Goal: Information Seeking & Learning: Find specific fact

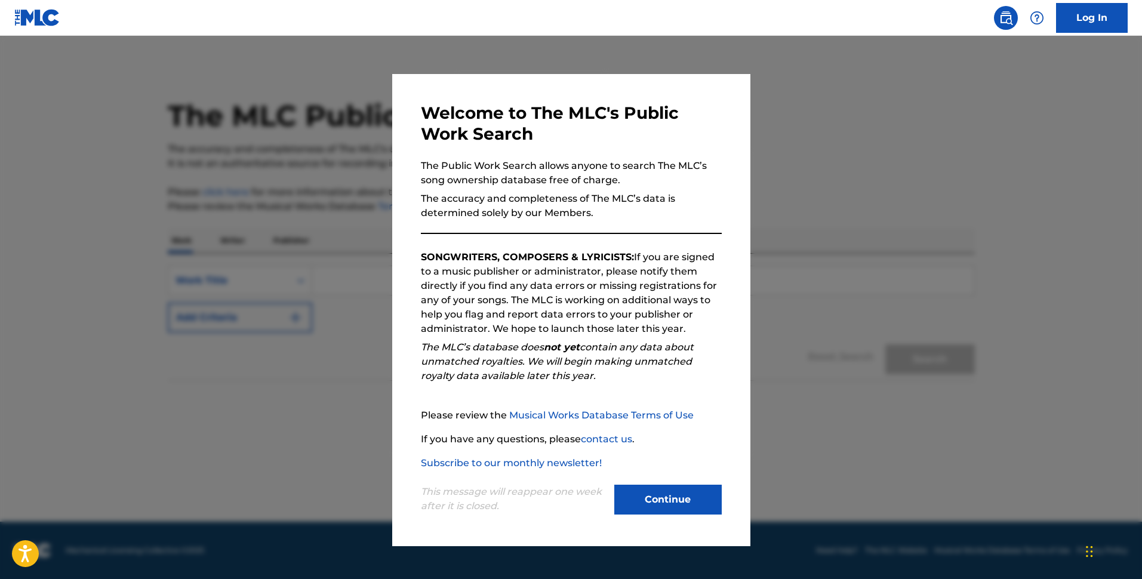
click at [675, 493] on button "Continue" at bounding box center [667, 500] width 107 height 30
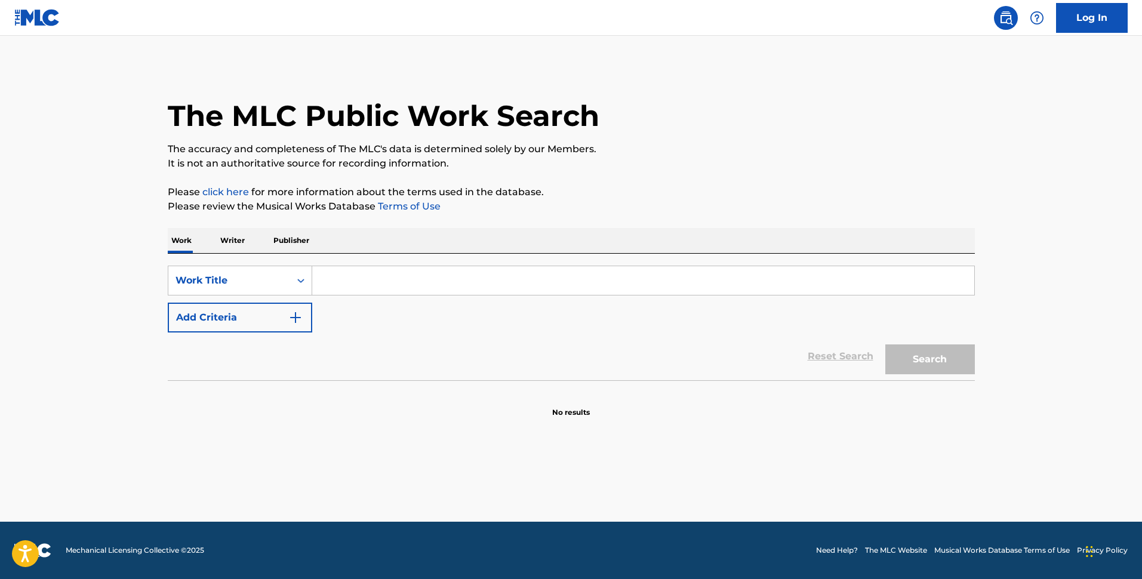
click at [396, 275] on input "Search Form" at bounding box center [643, 280] width 662 height 29
paste input "GATITA OFICIAL Lauty Gram"
type input "GATITA OFICIAL Lauty Gram"
click at [308, 319] on button "Add Criteria" at bounding box center [240, 318] width 144 height 30
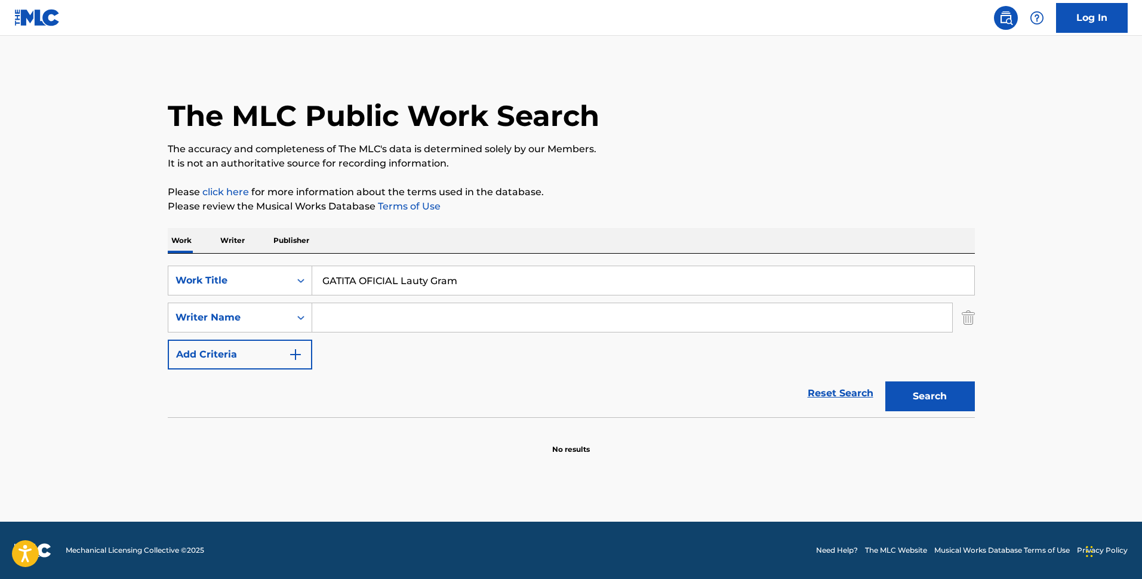
click at [388, 315] on input "Search Form" at bounding box center [632, 317] width 640 height 29
paste input "Jose Martin Vega"
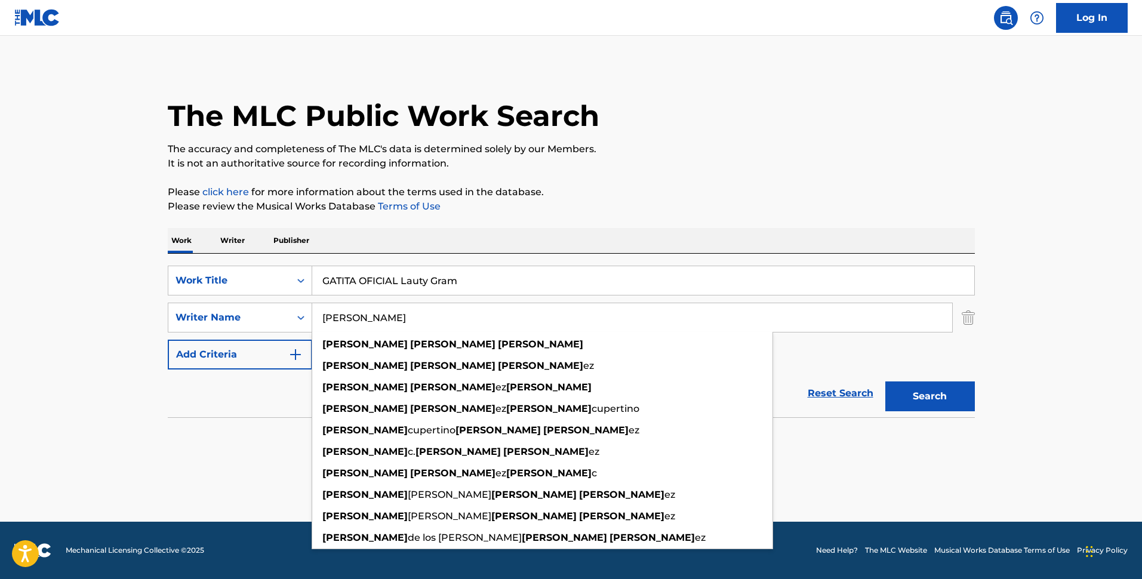
click at [929, 402] on button "Search" at bounding box center [930, 396] width 90 height 30
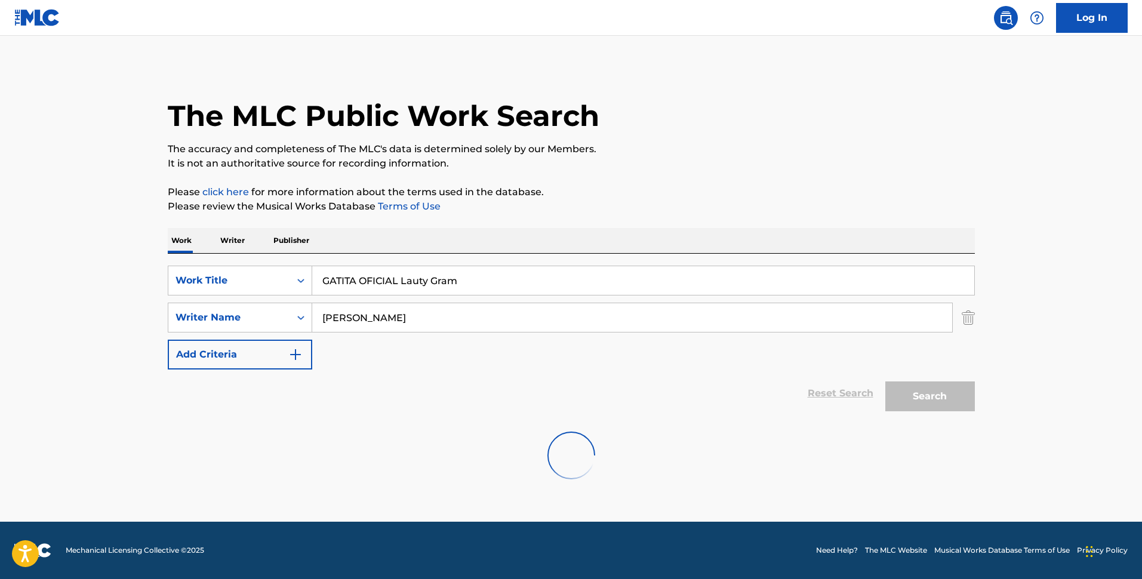
drag, startPoint x: 383, startPoint y: 325, endPoint x: 208, endPoint y: 299, distance: 176.8
click at [211, 300] on div "SearchWithCriteriae12e9d9e-440b-4c85-a732-2f18afae7711 Work Title GATITA OFICIA…" at bounding box center [571, 318] width 807 height 104
paste input "Lautaro Gonzalez Cadicamo"
type input "Lautaro Gonzalez Cadicamo"
click at [958, 392] on div "Search" at bounding box center [927, 394] width 96 height 48
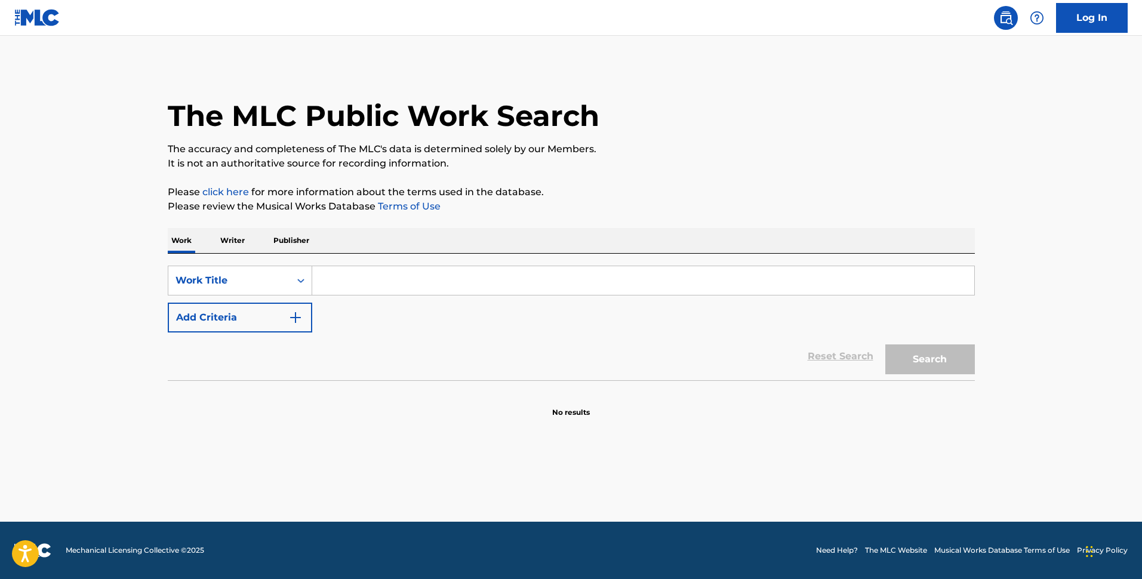
drag, startPoint x: 236, startPoint y: 237, endPoint x: 254, endPoint y: 248, distance: 21.2
click at [235, 239] on p "Writer" at bounding box center [233, 240] width 32 height 25
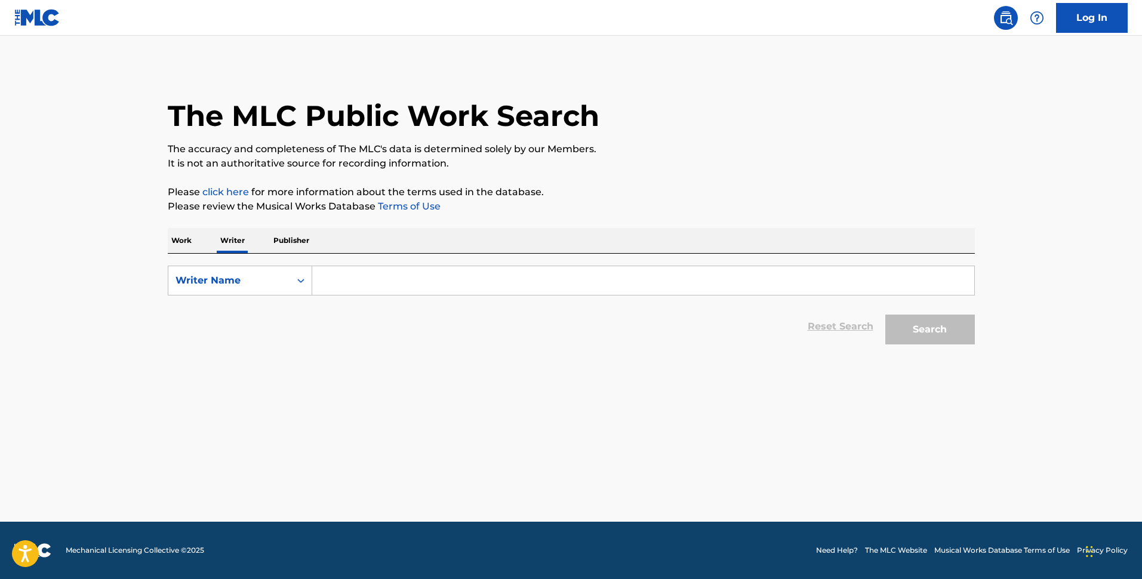
paste input "Lautaro Gonzalez Cadicamo"
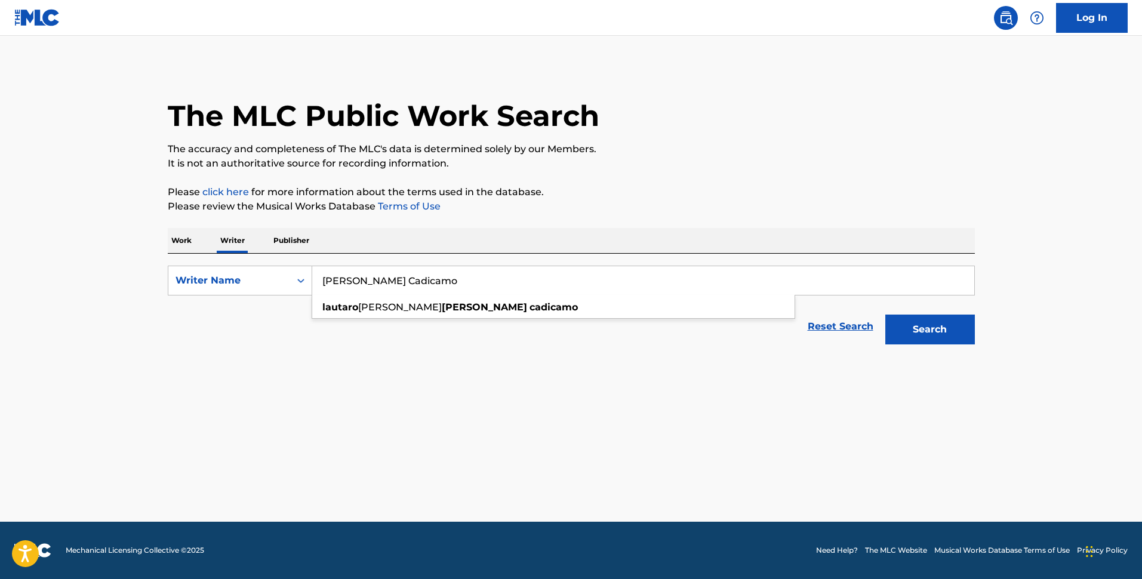
type input "Lautaro Gonzalez Cadicamo"
click at [943, 334] on button "Search" at bounding box center [930, 330] width 90 height 30
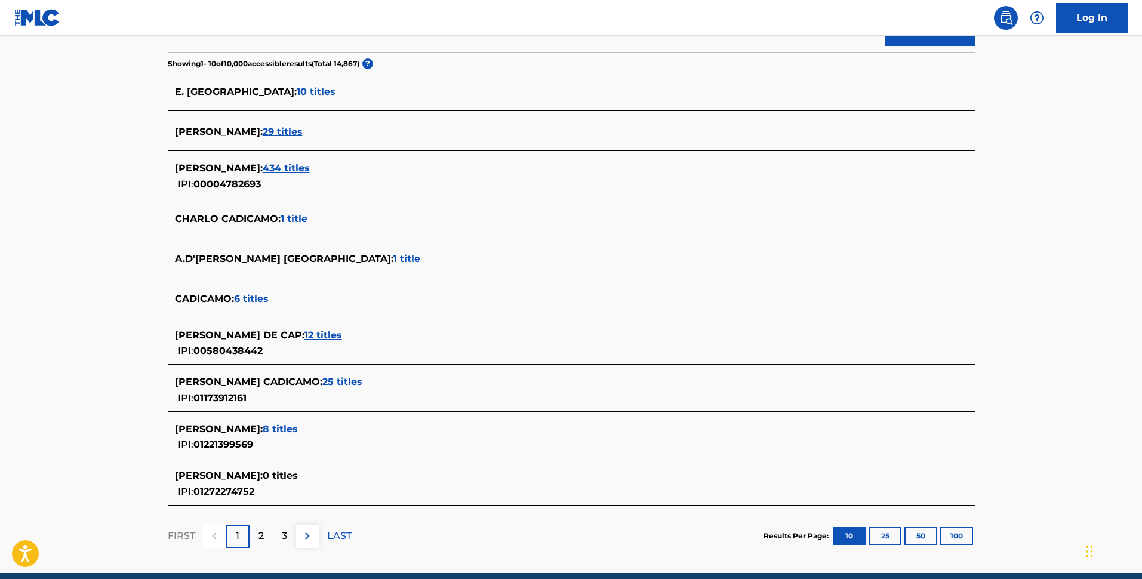
scroll to position [224, 0]
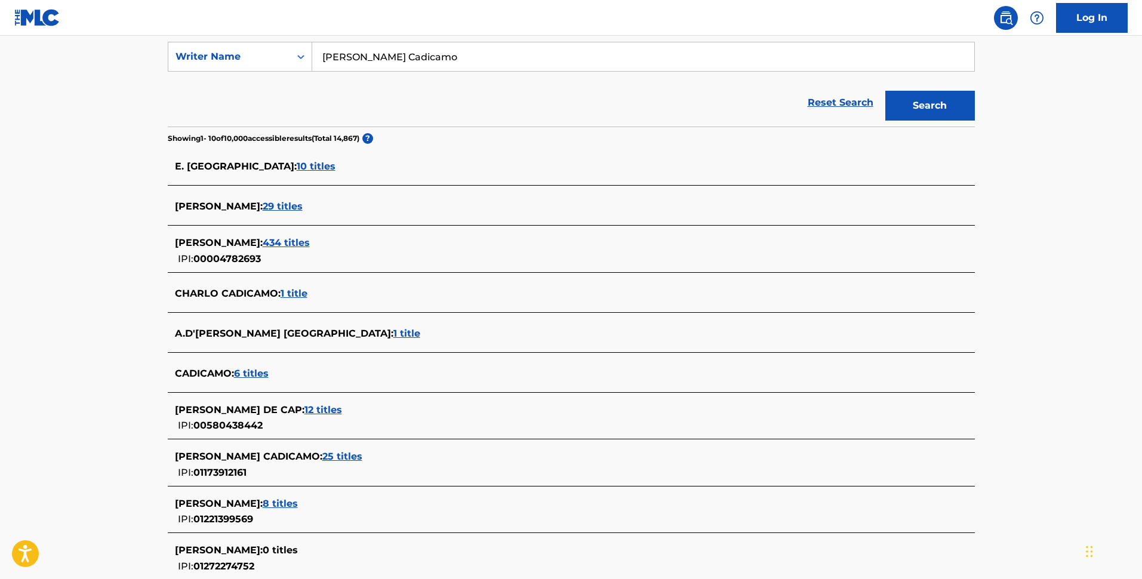
click at [322, 454] on span "LAUTARO ANDRES GONZALEZ CADICAMO :" at bounding box center [248, 456] width 147 height 11
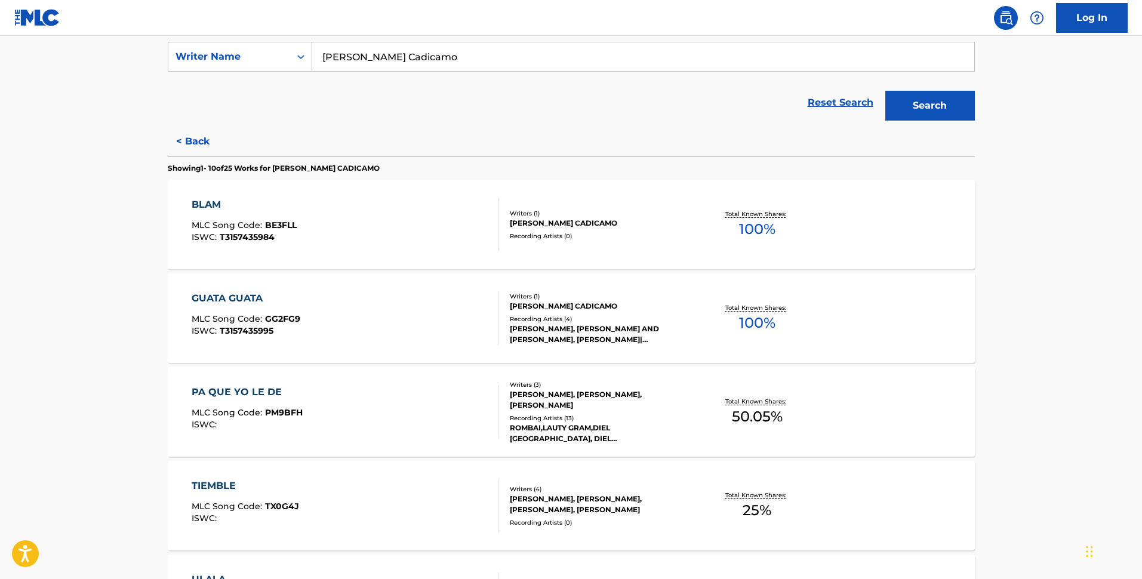
click at [617, 216] on div "Writers ( 1 )" at bounding box center [600, 213] width 180 height 9
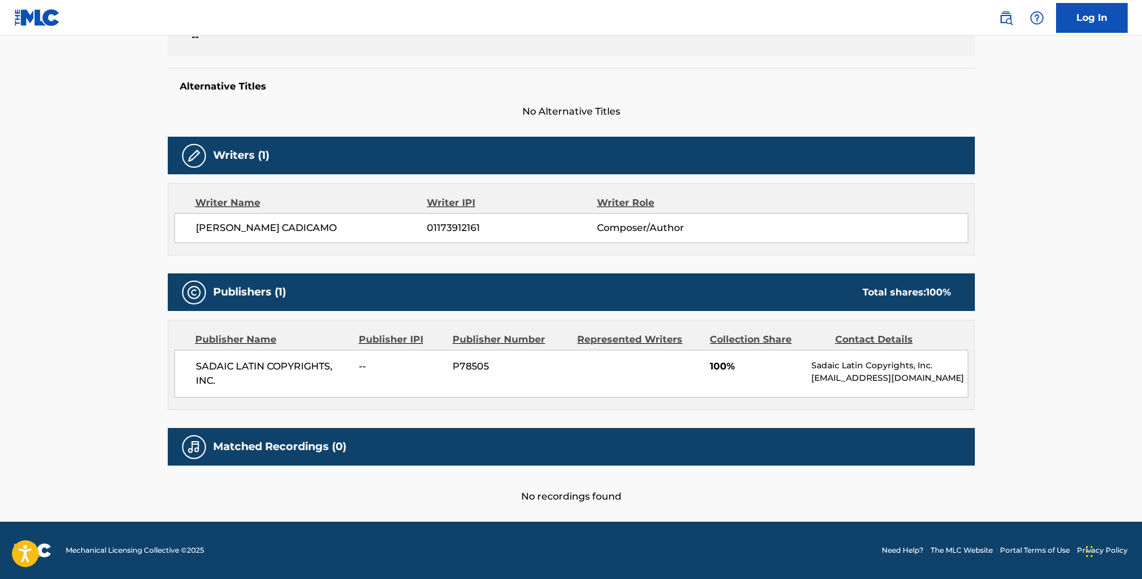
scroll to position [284, 0]
click at [476, 230] on span "01173912161" at bounding box center [512, 228] width 170 height 14
copy span "01173912161"
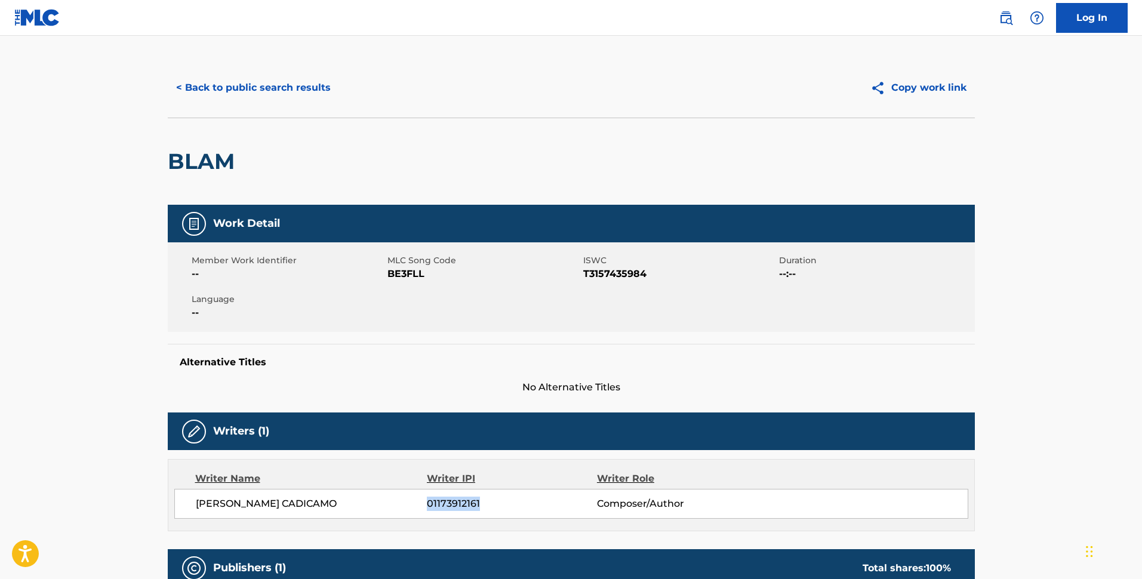
scroll to position [0, 0]
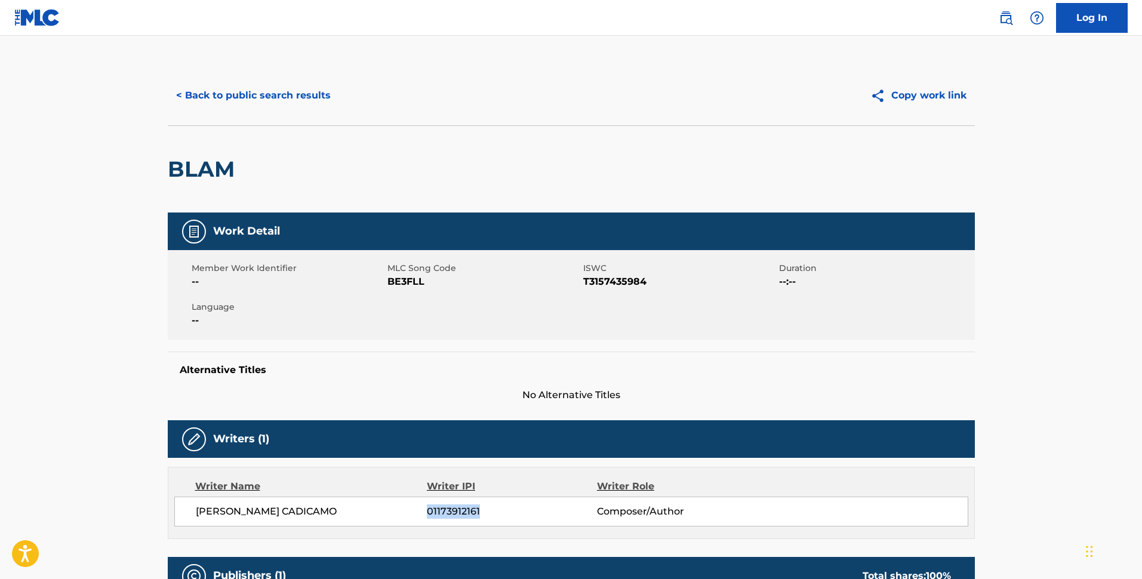
click at [270, 103] on button "< Back to public search results" at bounding box center [253, 96] width 171 height 30
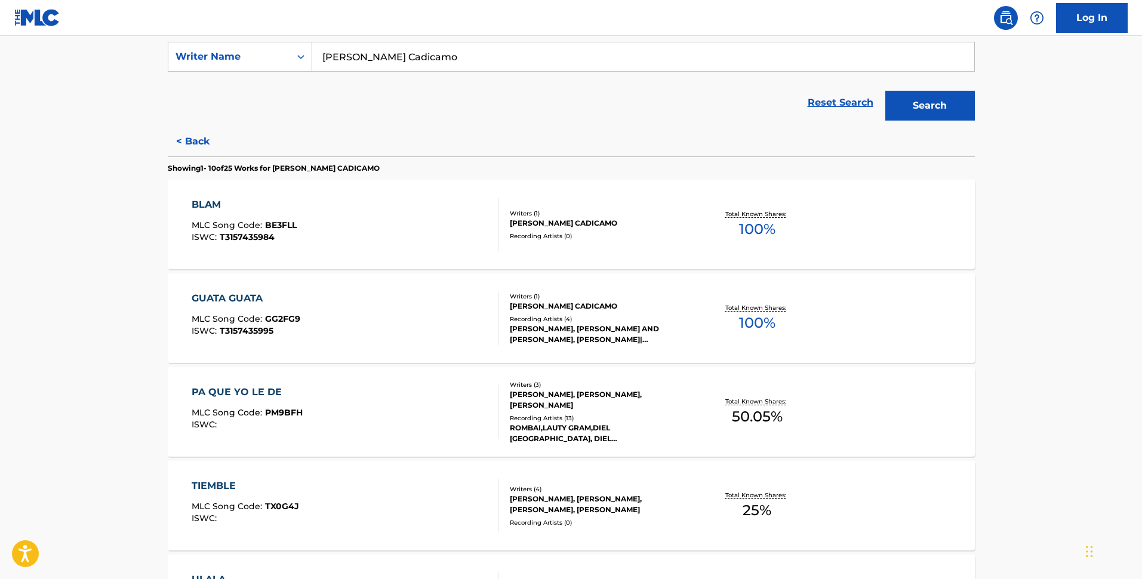
click at [558, 322] on div "Recording Artists ( 4 )" at bounding box center [600, 319] width 180 height 9
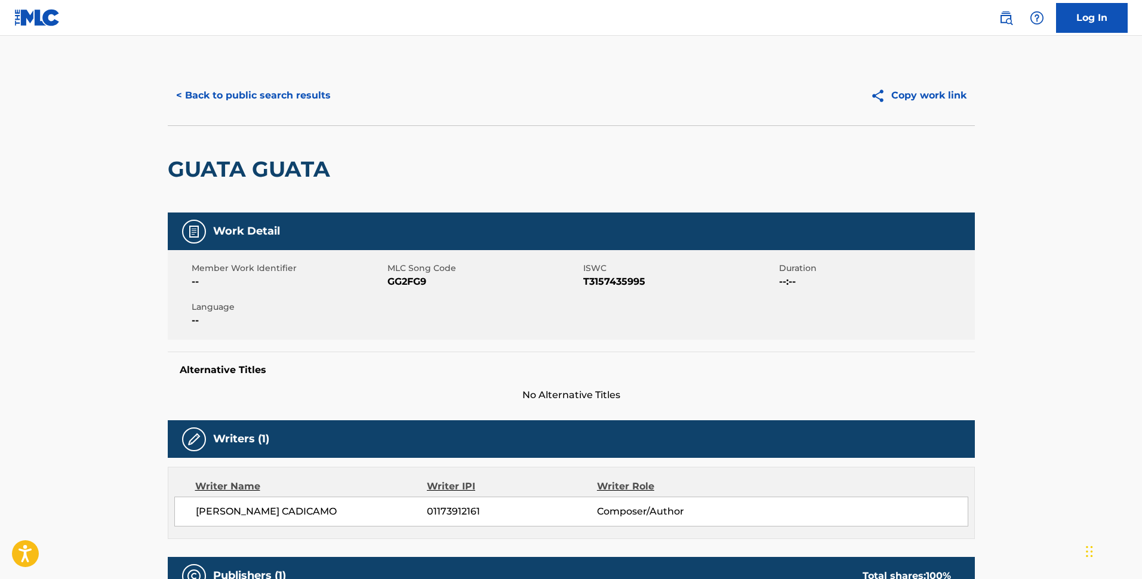
click at [274, 106] on button "< Back to public search results" at bounding box center [253, 96] width 171 height 30
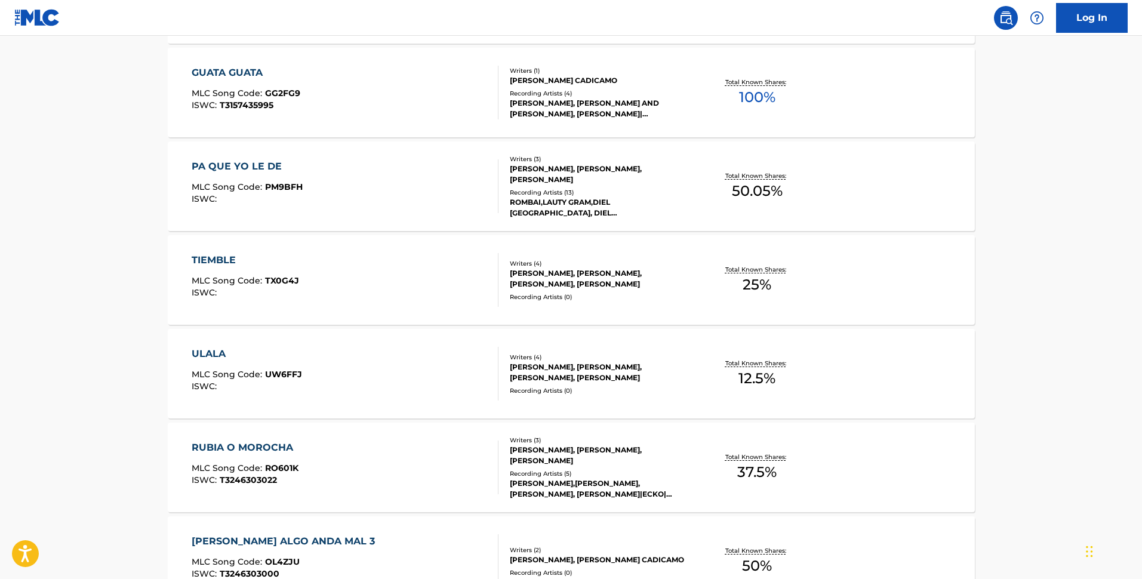
scroll to position [522, 0]
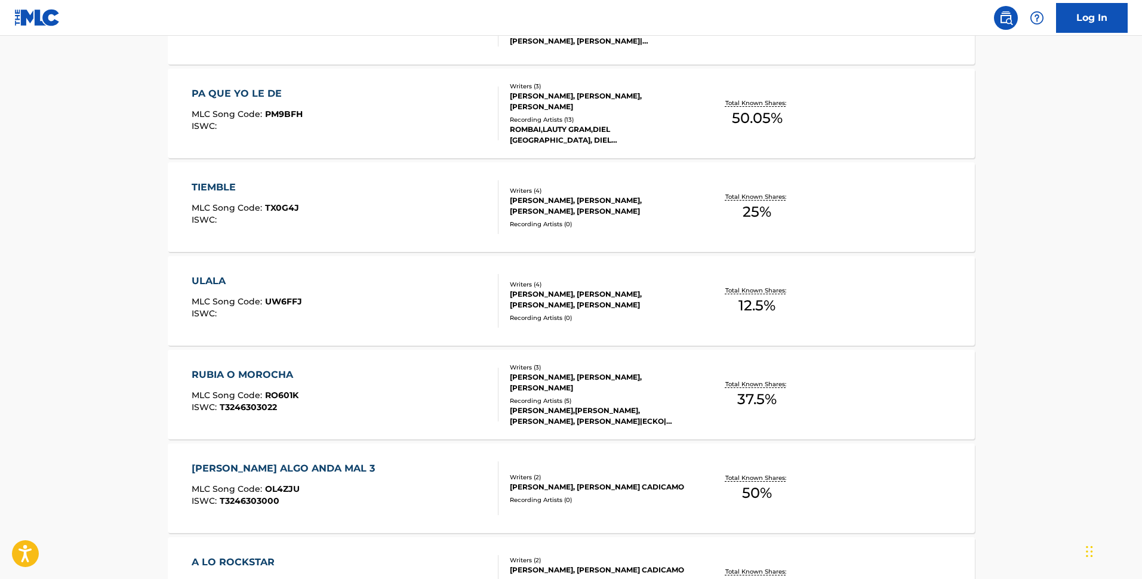
click at [681, 118] on div "Recording Artists ( 13 )" at bounding box center [600, 119] width 180 height 9
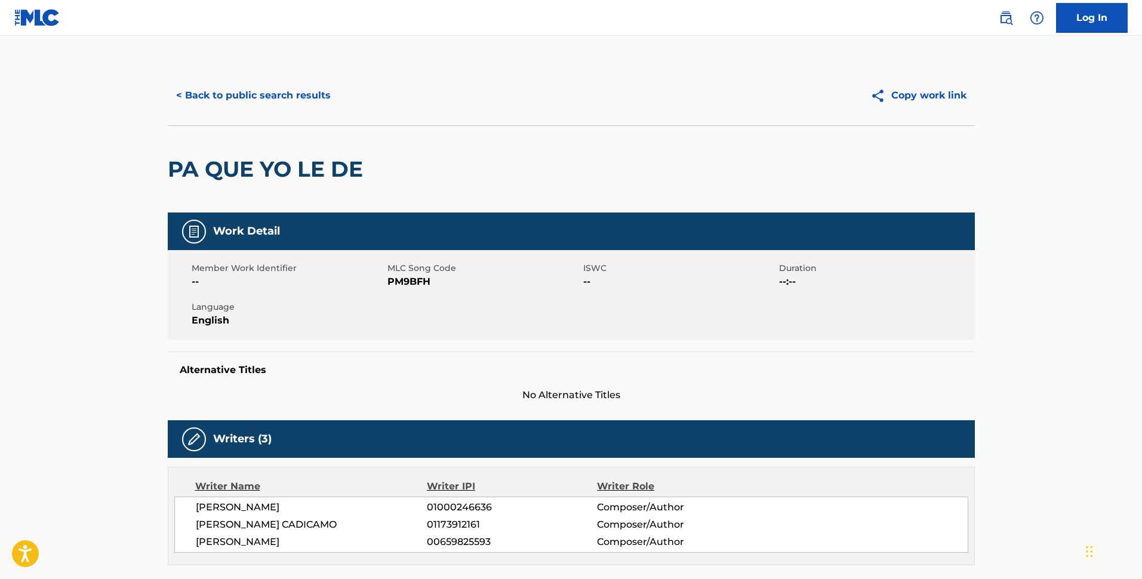
click at [286, 81] on button "< Back to public search results" at bounding box center [253, 96] width 171 height 30
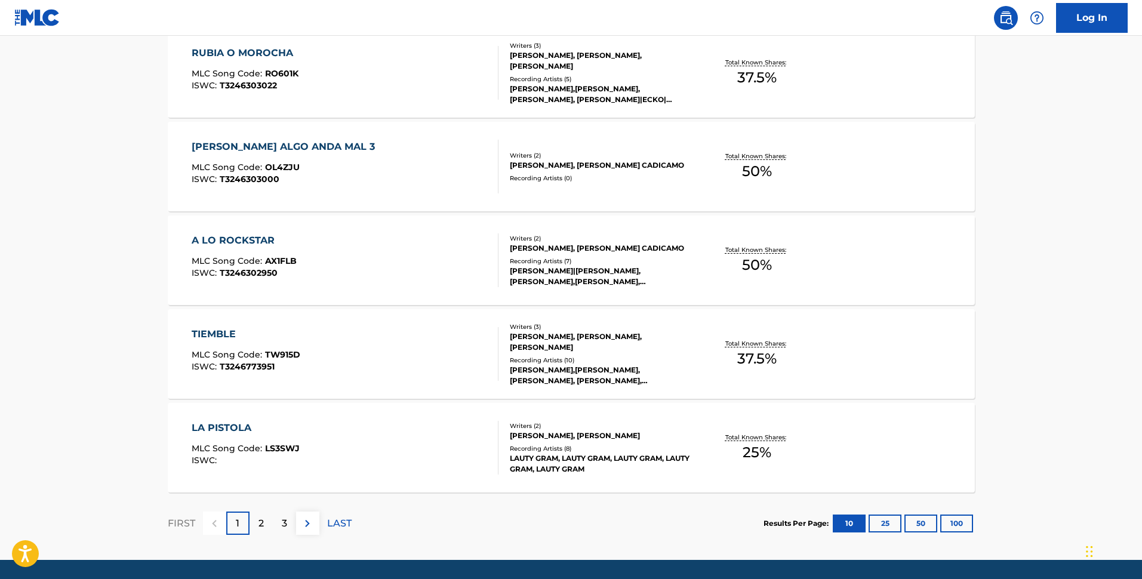
scroll to position [882, 0]
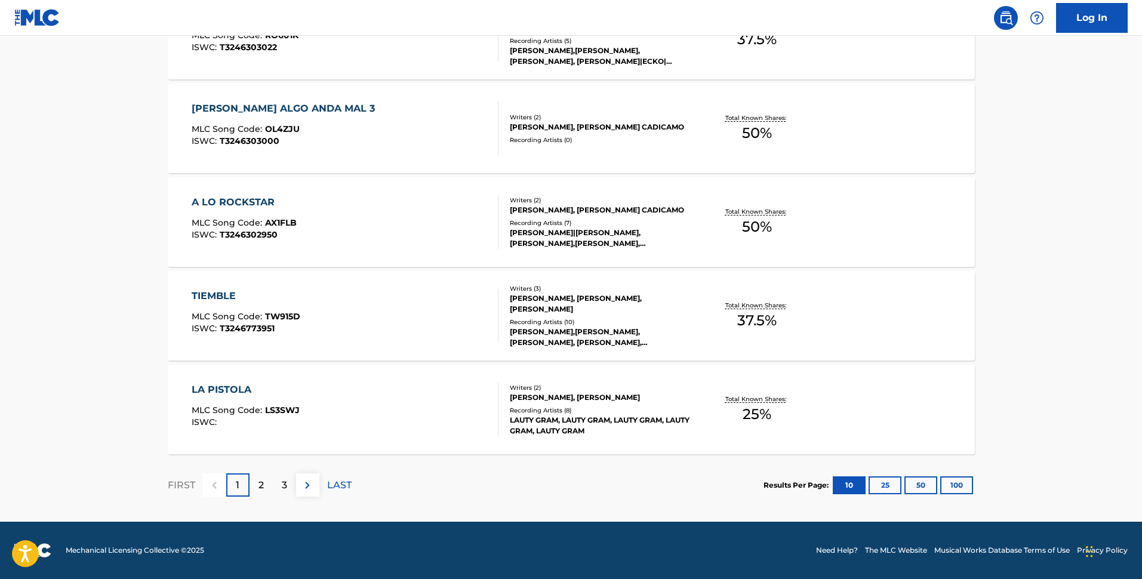
click at [701, 414] on div "Total Known Shares: 25 %" at bounding box center [757, 410] width 134 height 36
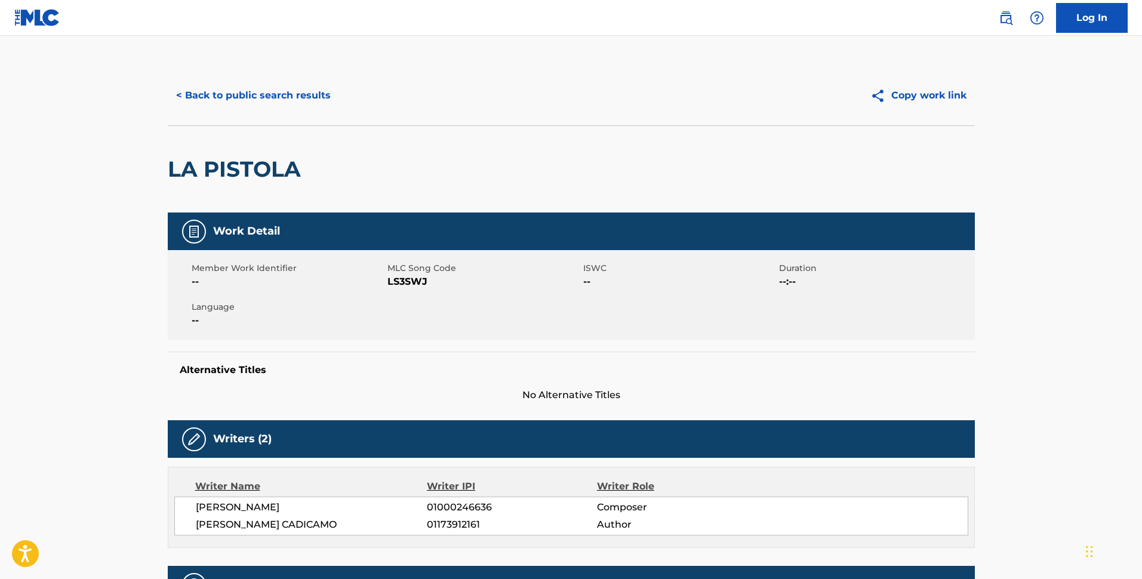
click at [297, 90] on button "< Back to public search results" at bounding box center [253, 96] width 171 height 30
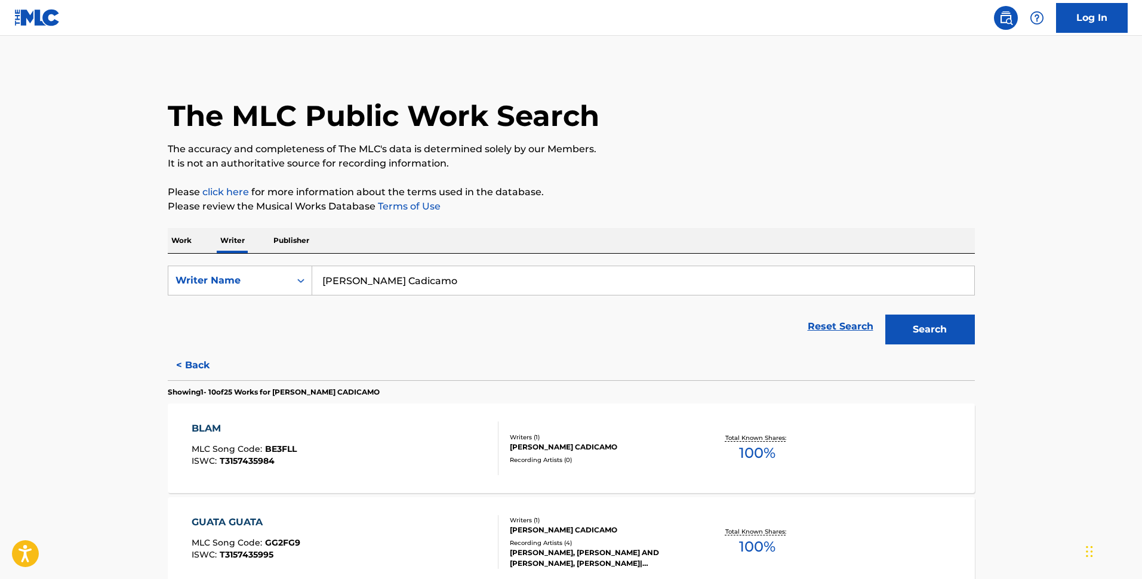
drag, startPoint x: 476, startPoint y: 281, endPoint x: 308, endPoint y: 256, distance: 169.6
click at [313, 257] on div "SearchWithCriteria20b63d04-8e0e-453e-977e-f9b9c50f1354 Writer Name Lautaro Gonz…" at bounding box center [571, 302] width 807 height 97
paste input "Martin Vegas"
type input "Martin Vegas"
click at [947, 324] on button "Search" at bounding box center [930, 330] width 90 height 30
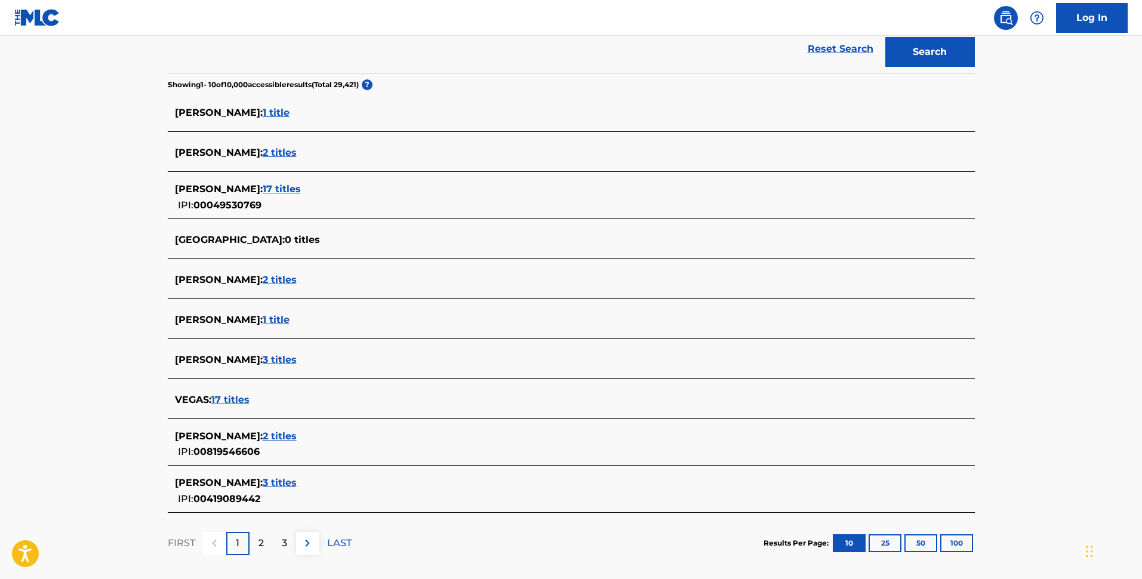
scroll to position [298, 0]
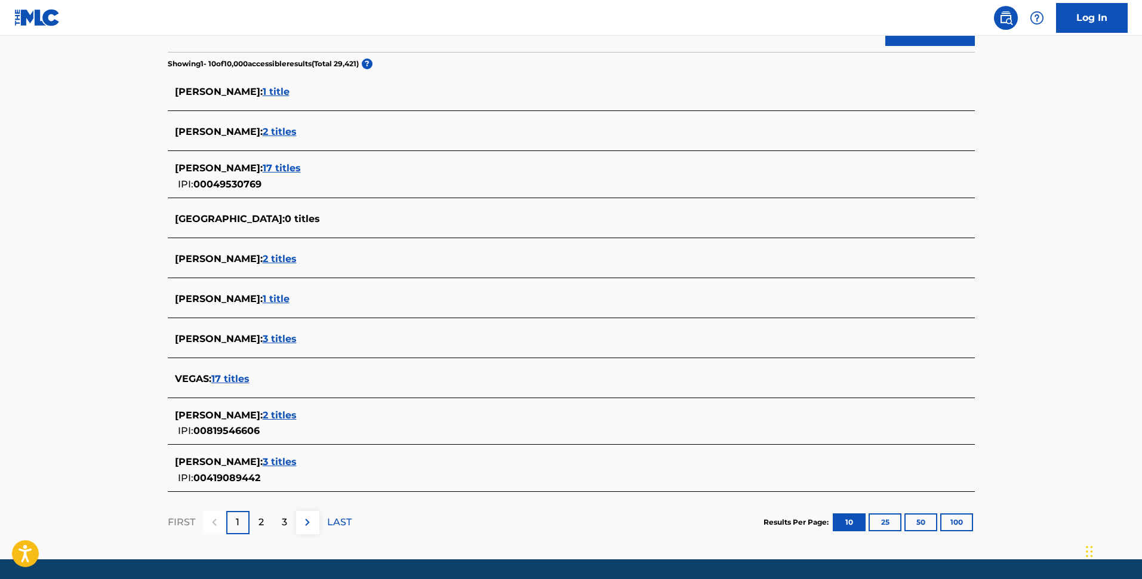
click at [263, 418] on span "JAVIER MARTIN VEGAS :" at bounding box center [219, 415] width 88 height 11
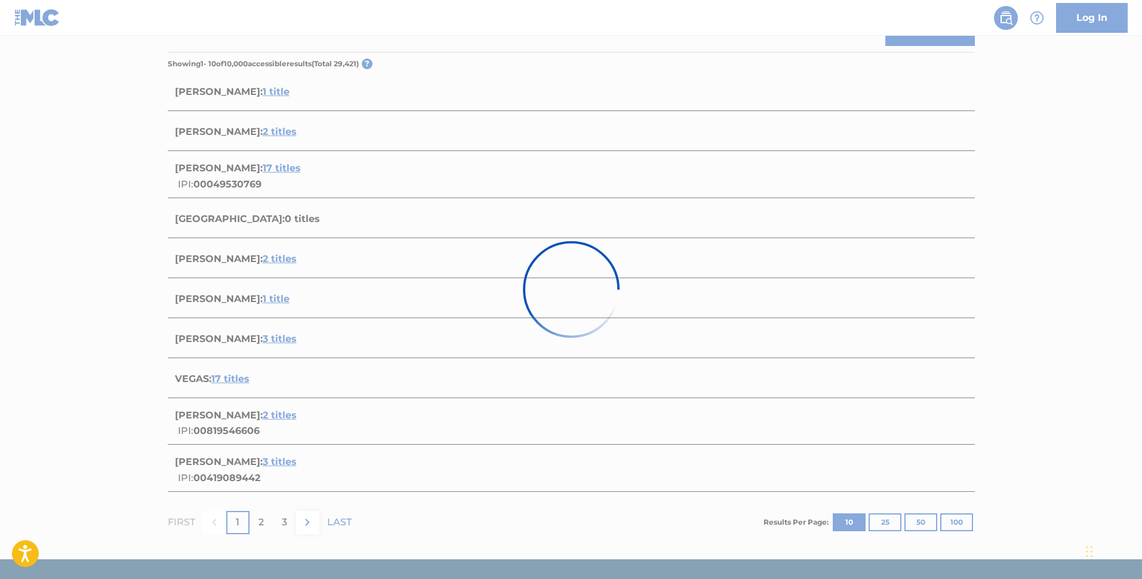
scroll to position [127, 0]
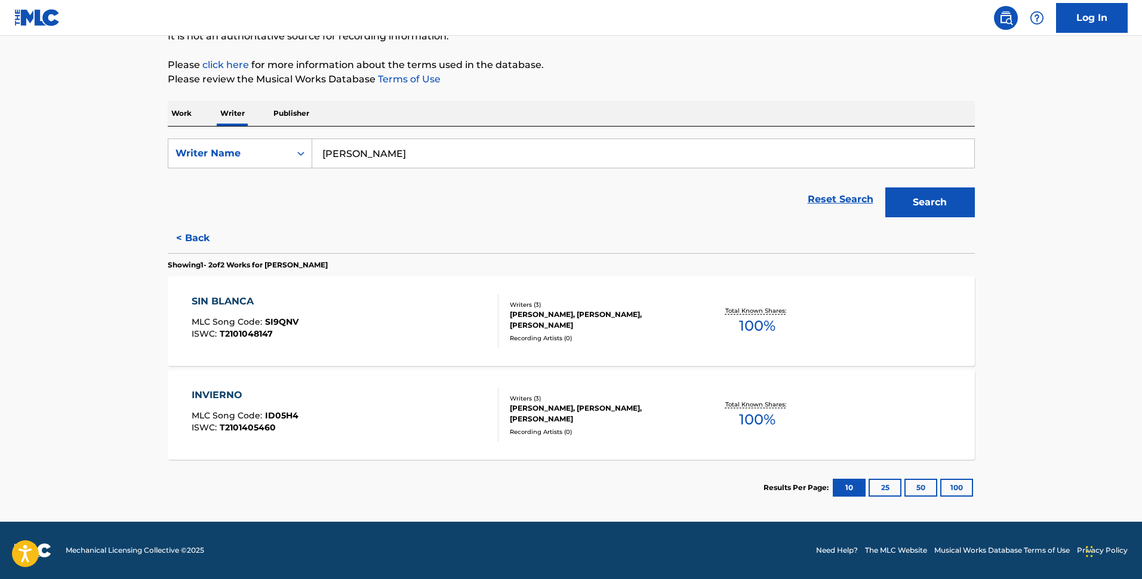
click at [624, 327] on div "JAVIER MARTIN VEGAS, PAULINO CERRAJERO SALGUERO, ANGEL VELA LOPEZ" at bounding box center [600, 319] width 180 height 21
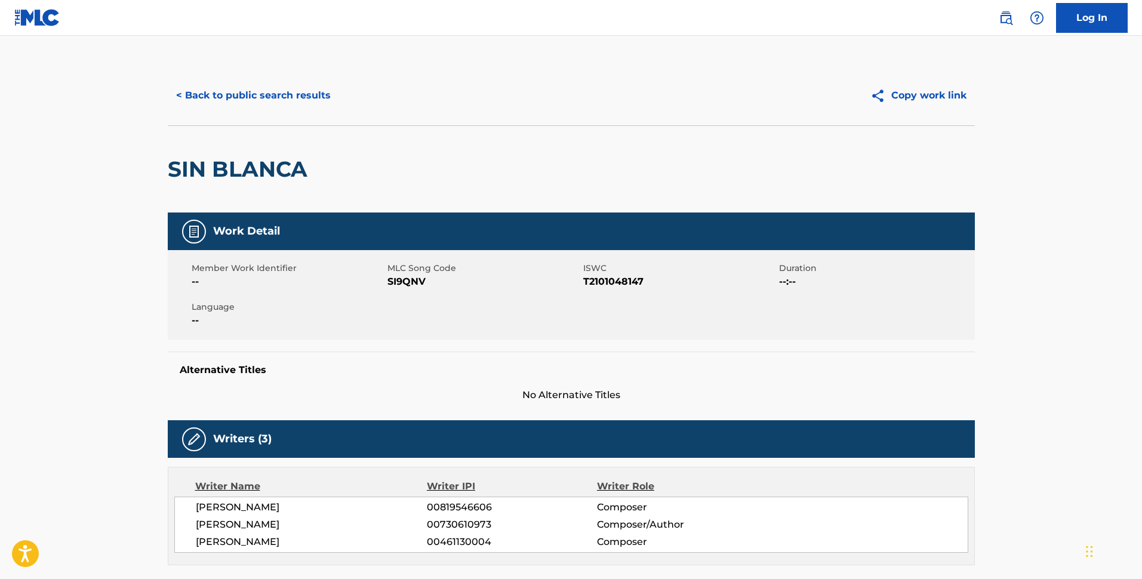
click at [251, 92] on button "< Back to public search results" at bounding box center [253, 96] width 171 height 30
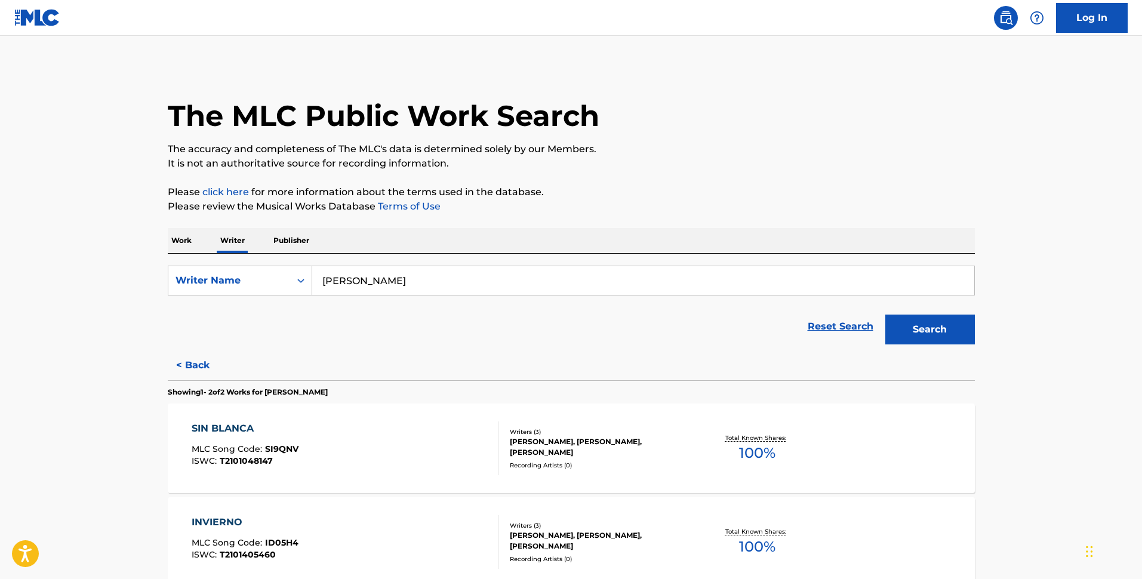
scroll to position [127, 0]
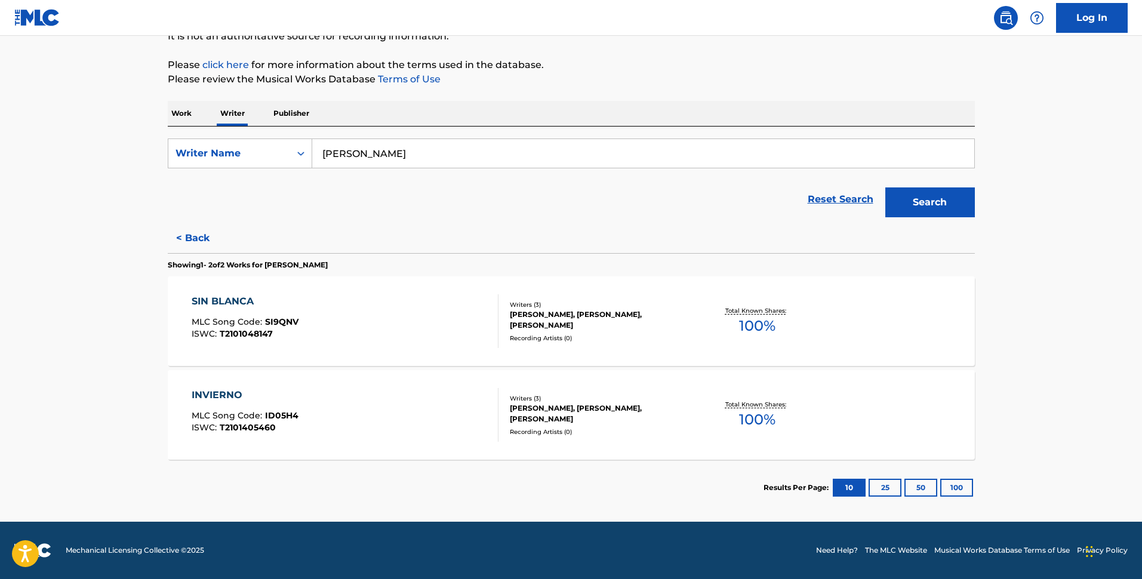
click at [585, 407] on div "ANGEL VELA LOPEZ, PAUL CERRADO, JAVIER MARTIN VEGAS" at bounding box center [600, 413] width 180 height 21
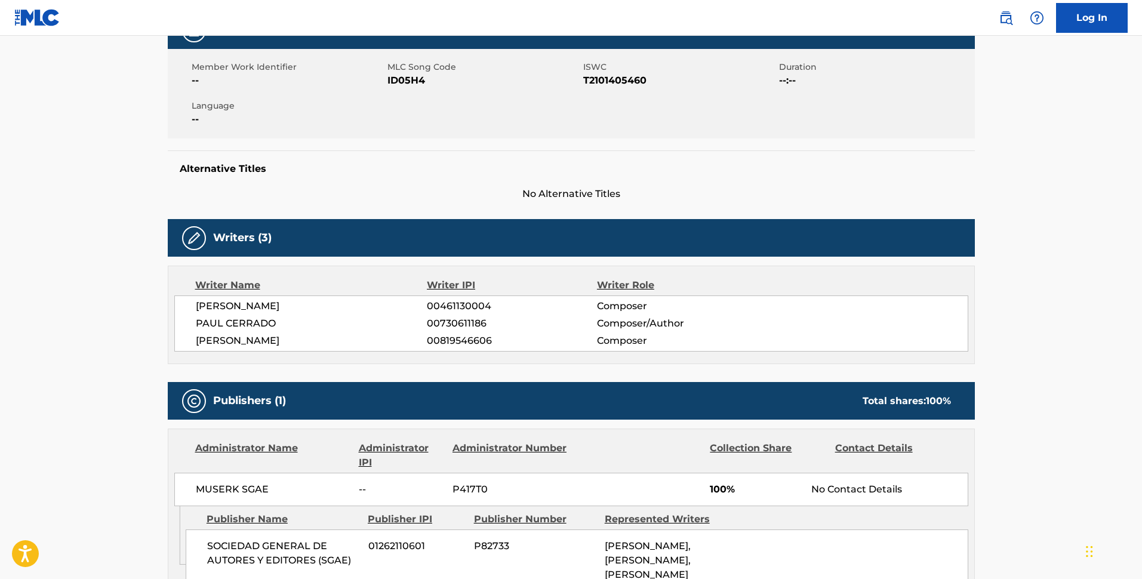
scroll to position [298, 0]
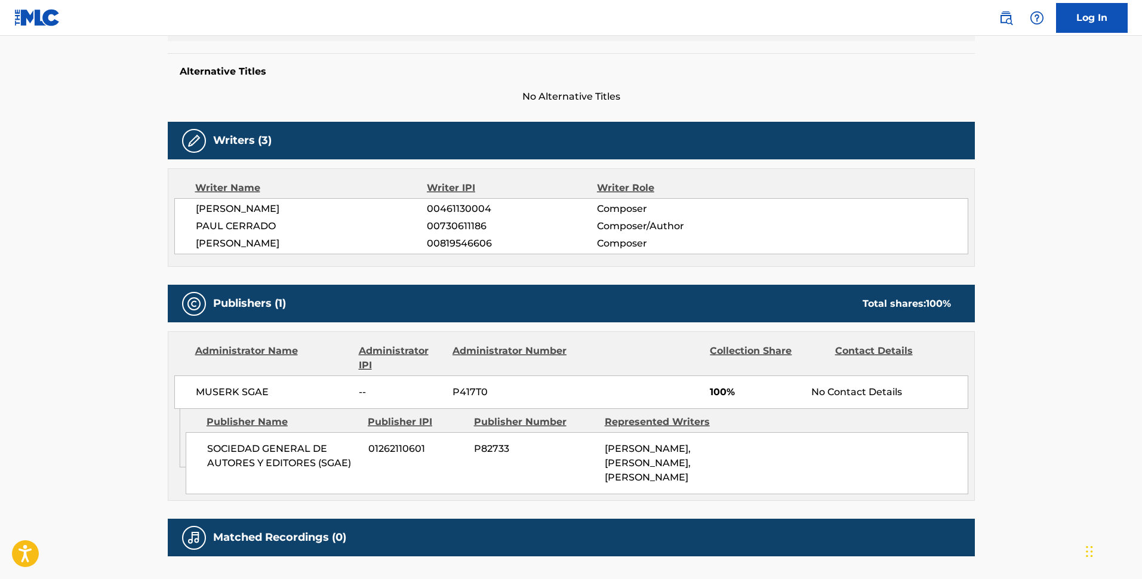
click at [240, 400] on div "MUSERK SGAE -- P417T0 100% No Contact Details" at bounding box center [571, 391] width 794 height 33
click at [239, 400] on div "MUSERK SGAE -- P417T0 100% No Contact Details" at bounding box center [571, 391] width 794 height 33
copy div "MUSERK SGAE"
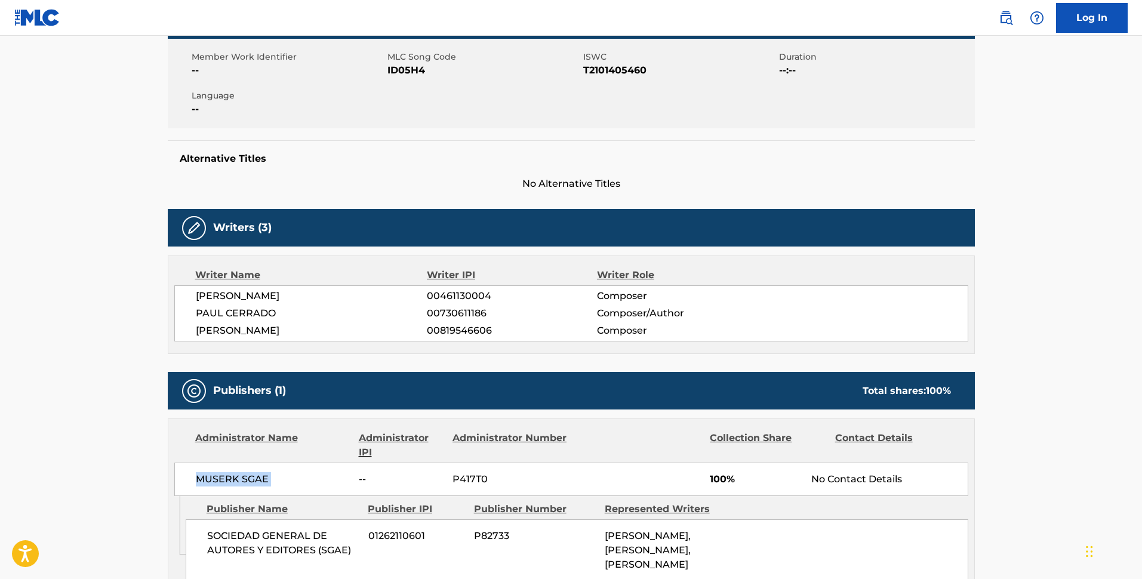
scroll to position [75, 0]
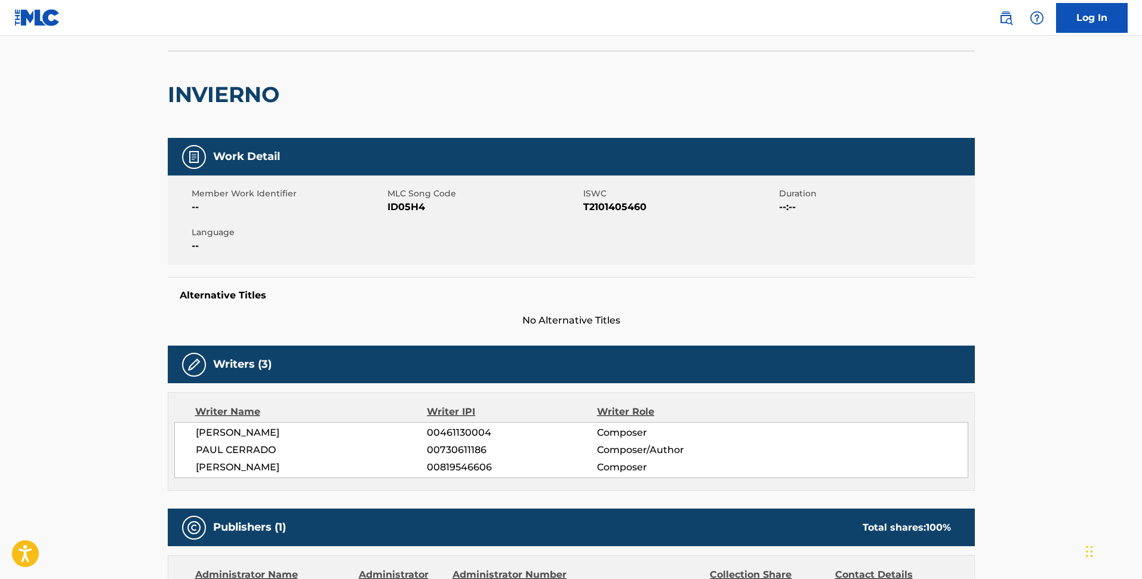
click at [389, 212] on span "ID05H4" at bounding box center [483, 207] width 193 height 14
copy span "ID05H4"
click at [449, 469] on span "00819546606" at bounding box center [512, 467] width 170 height 14
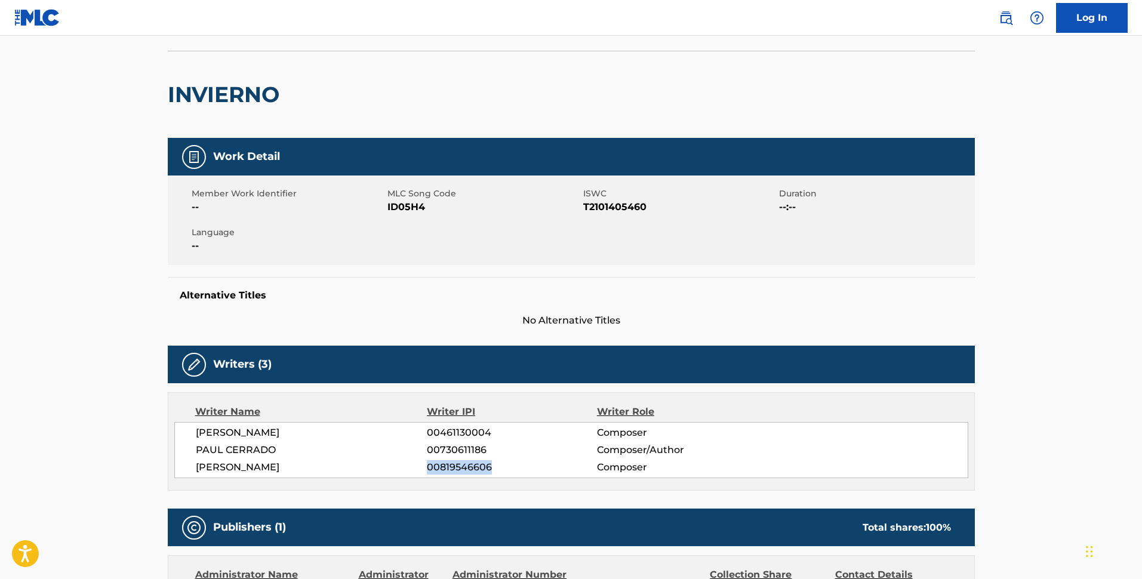
copy span "00819546606"
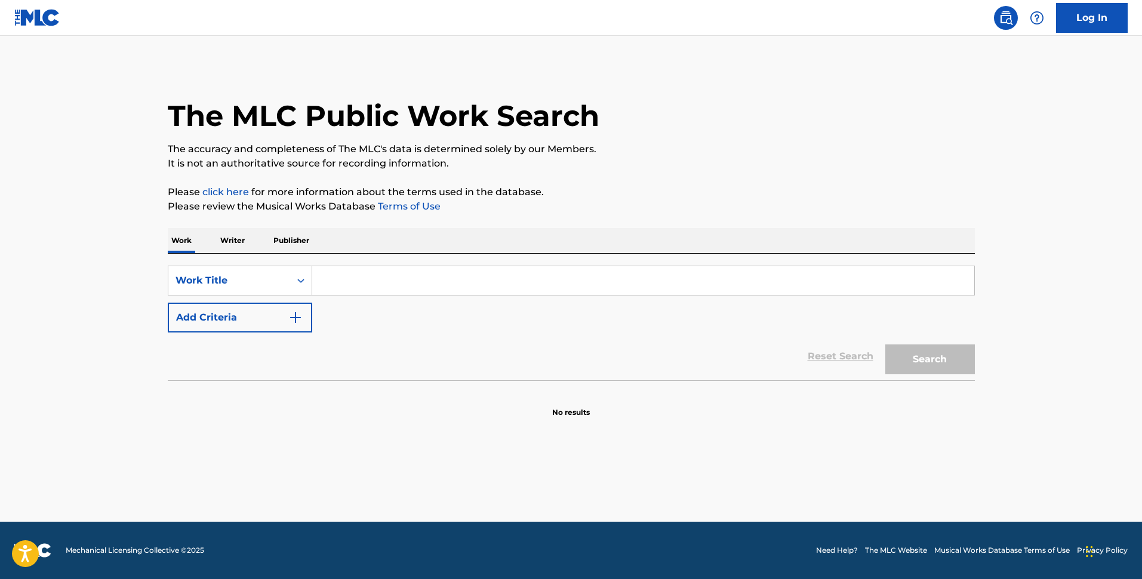
click at [341, 285] on input "Search Form" at bounding box center [643, 280] width 662 height 29
paste input "El Perron Merino Grupo Laberinto"
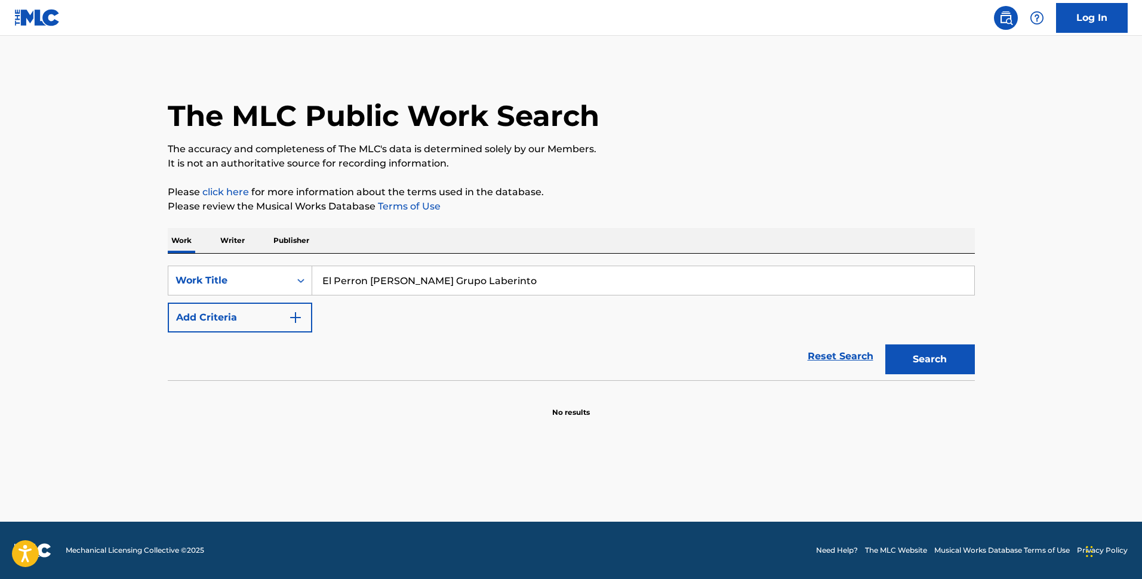
type input "El Perron Merino Grupo Laberinto"
click at [284, 311] on button "Add Criteria" at bounding box center [240, 318] width 144 height 30
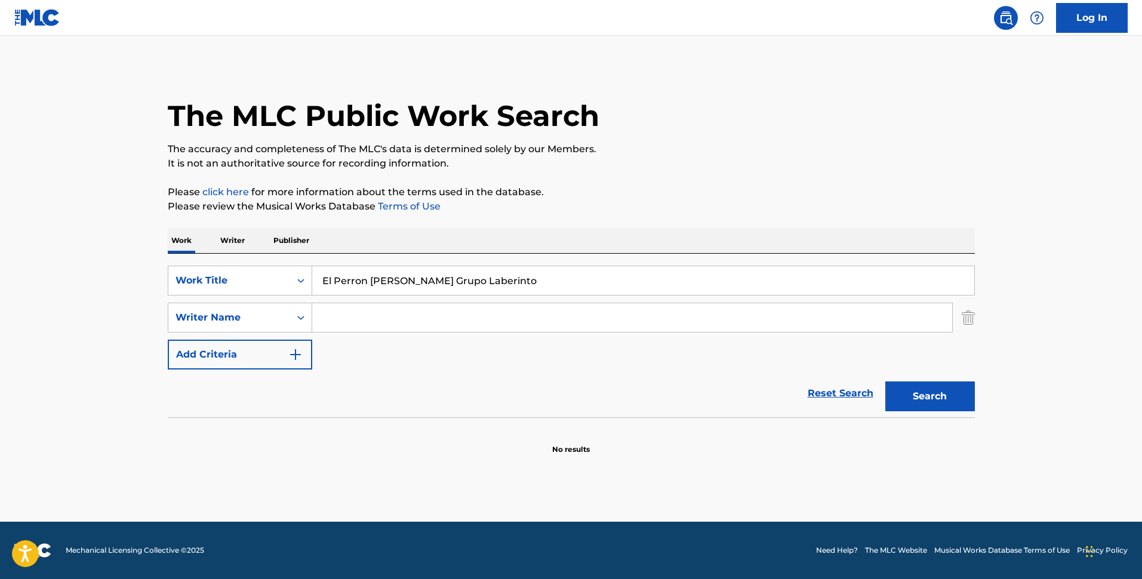
click at [377, 313] on input "Search Form" at bounding box center [632, 317] width 640 height 29
paste input "Serapio Ramirez"
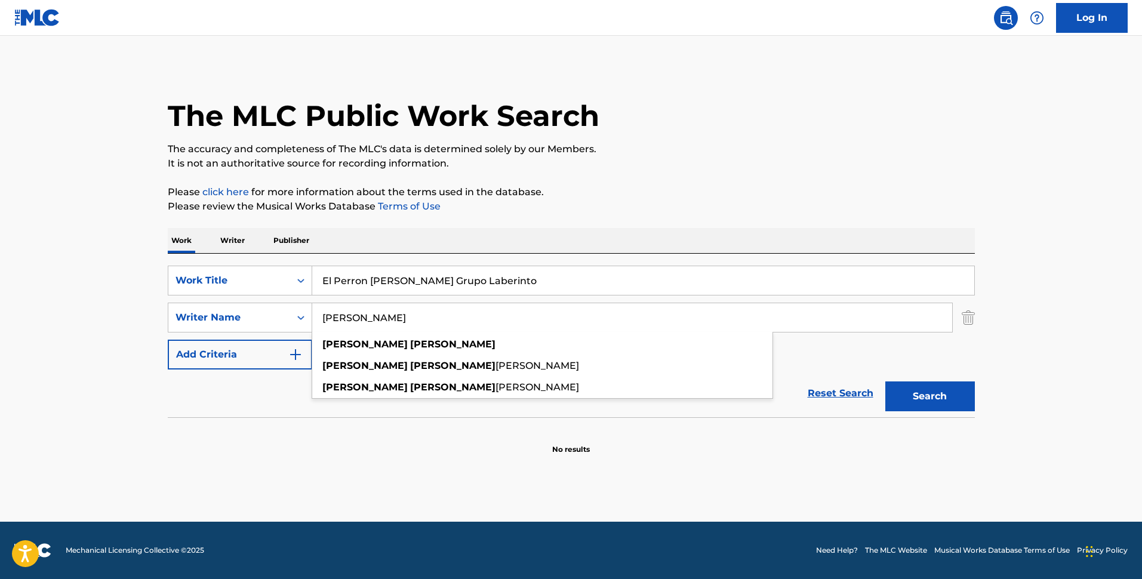
type input "Serapio Ramirez"
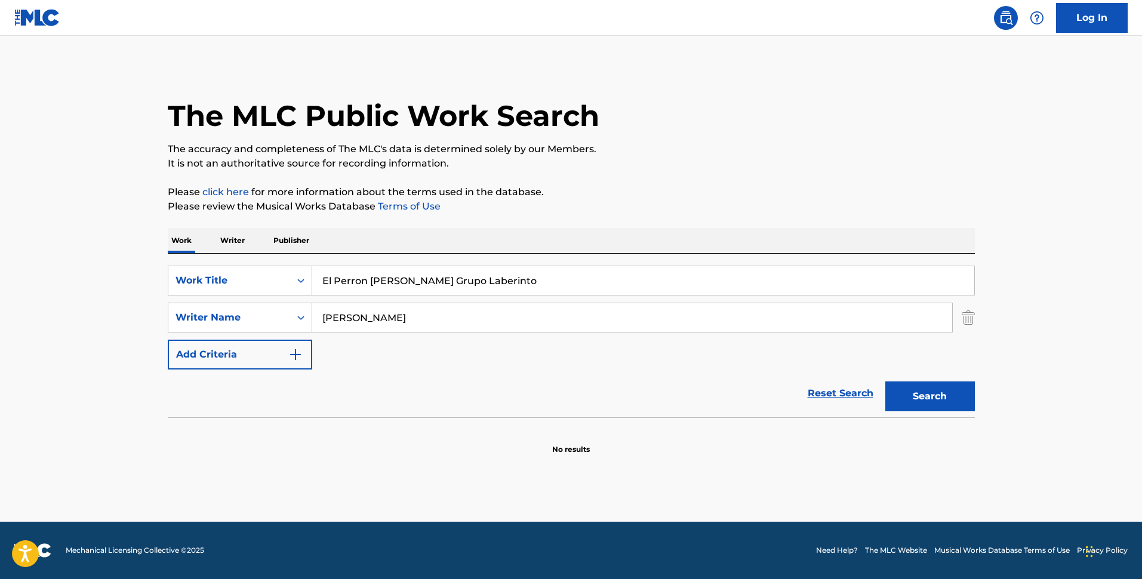
click at [968, 399] on button "Search" at bounding box center [930, 396] width 90 height 30
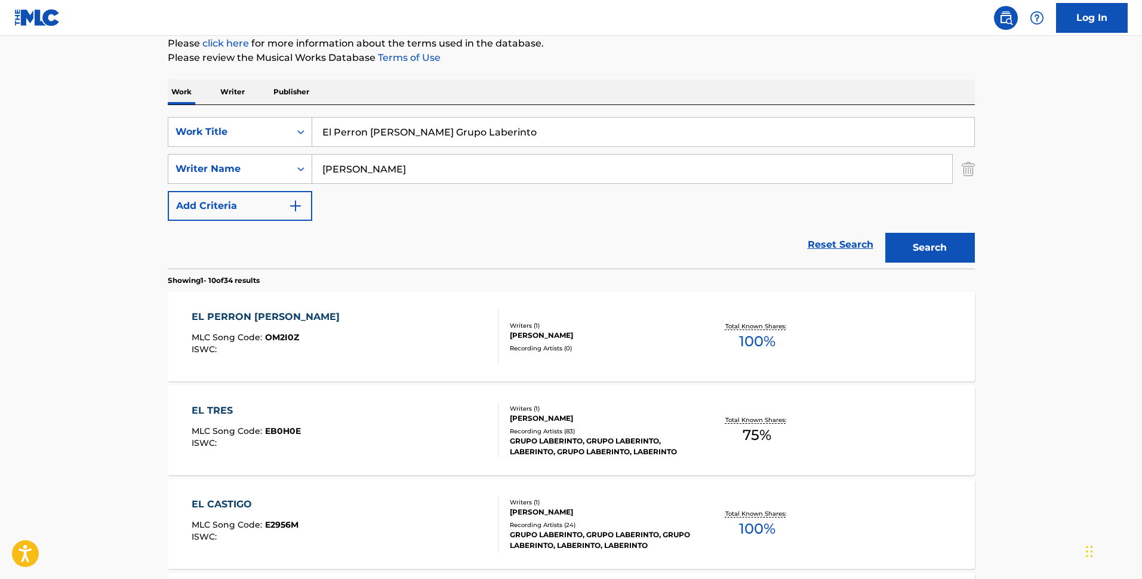
scroll to position [149, 0]
click at [626, 347] on div "Recording Artists ( 0 )" at bounding box center [600, 347] width 180 height 9
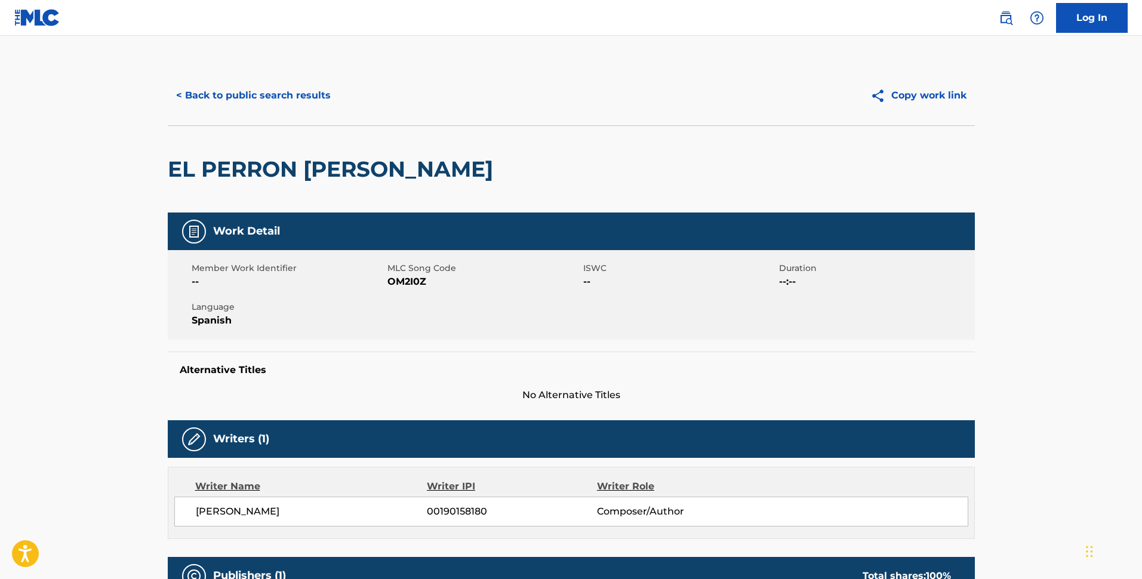
click at [298, 93] on button "< Back to public search results" at bounding box center [253, 96] width 171 height 30
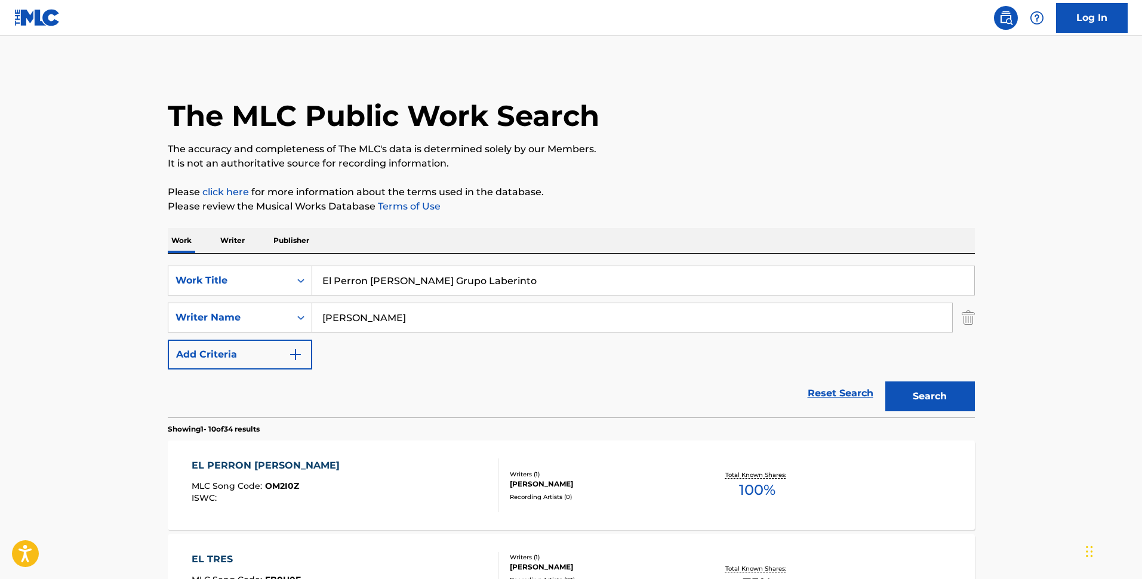
scroll to position [149, 0]
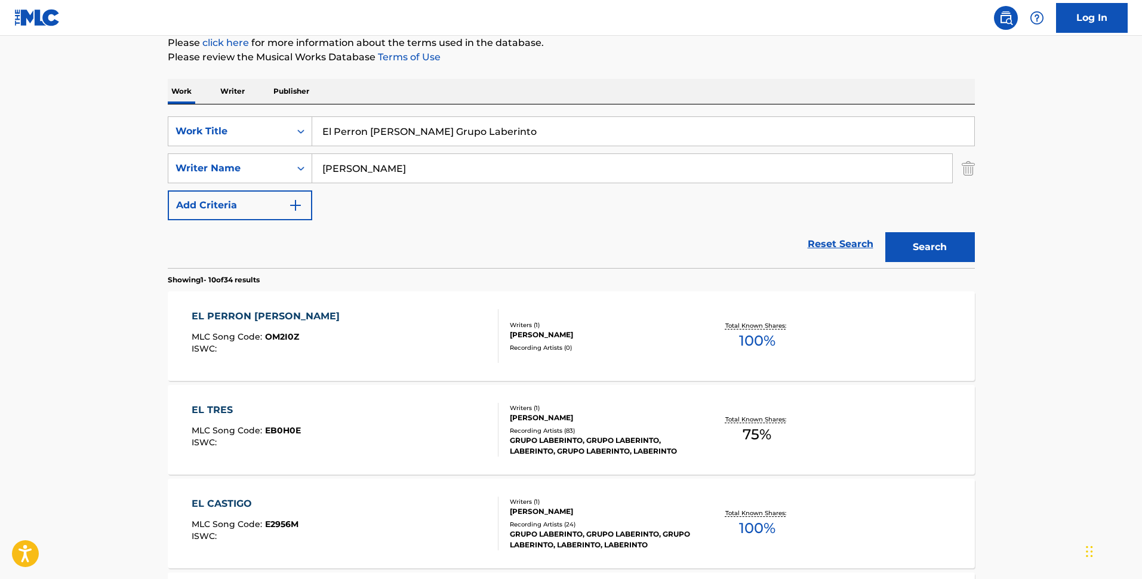
click at [561, 340] on div "Writers ( 1 ) SERAPIO RAMIREZ ZAMORANO Recording Artists ( 0 )" at bounding box center [594, 337] width 192 height 32
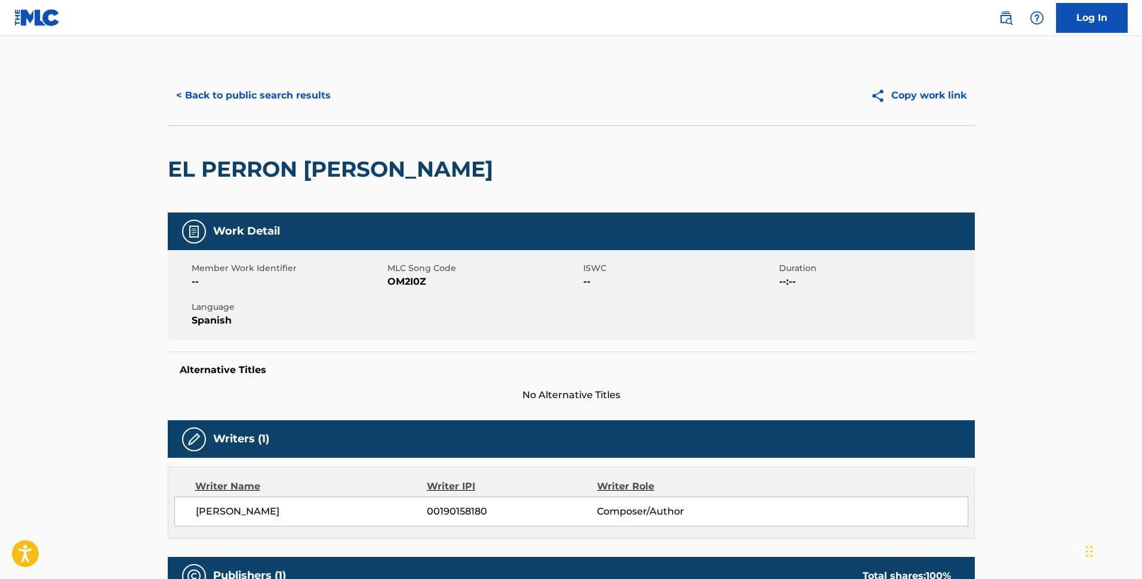
scroll to position [224, 0]
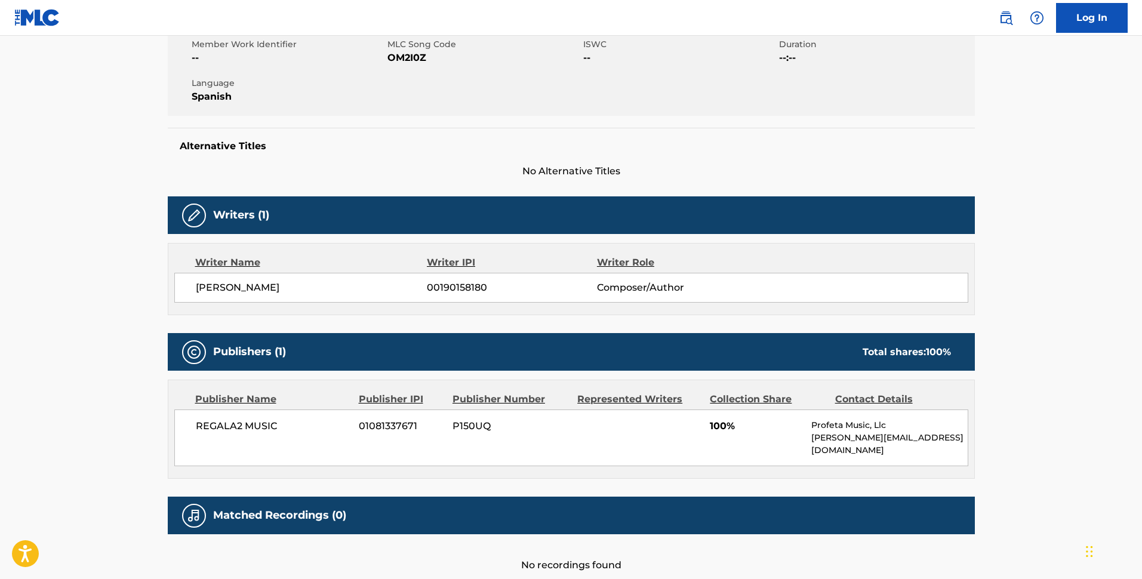
click at [233, 430] on span "REGALA2 MUSIC" at bounding box center [273, 426] width 155 height 14
click at [245, 433] on div "REGALA2 MUSIC 01081337671 P150UQ 100% Profeta Music, Llc amelia.cueva1@gmail.com" at bounding box center [571, 438] width 794 height 57
click at [244, 431] on span "REGALA2 MUSIC" at bounding box center [273, 426] width 155 height 14
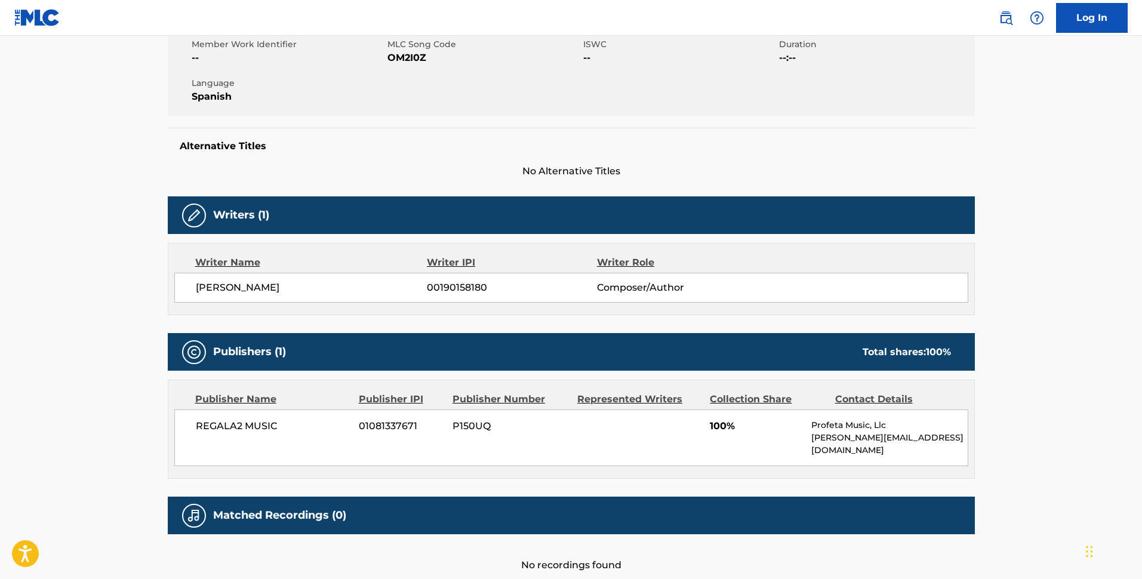
click at [232, 425] on span "REGALA2 MUSIC" at bounding box center [273, 426] width 155 height 14
click at [230, 425] on span "REGALA2 MUSIC" at bounding box center [273, 426] width 155 height 14
click at [231, 426] on span "REGALA2 MUSIC" at bounding box center [273, 426] width 155 height 14
copy div "REGALA2 MUSIC"
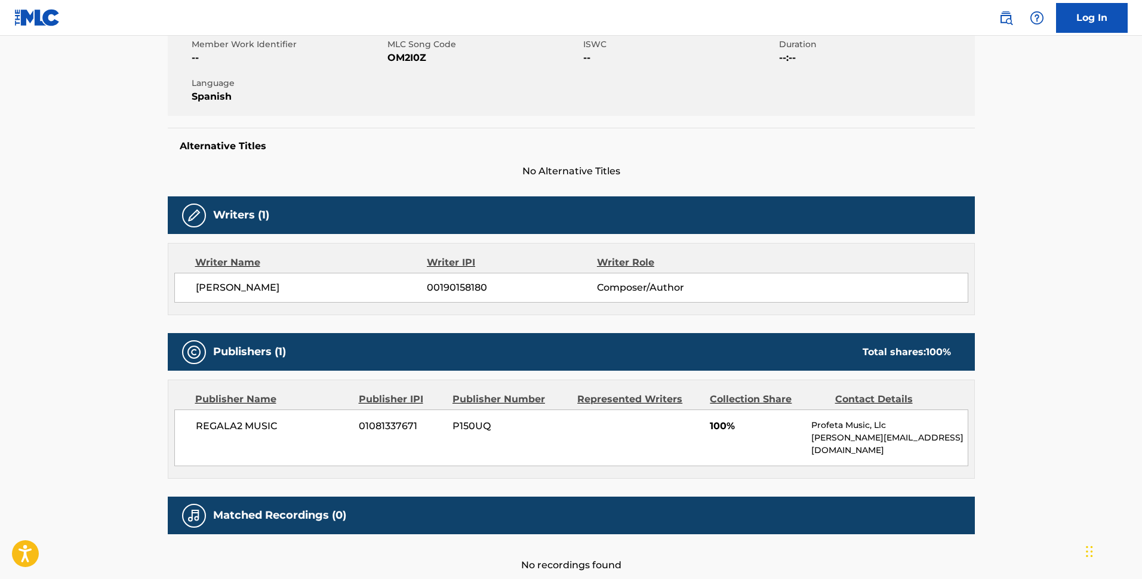
click at [445, 296] on div "SERAPIO RAMIREZ ZAMORANO 00190158180 Composer/Author" at bounding box center [571, 288] width 794 height 30
copy span "00190158180"
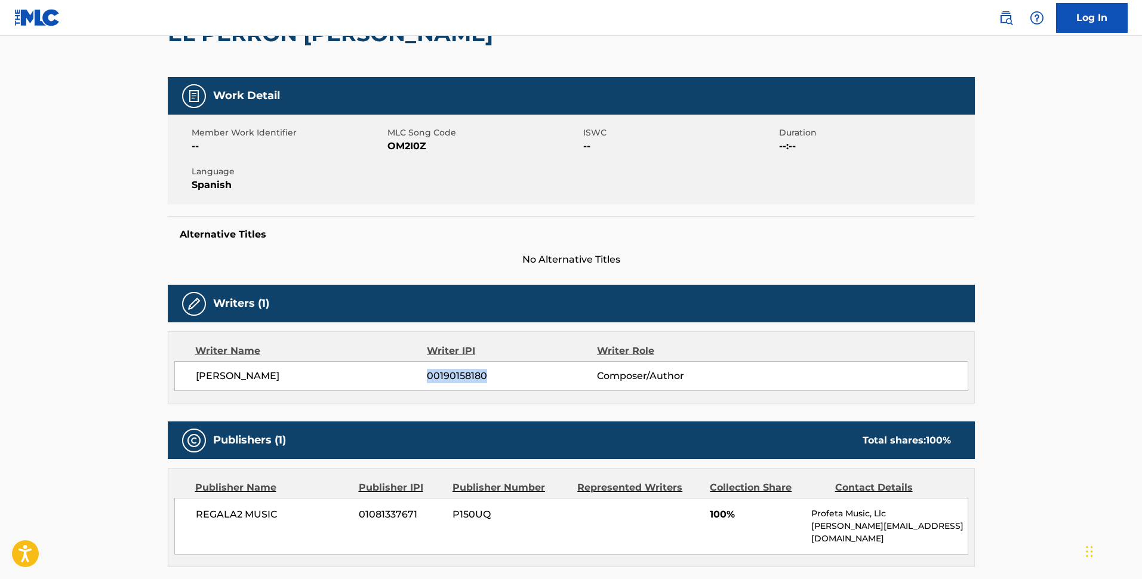
scroll to position [0, 0]
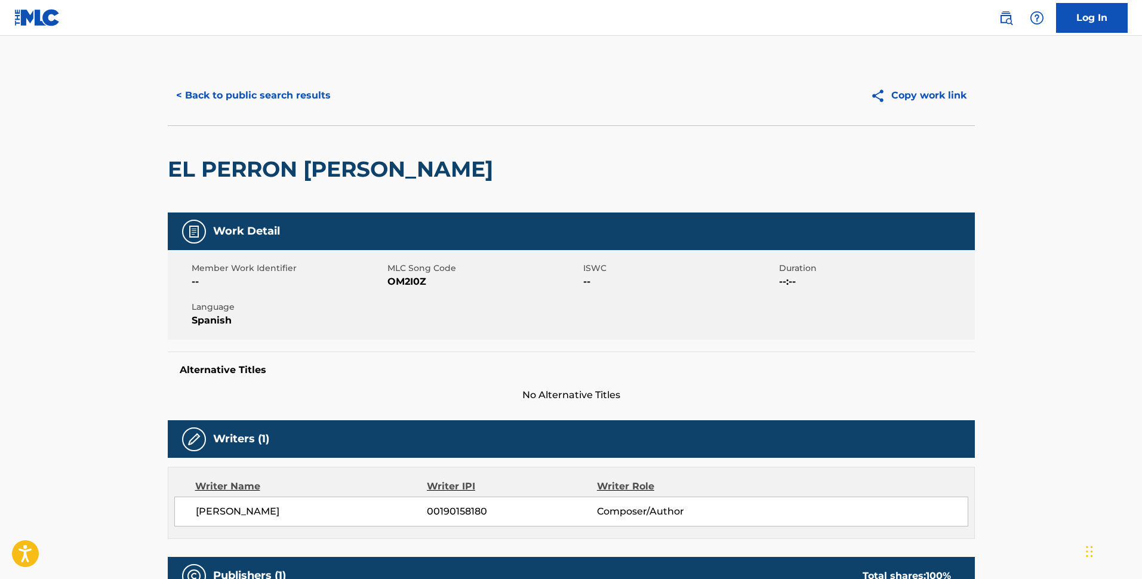
click at [419, 287] on span "OM2I0Z" at bounding box center [483, 282] width 193 height 14
copy span "OM2I0Z"
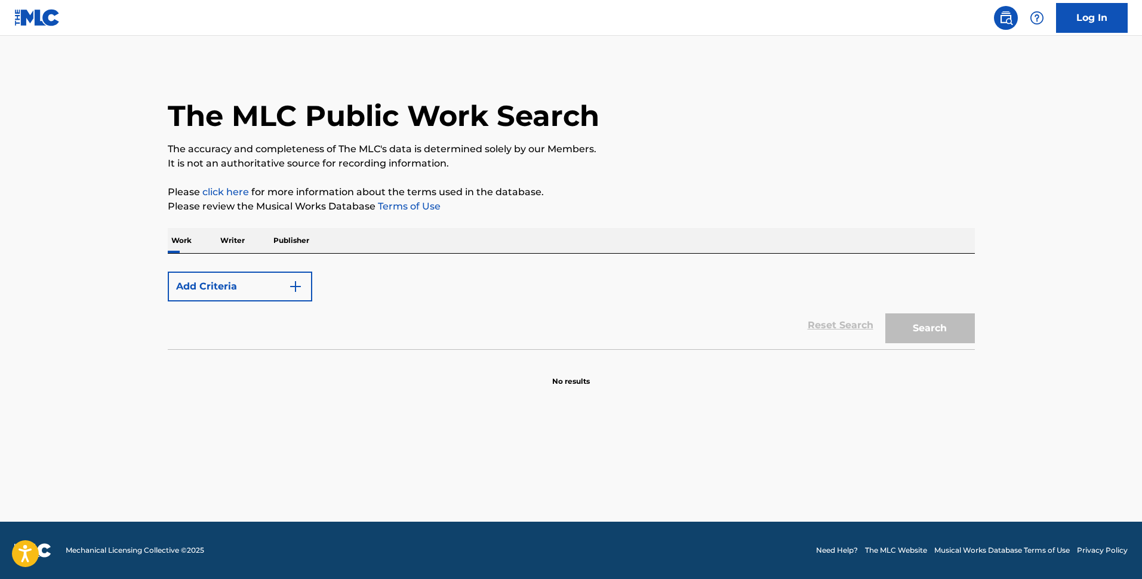
click at [481, 316] on form "Add Criteria Reset Search Search" at bounding box center [571, 308] width 807 height 84
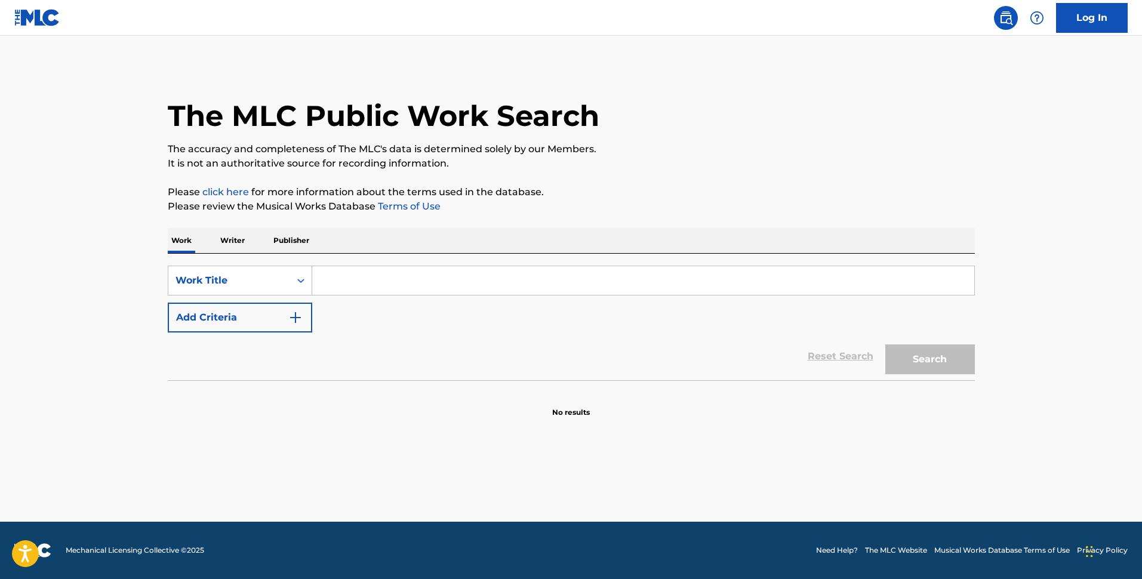
click at [438, 290] on input "Search Form" at bounding box center [643, 280] width 662 height 29
paste input "No Fue Suerte Chuy Montana"
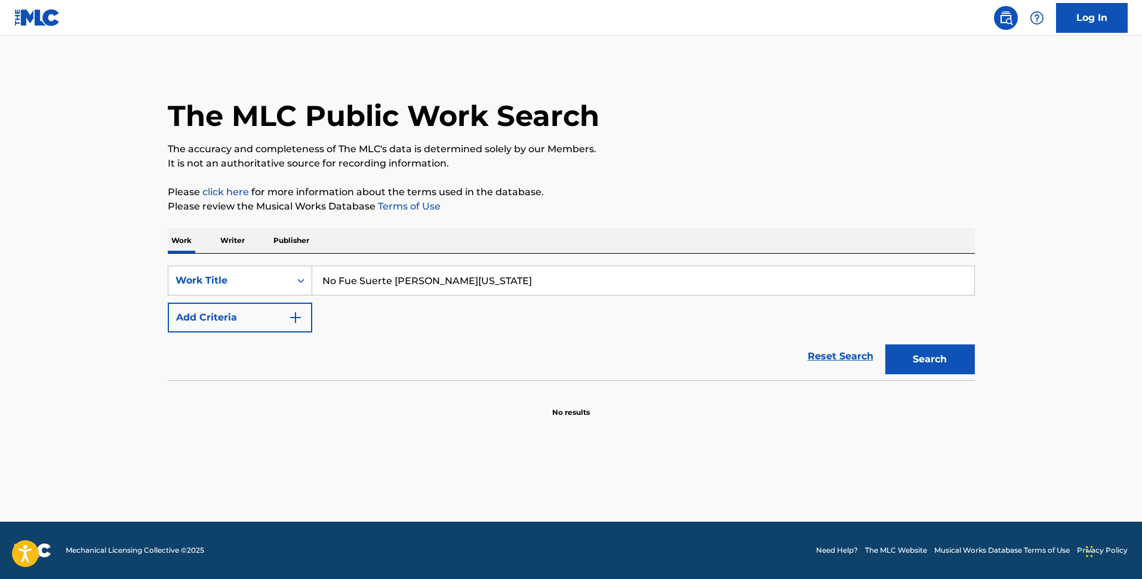
type input "No Fue Suerte Chuy Montana"
drag, startPoint x: 296, startPoint y: 316, endPoint x: 298, endPoint y: 285, distance: 30.5
click at [295, 316] on img "Search Form" at bounding box center [295, 317] width 14 height 14
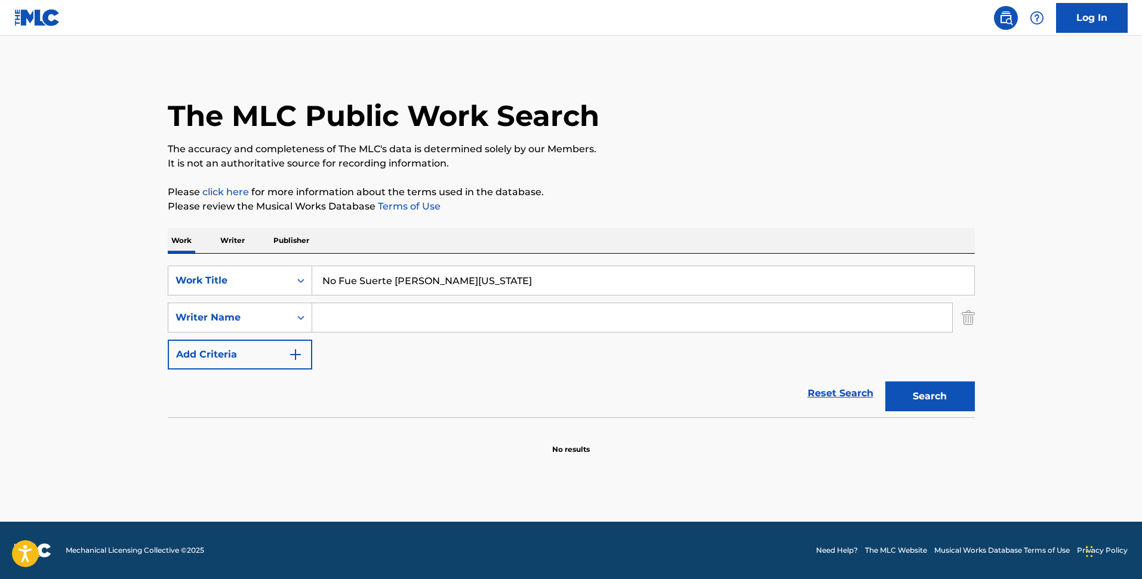
click at [390, 319] on input "Search Form" at bounding box center [632, 317] width 640 height 29
paste input "Jesus Nolberto Cardenas Velazquez"
type input "Jesus Nolberto Cardenas Velazquez"
click at [955, 402] on button "Search" at bounding box center [930, 396] width 90 height 30
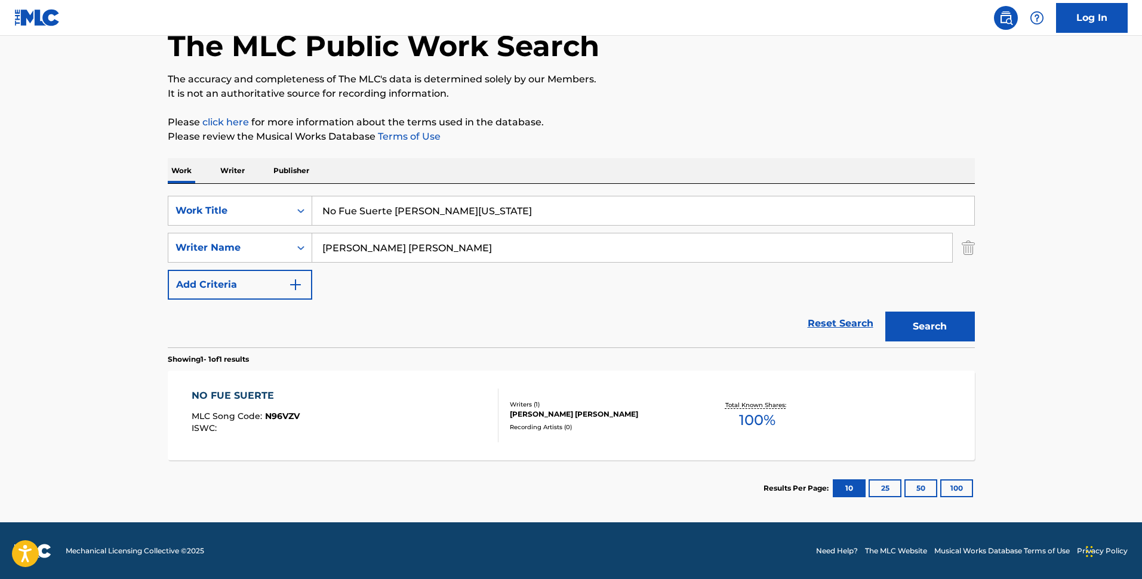
scroll to position [70, 0]
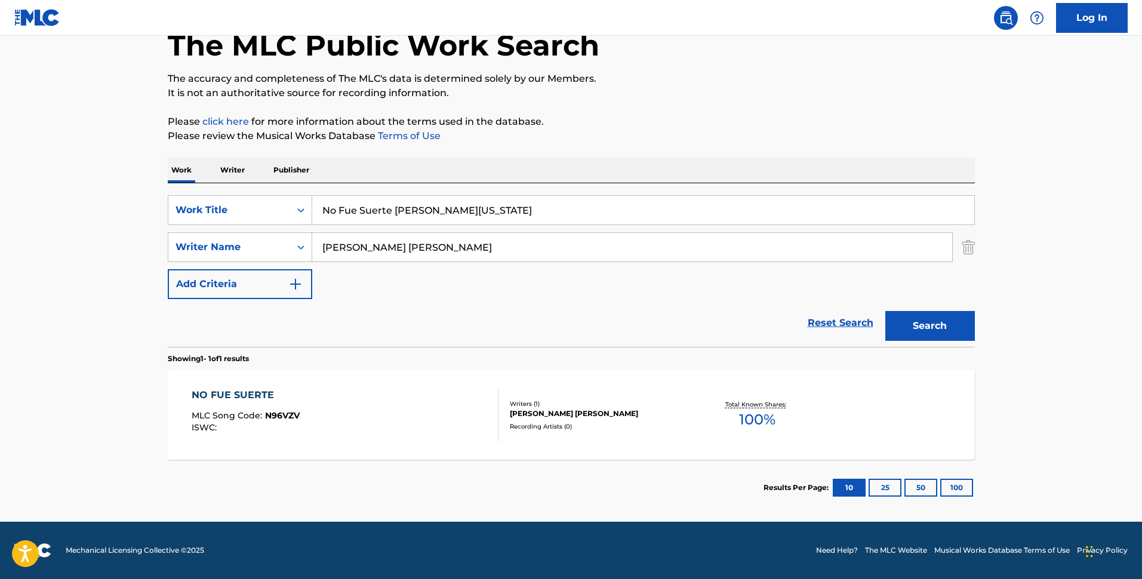
click at [565, 407] on div "Writers ( 1 )" at bounding box center [600, 403] width 180 height 9
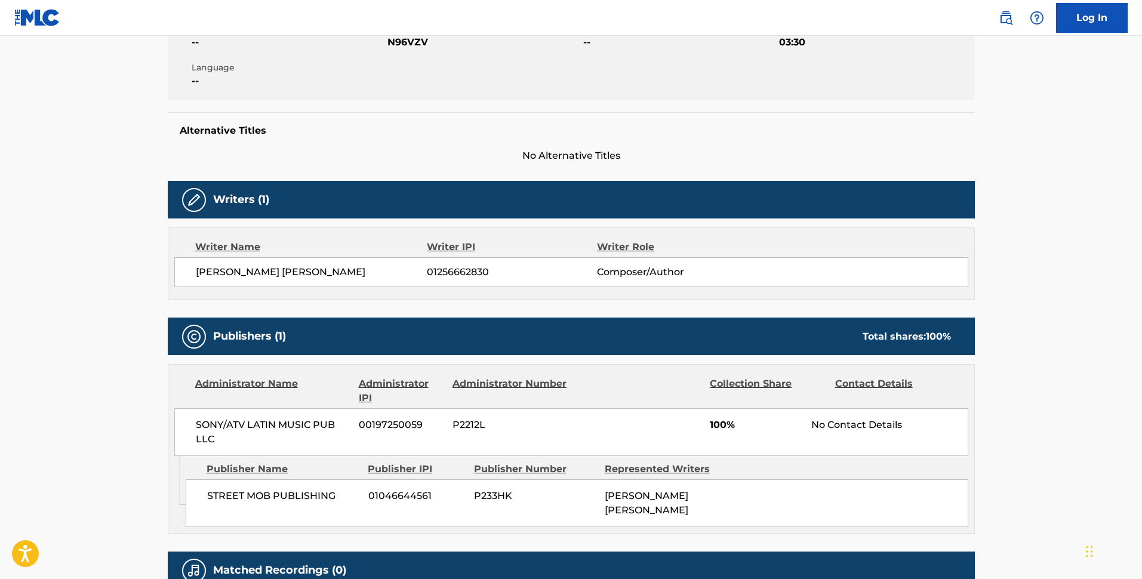
scroll to position [373, 0]
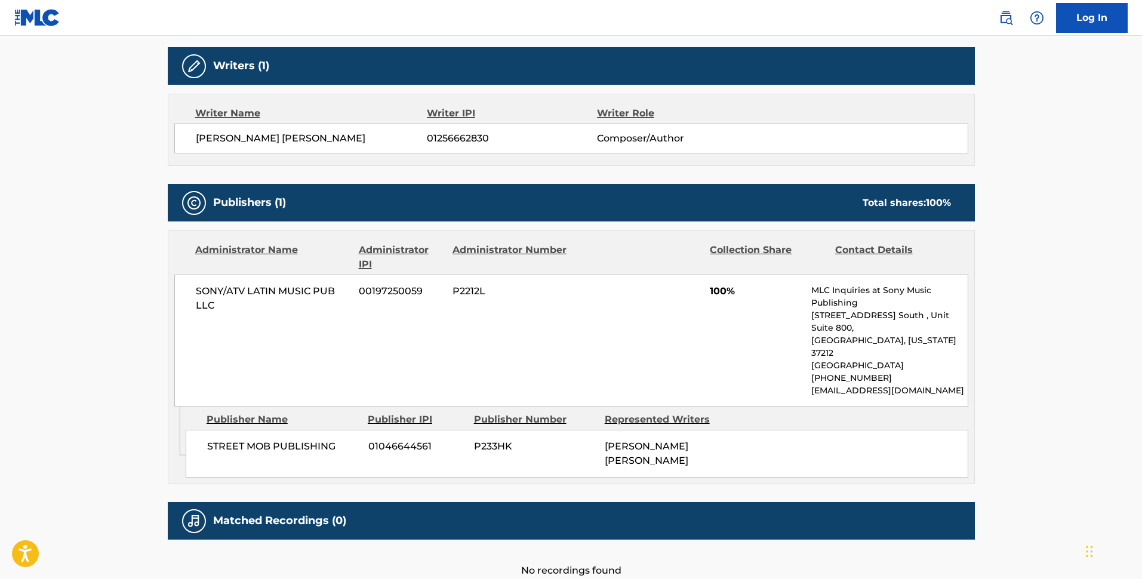
click at [279, 280] on div "SONY/ATV LATIN MUSIC PUB LLC 00197250059 P2212L 100% MLC Inquiries at Sony Musi…" at bounding box center [571, 341] width 794 height 132
copy div "SONY/ATV LATIN MUSIC PUB LLC"
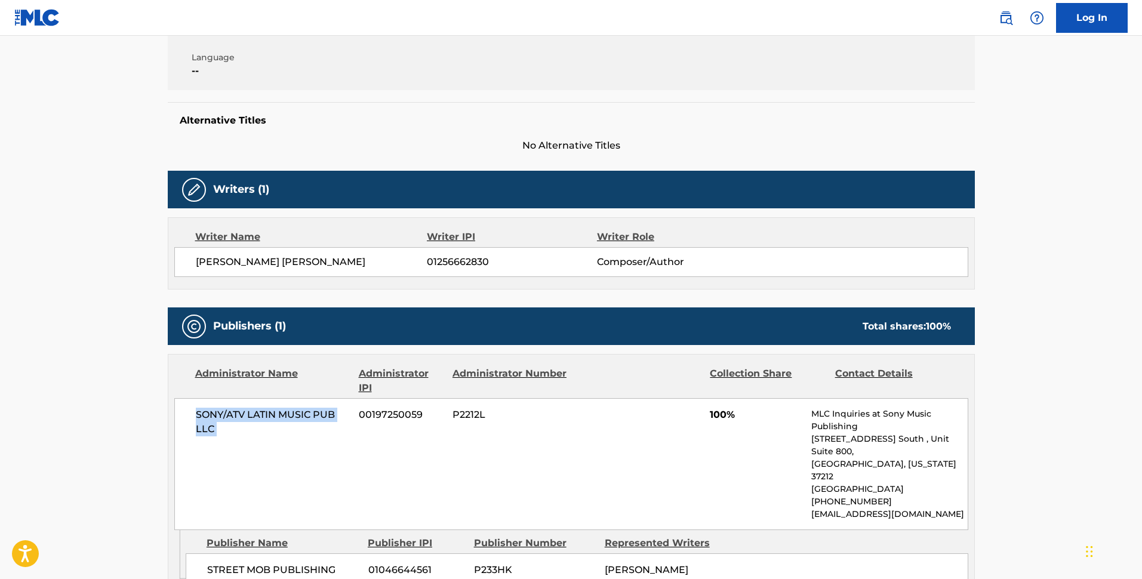
scroll to position [224, 0]
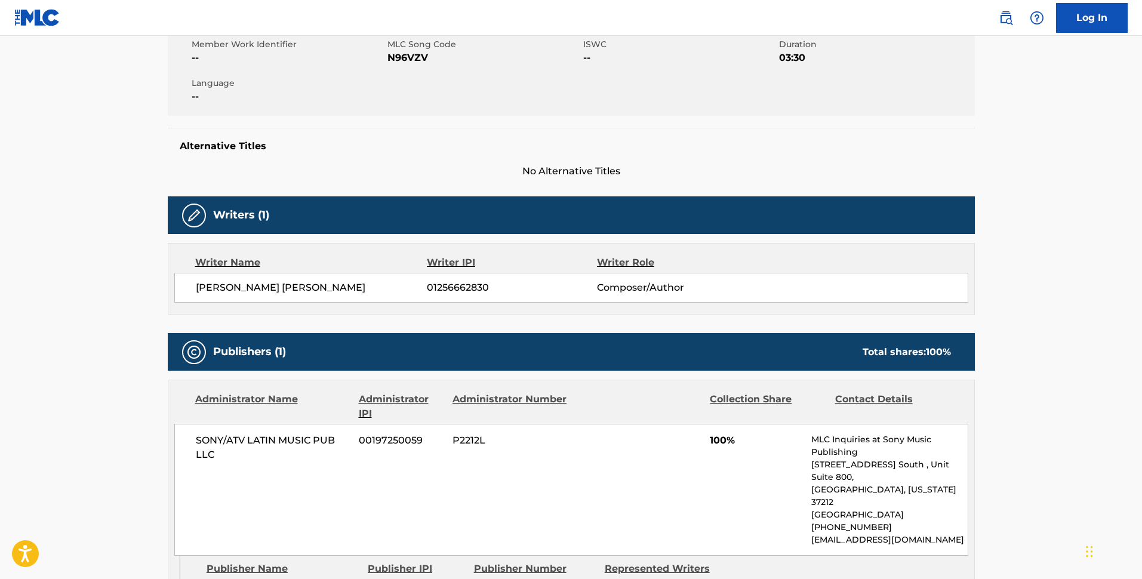
click at [460, 282] on span "01256662830" at bounding box center [512, 288] width 170 height 14
copy span "01256662830"
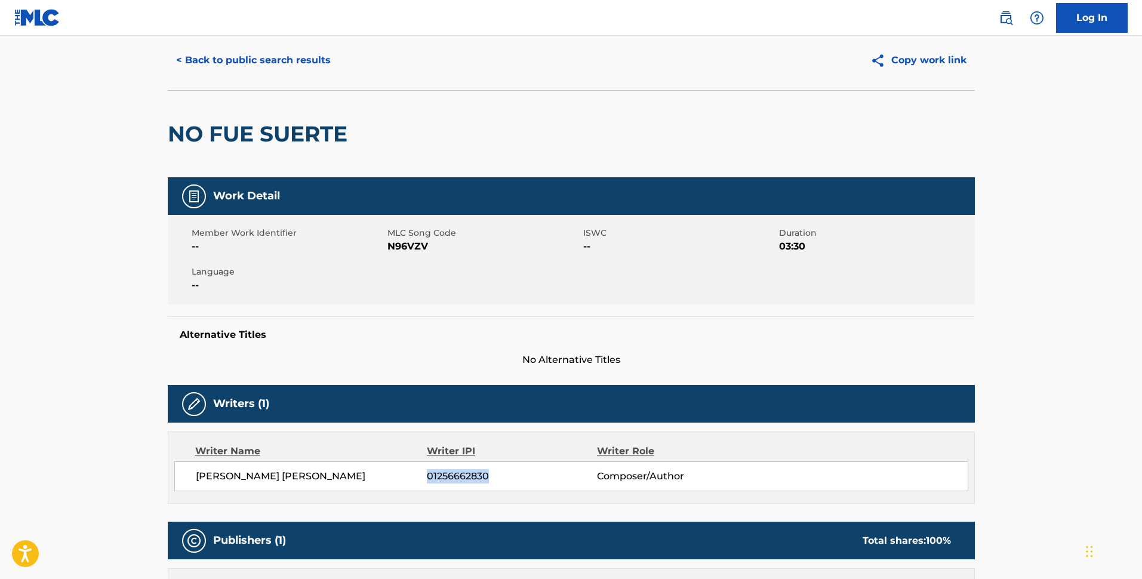
scroll to position [0, 0]
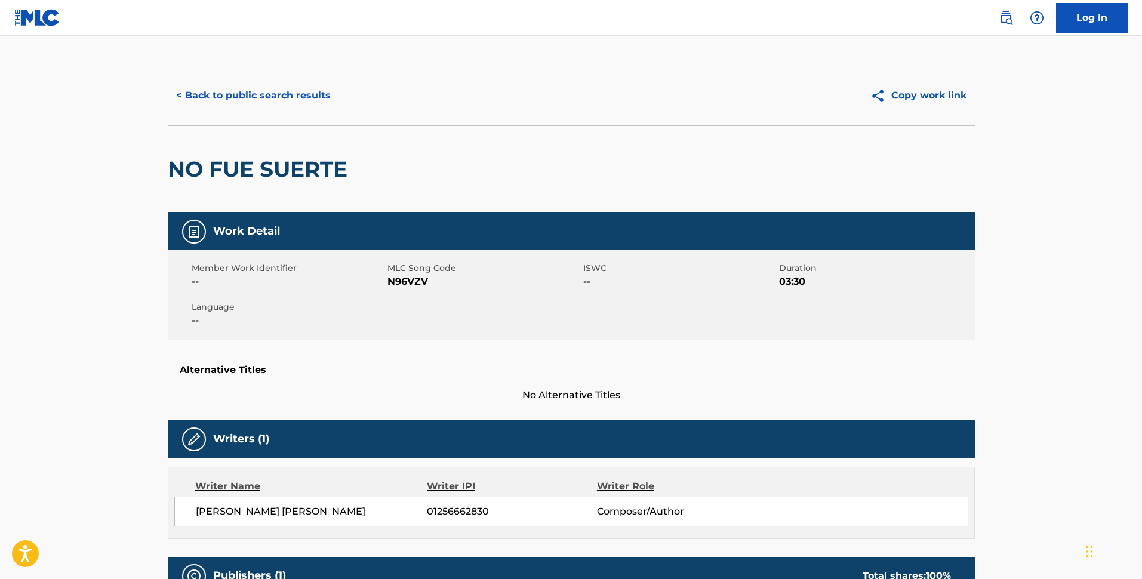
click at [393, 287] on span "N96VZV" at bounding box center [483, 282] width 193 height 14
copy span "N96VZV"
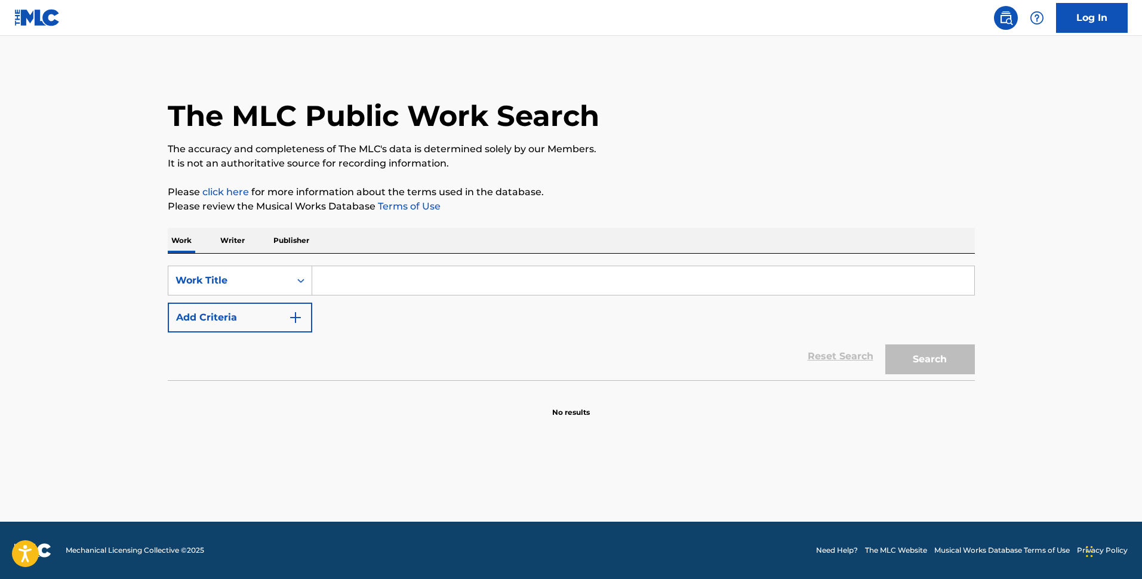
click at [362, 268] on input "Search Form" at bounding box center [643, 280] width 662 height 29
paste input "Tú Me Enseñaste a Volar [PERSON_NAME] [PERSON_NAME]"
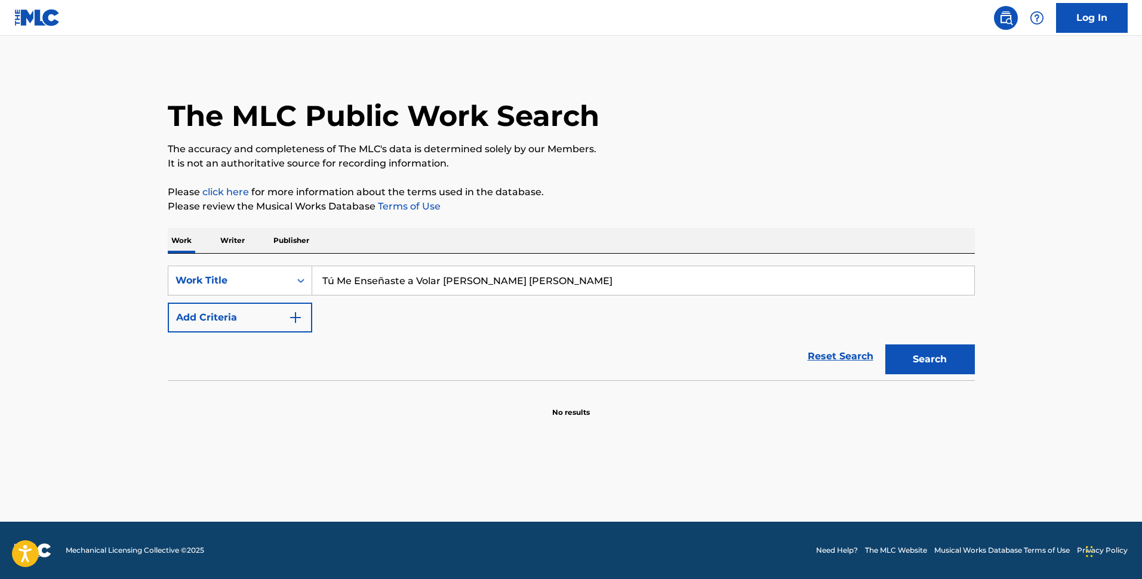
type input "Tú Me Enseñaste a Volar [PERSON_NAME] [PERSON_NAME]"
click at [249, 317] on button "Add Criteria" at bounding box center [240, 318] width 144 height 30
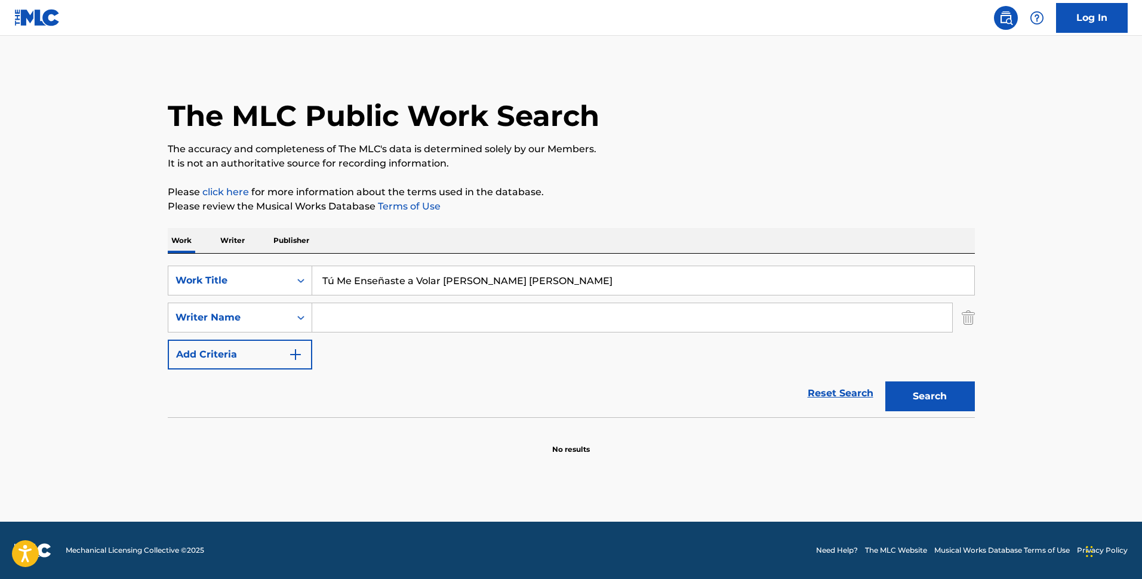
click at [367, 318] on input "Search Form" at bounding box center [632, 317] width 640 height 29
paste input "[PERSON_NAME]"
type input "[PERSON_NAME]"
click at [959, 394] on button "Search" at bounding box center [930, 396] width 90 height 30
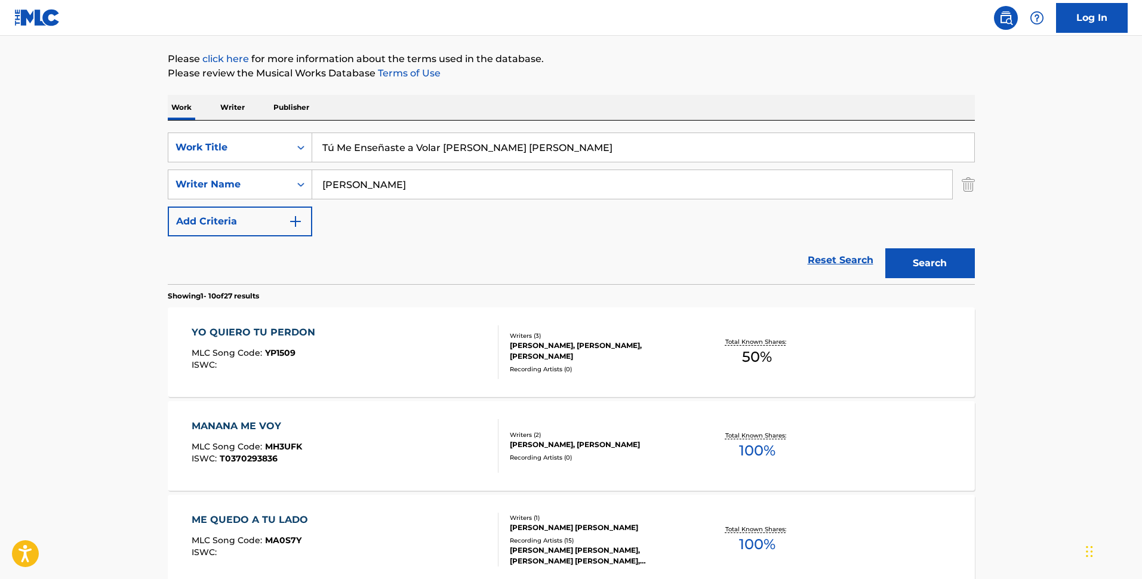
scroll to position [149, 0]
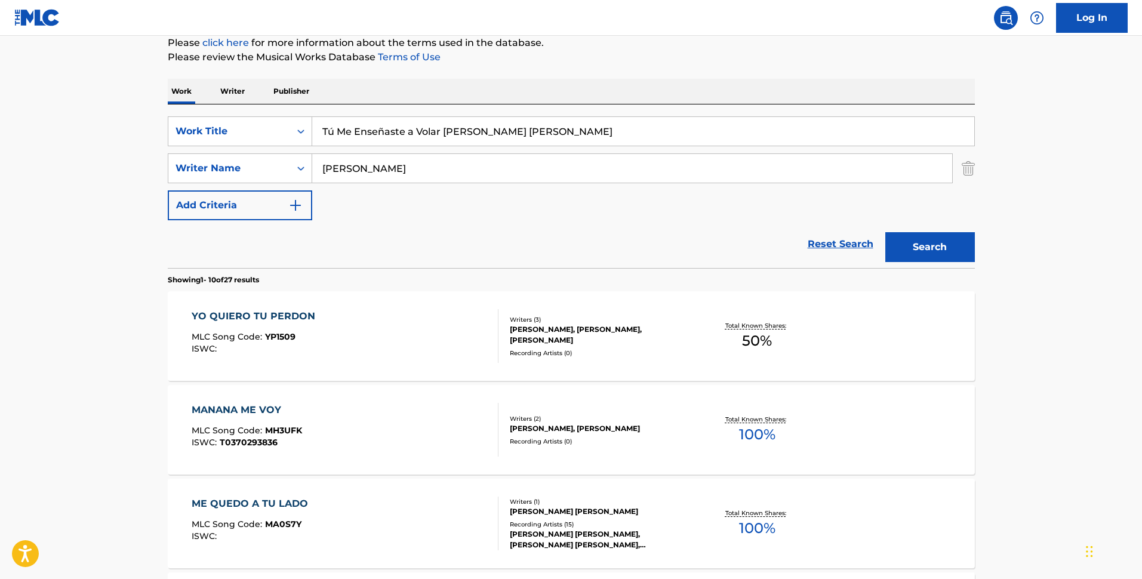
click at [632, 435] on div "Writers ( 2 ) NORBERTO JOSE FOLINO, JOSE MARIA RUIZ Recording Artists ( 0 )" at bounding box center [594, 430] width 192 height 32
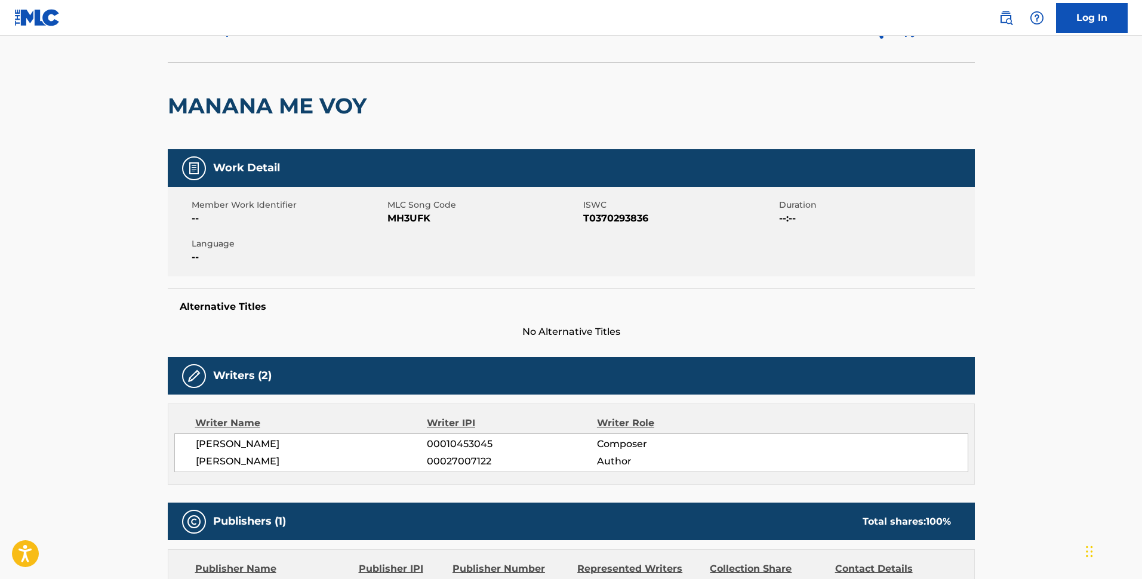
scroll to position [149, 0]
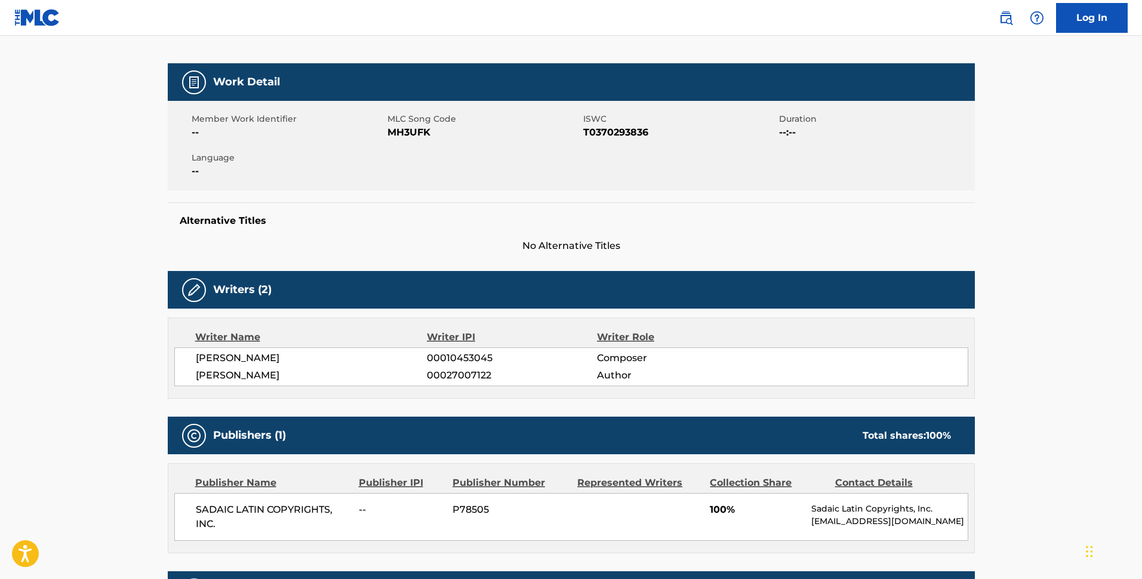
click at [429, 380] on span "00027007122" at bounding box center [512, 375] width 170 height 14
copy span "00027007122"
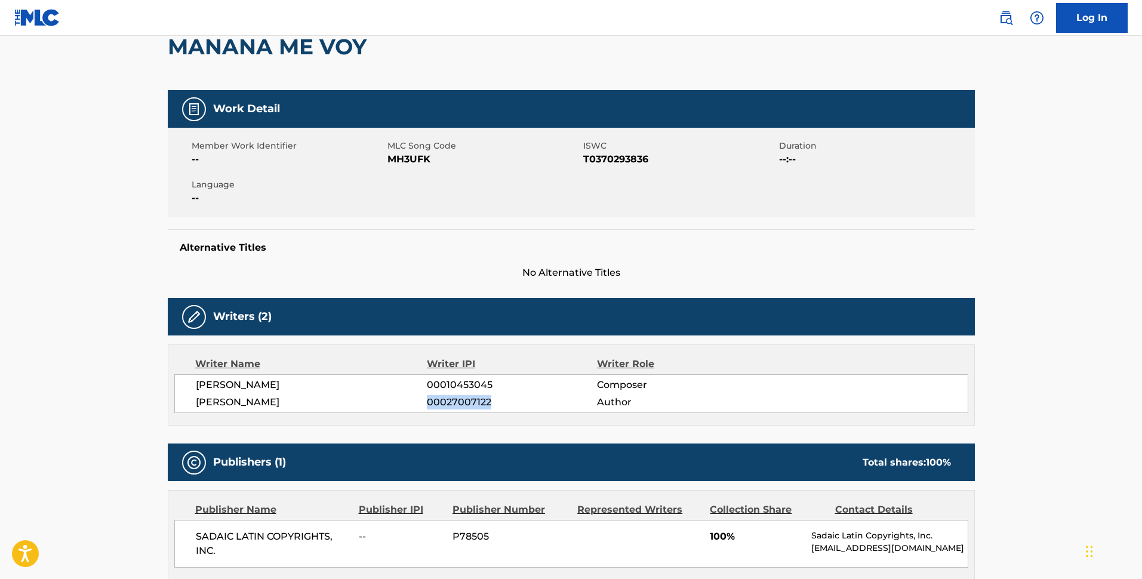
scroll to position [0, 0]
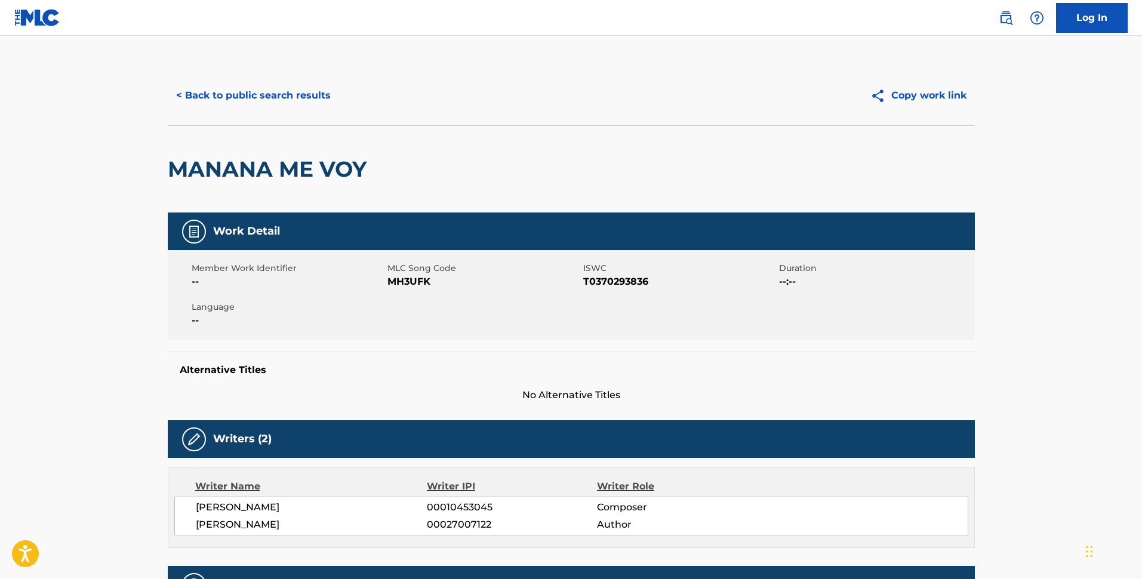
click at [234, 69] on div "< Back to public search results Copy work link" at bounding box center [571, 96] width 807 height 60
click at [254, 86] on button "< Back to public search results" at bounding box center [253, 96] width 171 height 30
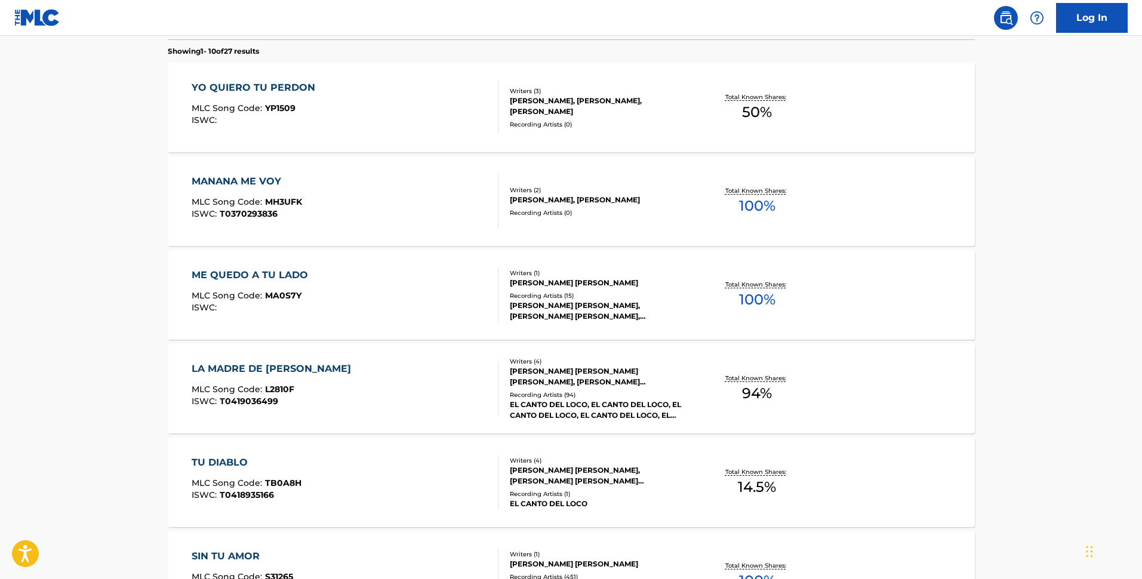
scroll to position [597, 0]
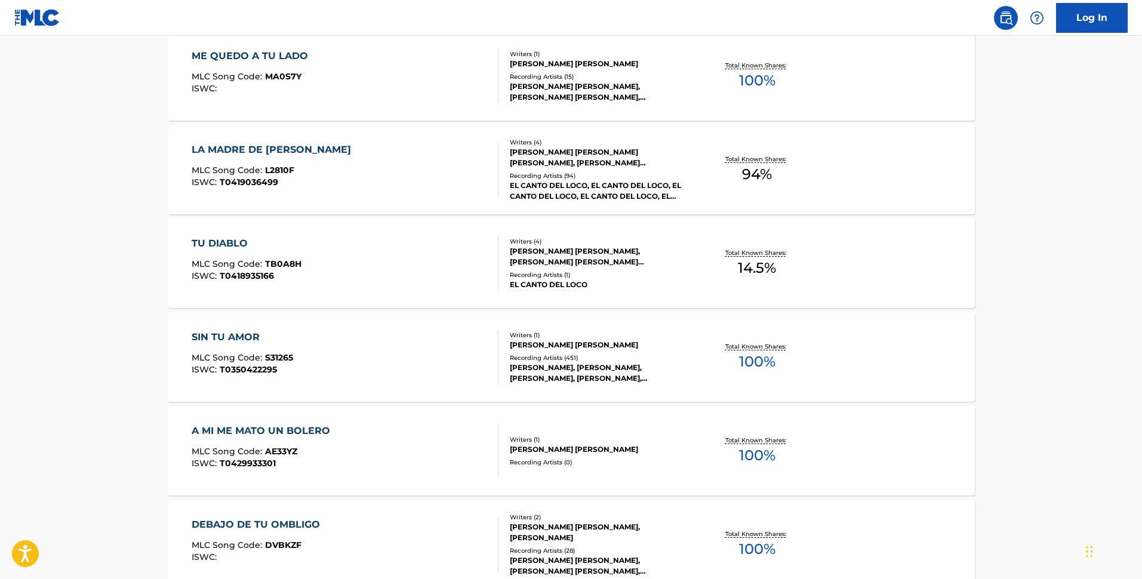
click at [683, 244] on div "Writers ( 4 )" at bounding box center [600, 241] width 180 height 9
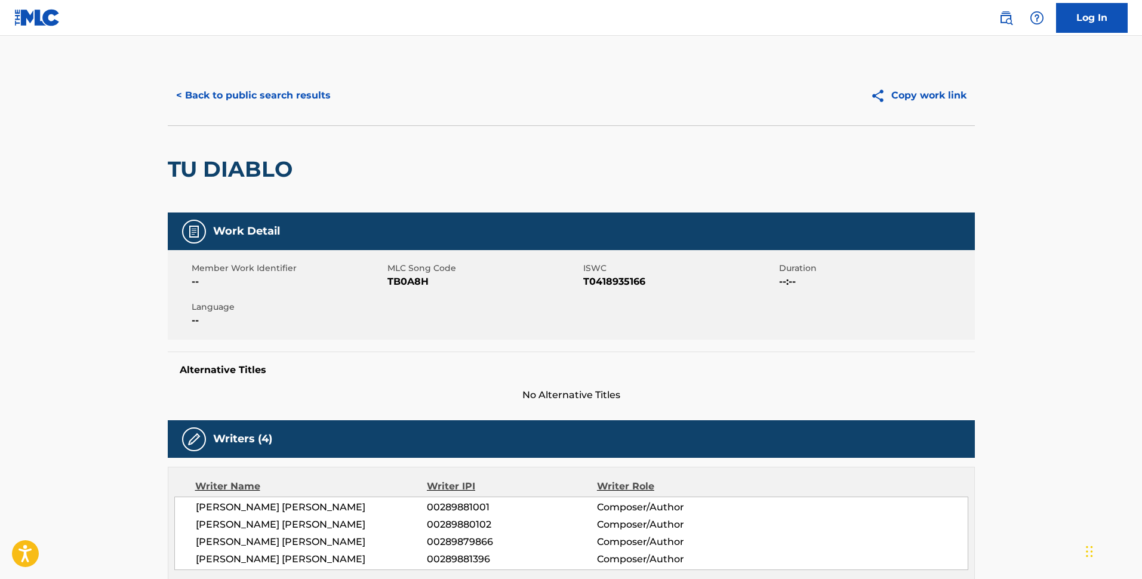
click at [227, 93] on button "< Back to public search results" at bounding box center [253, 96] width 171 height 30
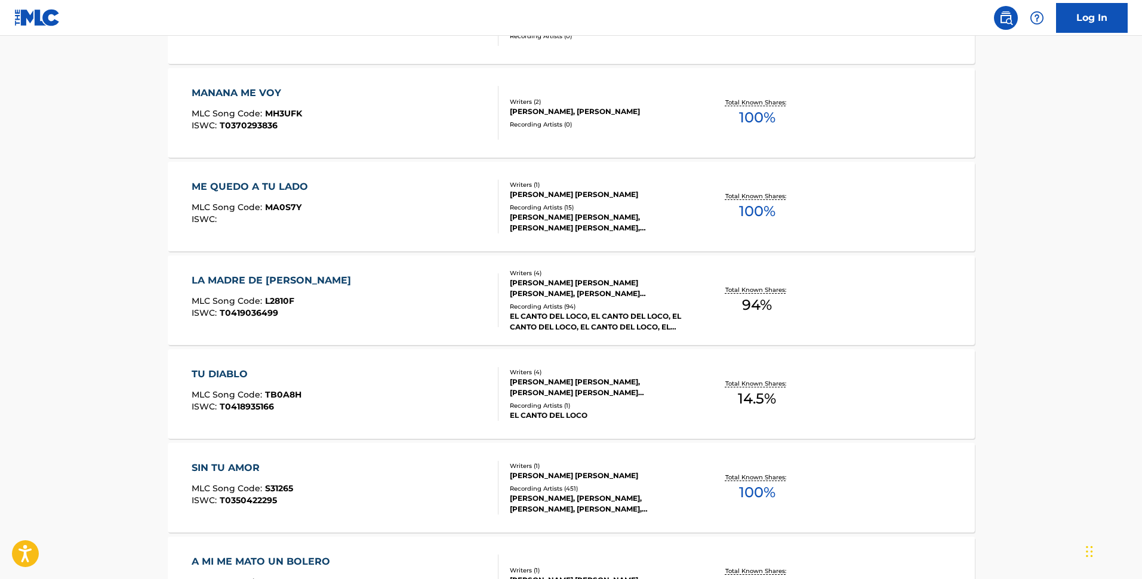
scroll to position [292, 0]
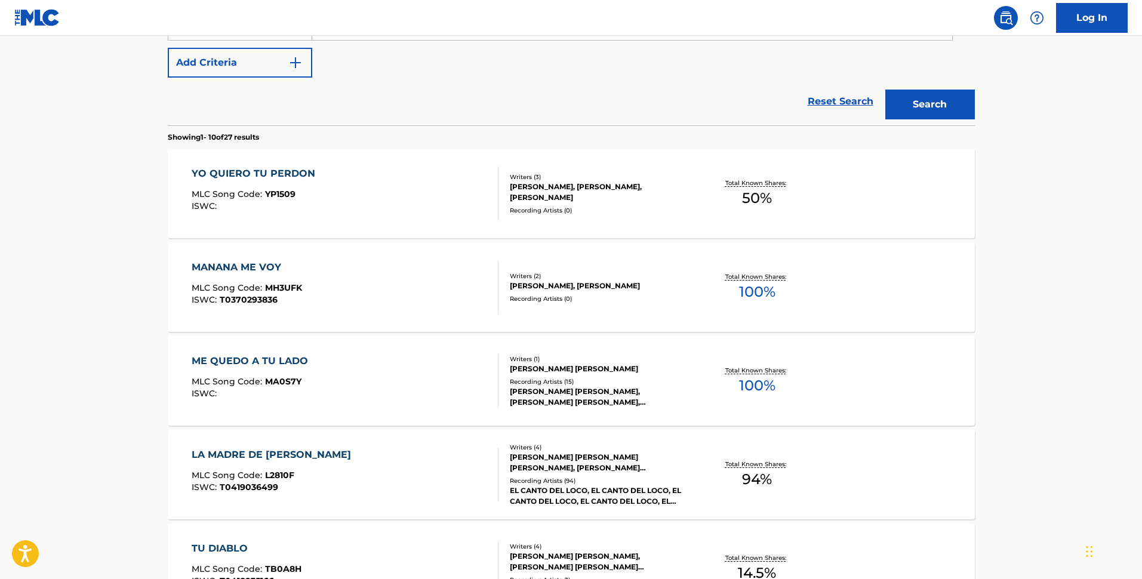
click at [682, 288] on div "NORBERTO JOSE FOLINO, JOSE MARIA RUIZ" at bounding box center [600, 286] width 180 height 11
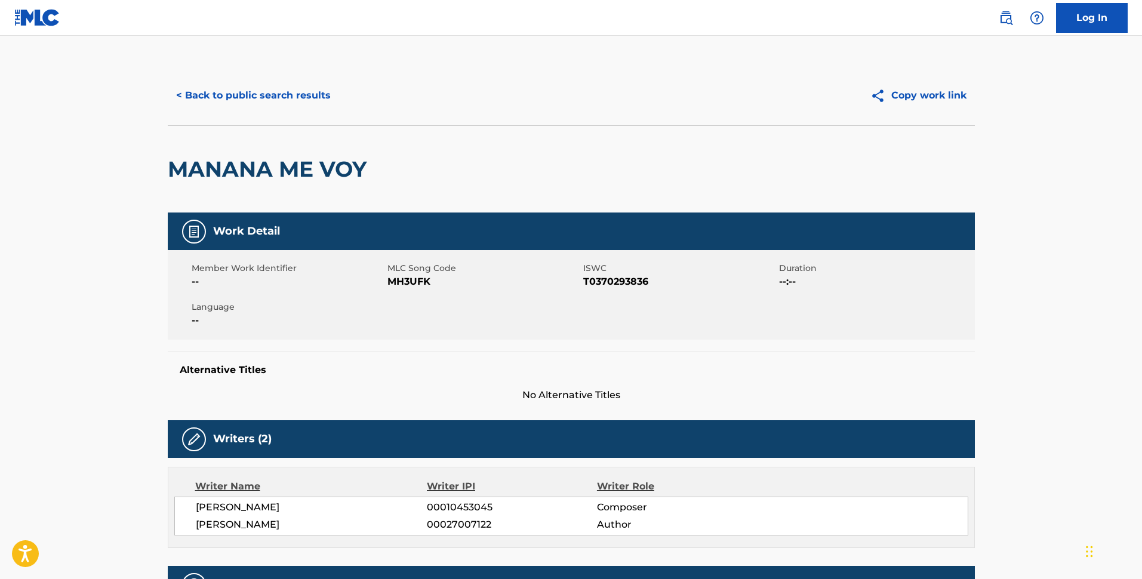
click at [238, 97] on button "< Back to public search results" at bounding box center [253, 96] width 171 height 30
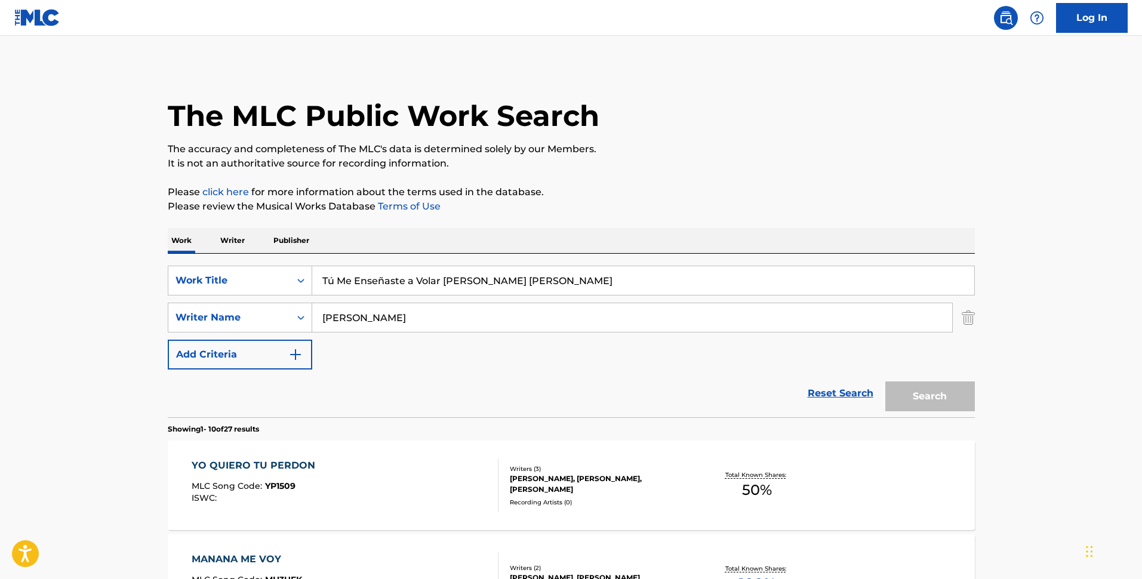
scroll to position [360, 0]
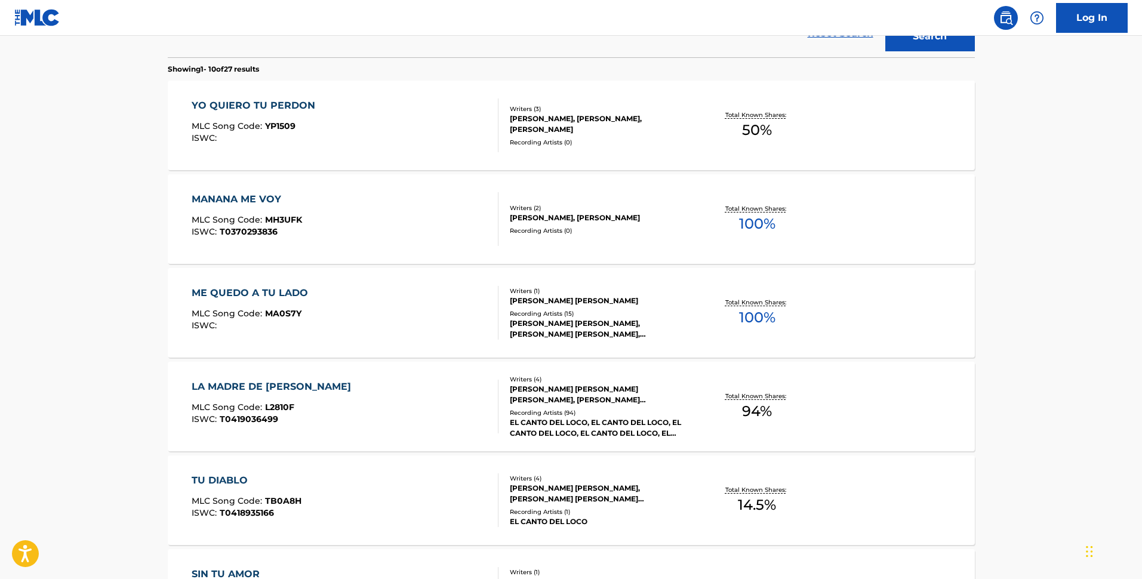
click at [549, 140] on div "Recording Artists ( 0 )" at bounding box center [600, 142] width 180 height 9
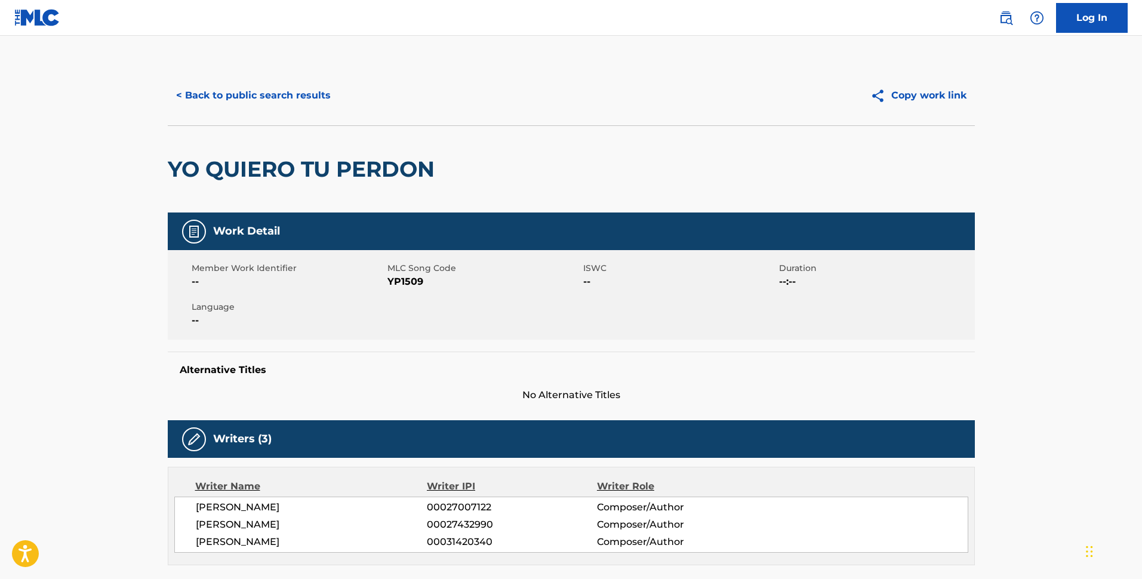
scroll to position [298, 0]
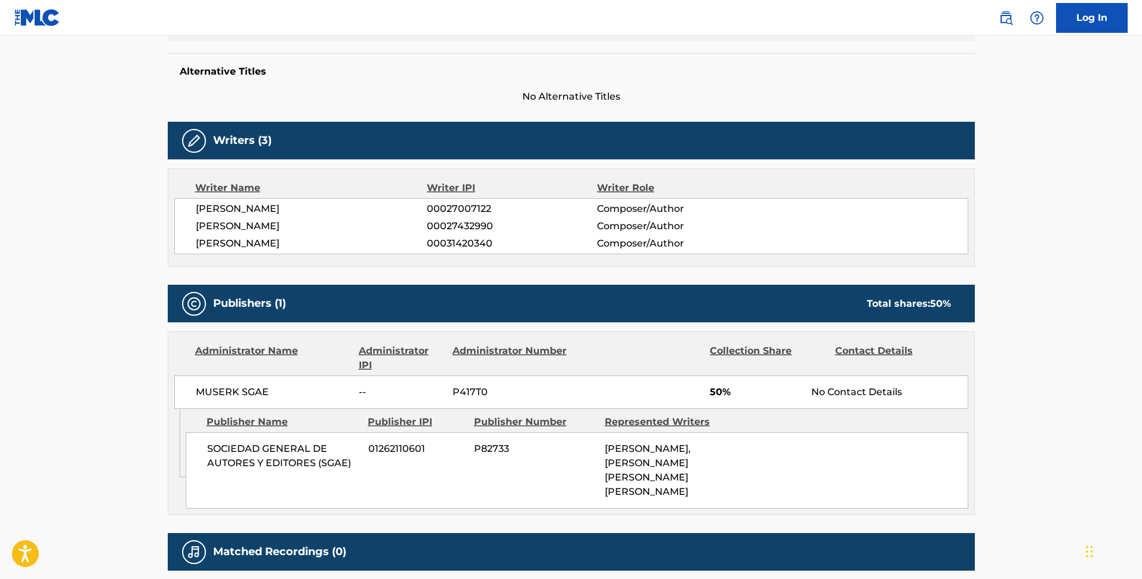
click at [240, 75] on h5 "Alternative Titles" at bounding box center [571, 72] width 783 height 12
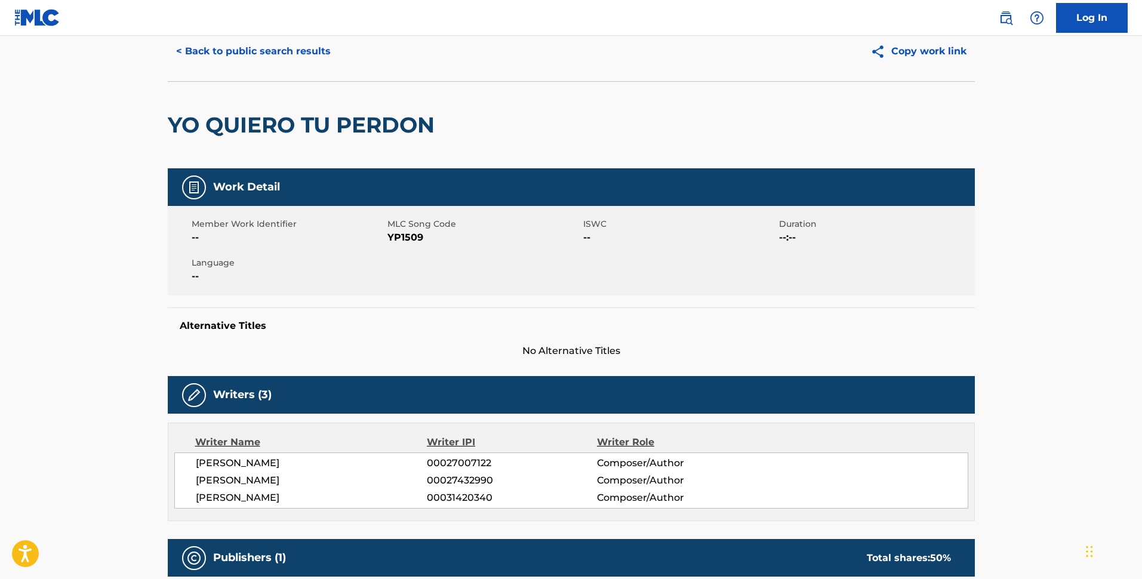
scroll to position [0, 0]
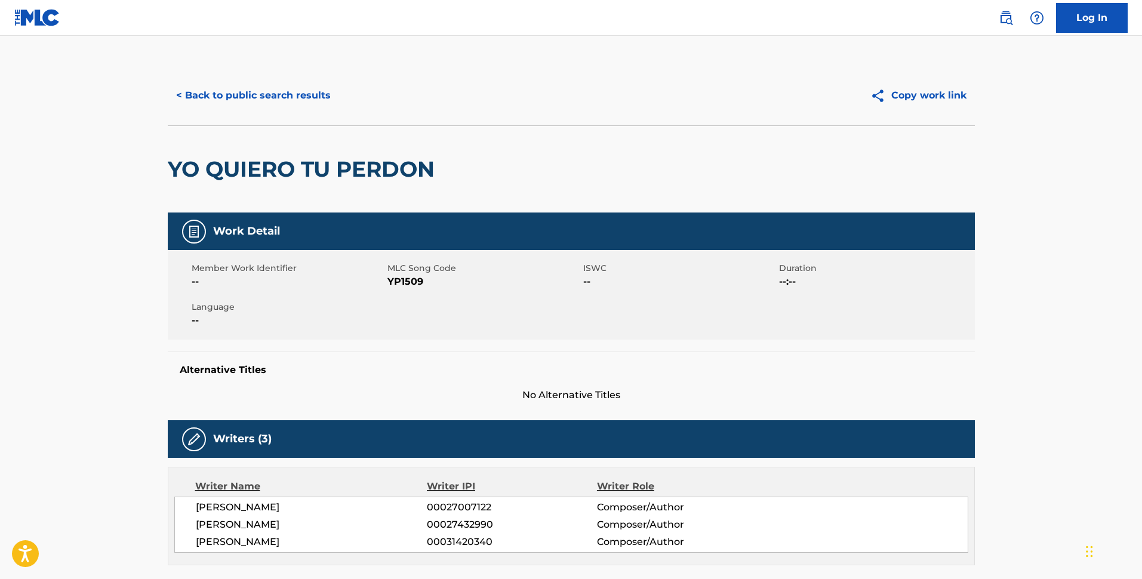
click at [257, 90] on button "< Back to public search results" at bounding box center [253, 96] width 171 height 30
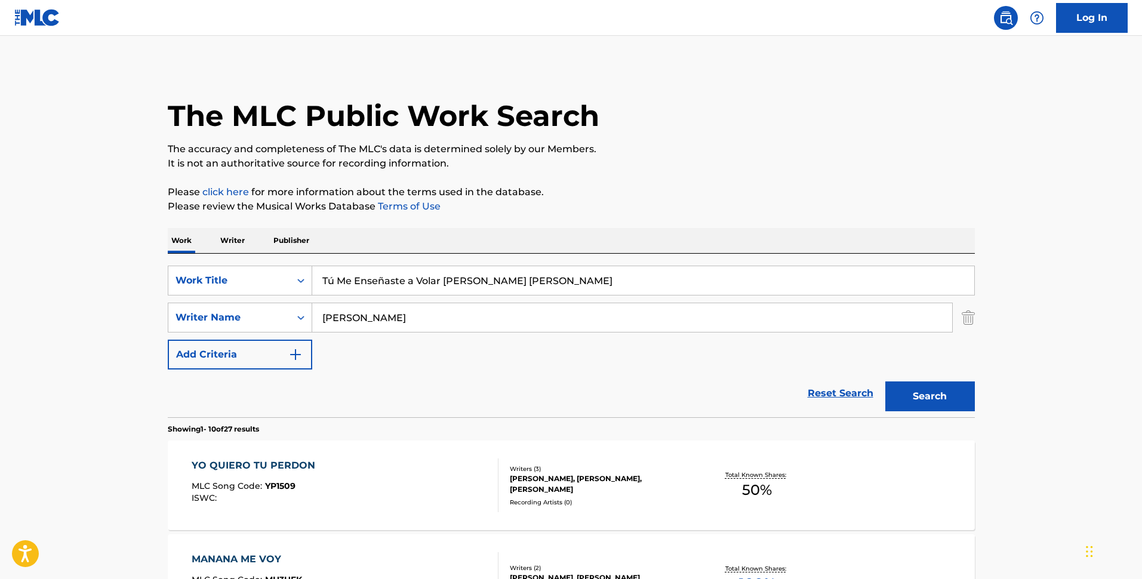
click at [236, 239] on p "Writer" at bounding box center [233, 240] width 32 height 25
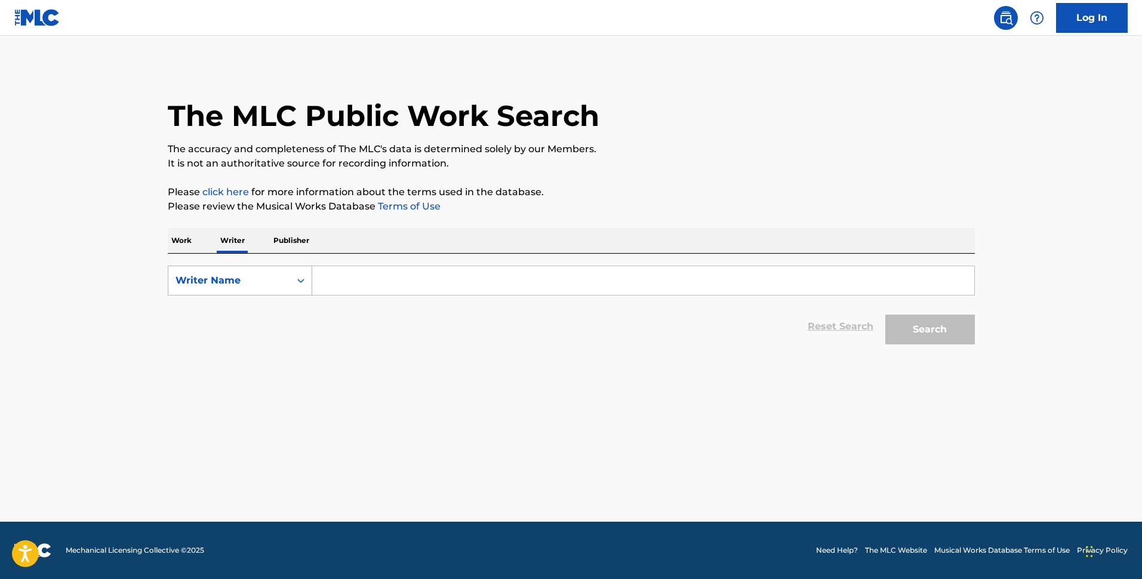
click at [241, 287] on div "Writer Name" at bounding box center [229, 280] width 107 height 14
click at [243, 318] on div "Writer IPI" at bounding box center [239, 310] width 143 height 30
click at [357, 281] on input "Search Form" at bounding box center [643, 280] width 662 height 29
paste input "00027007122"
type input "00027007122"
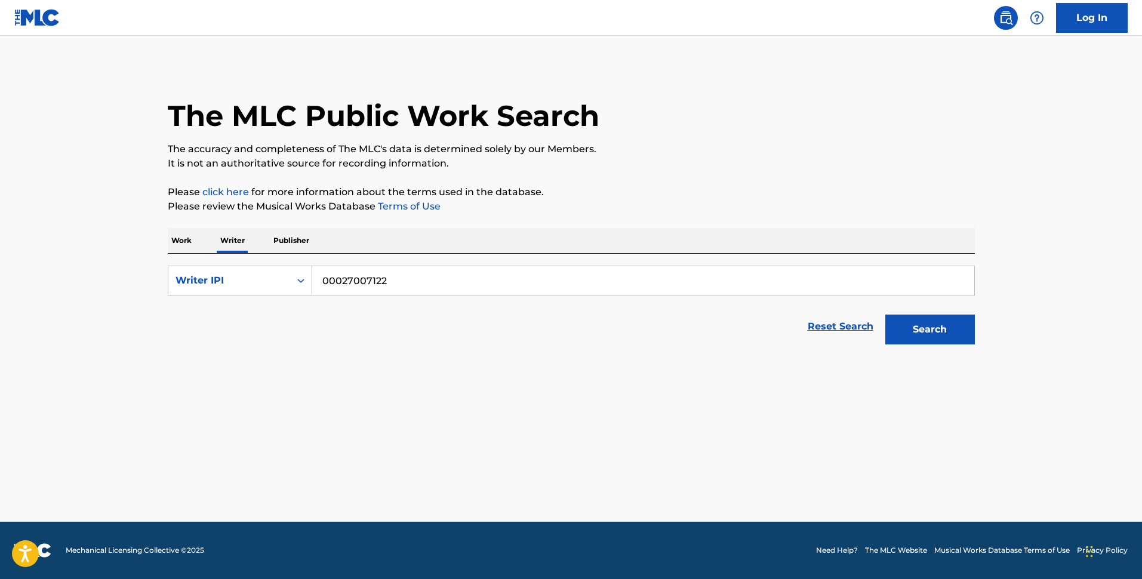
click at [937, 325] on button "Search" at bounding box center [930, 330] width 90 height 30
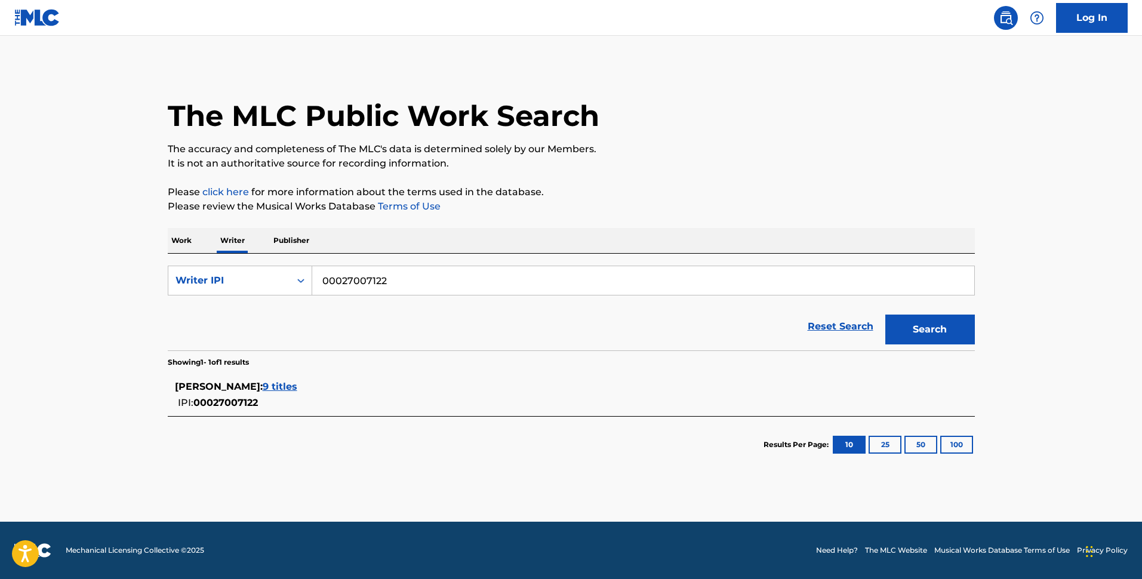
click at [278, 385] on span "9 titles" at bounding box center [280, 386] width 35 height 11
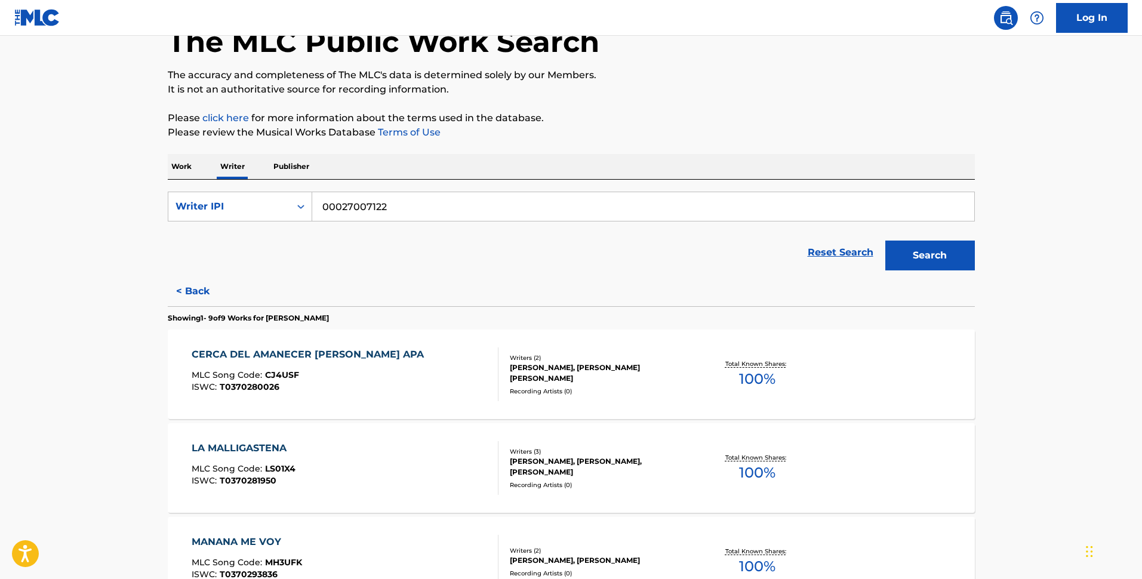
scroll to position [224, 0]
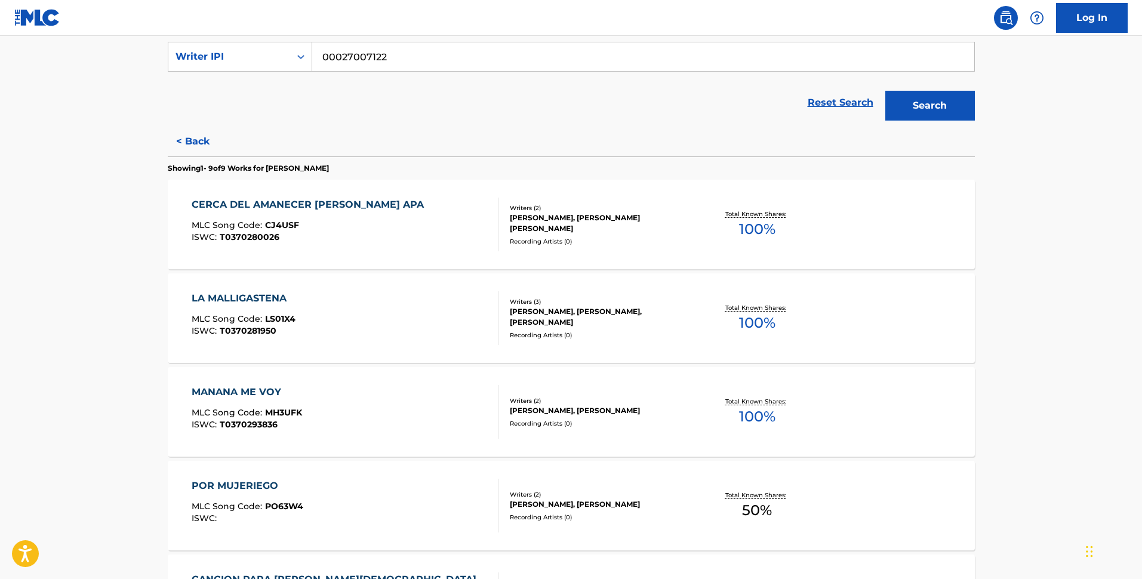
click at [682, 246] on div "CERCA DEL AMANECER TORRES APA MLC Song Code : CJ4USF ISWC : T0370280026 Writers…" at bounding box center [571, 225] width 807 height 90
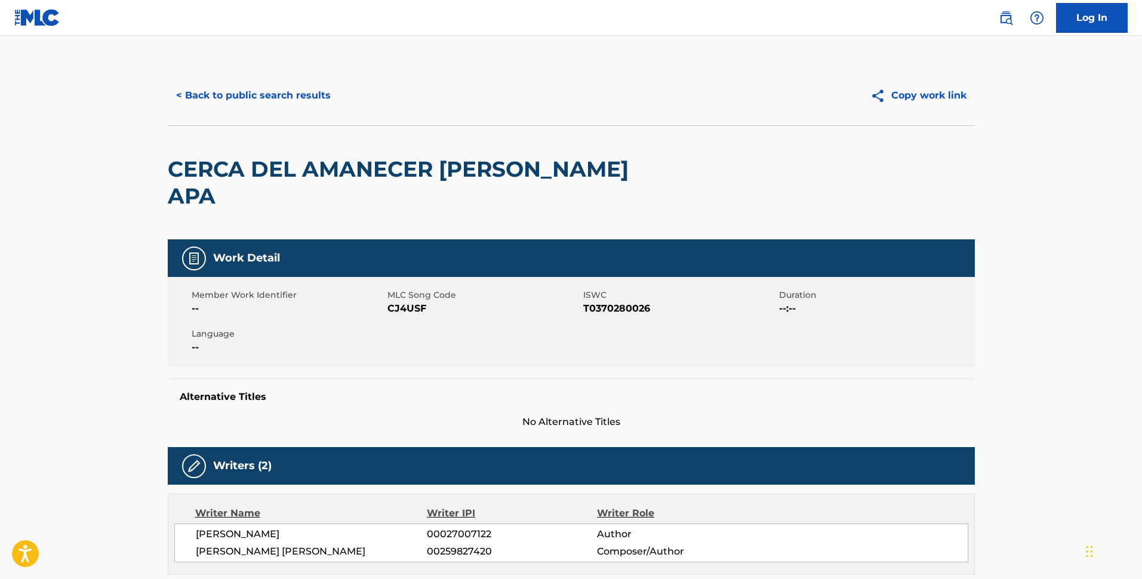
click at [257, 94] on button "< Back to public search results" at bounding box center [253, 96] width 171 height 30
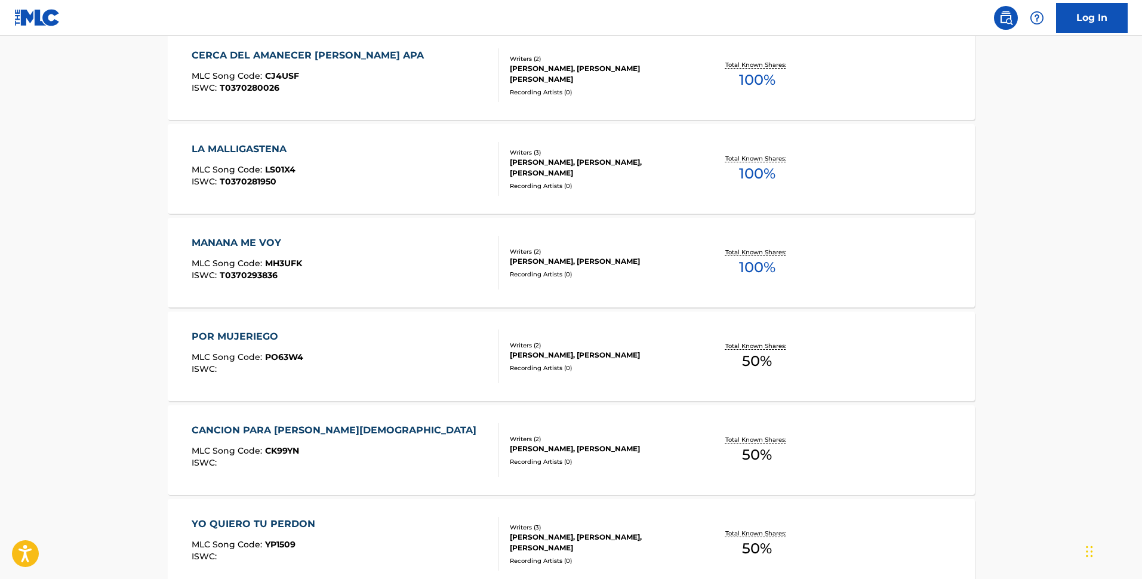
click at [680, 279] on div "MANANA ME VOY MLC Song Code : MH3UFK ISWC : T0370293836 Writers ( 2 ) NORBERTO …" at bounding box center [571, 263] width 807 height 90
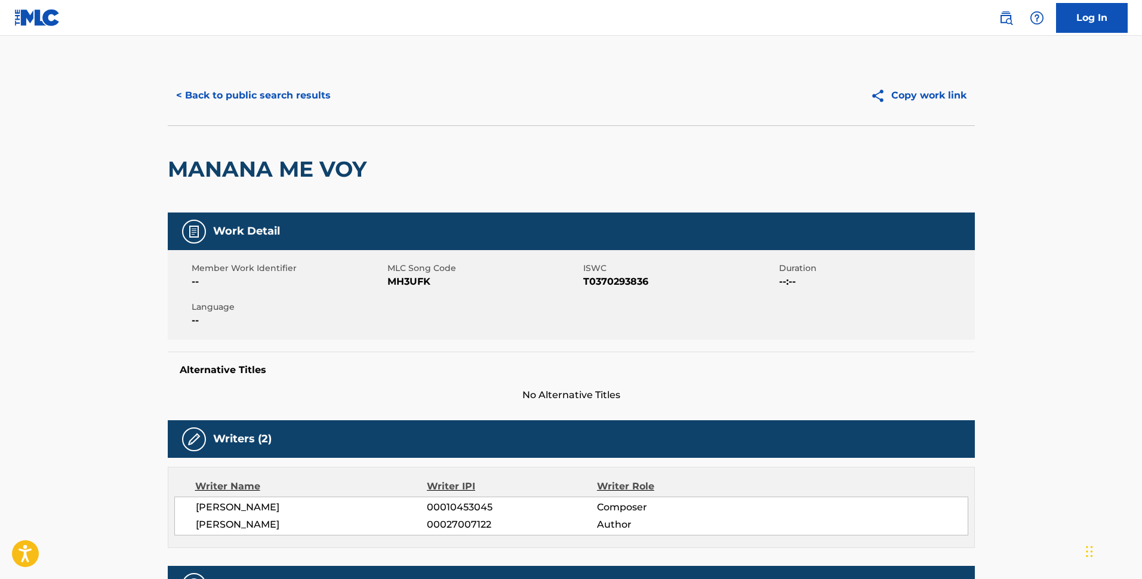
click at [260, 94] on button "< Back to public search results" at bounding box center [253, 96] width 171 height 30
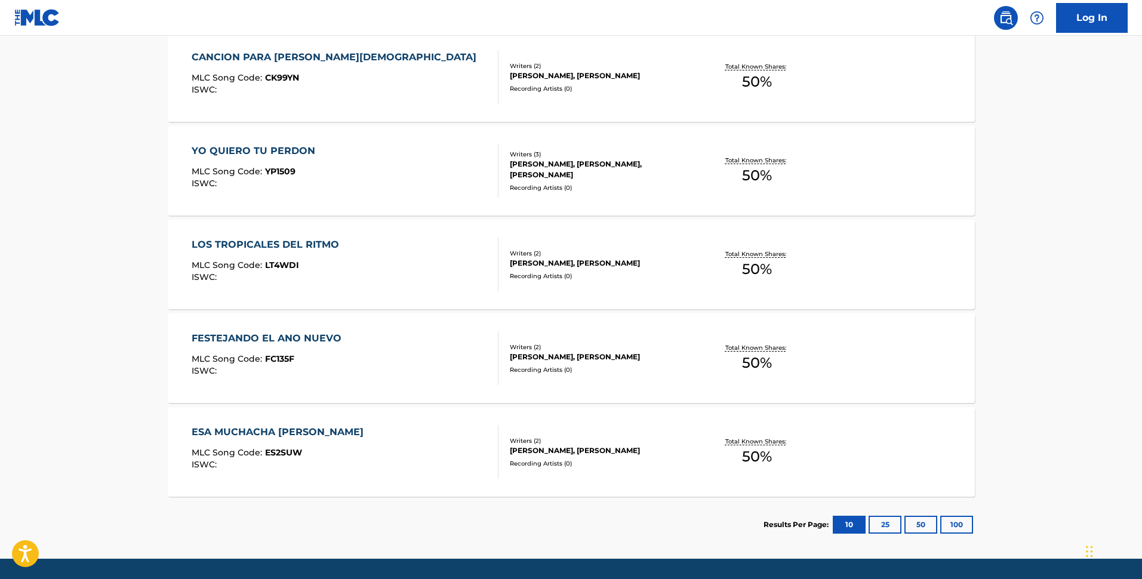
click at [660, 352] on div "JOSE MARIA RUIZ, JAIME BALTAZAR SANCHEZ" at bounding box center [600, 357] width 180 height 11
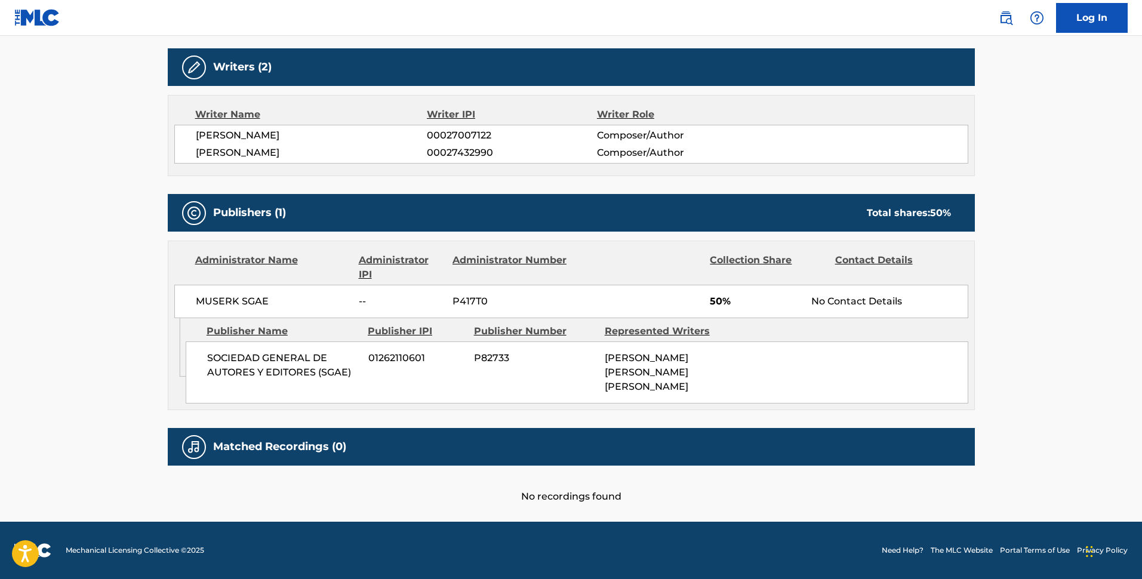
click at [217, 289] on div "MUSERK SGAE -- P417T0 50% No Contact Details" at bounding box center [571, 301] width 794 height 33
copy div "MUSERK SGAE"
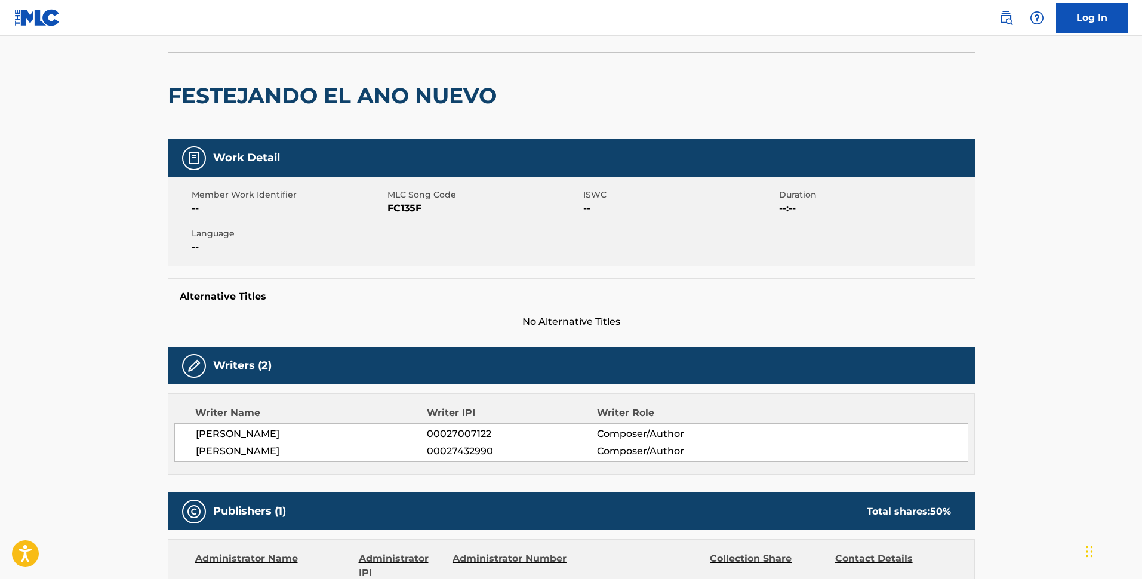
click at [413, 210] on span "FC135F" at bounding box center [483, 208] width 193 height 14
copy span "FC135F"
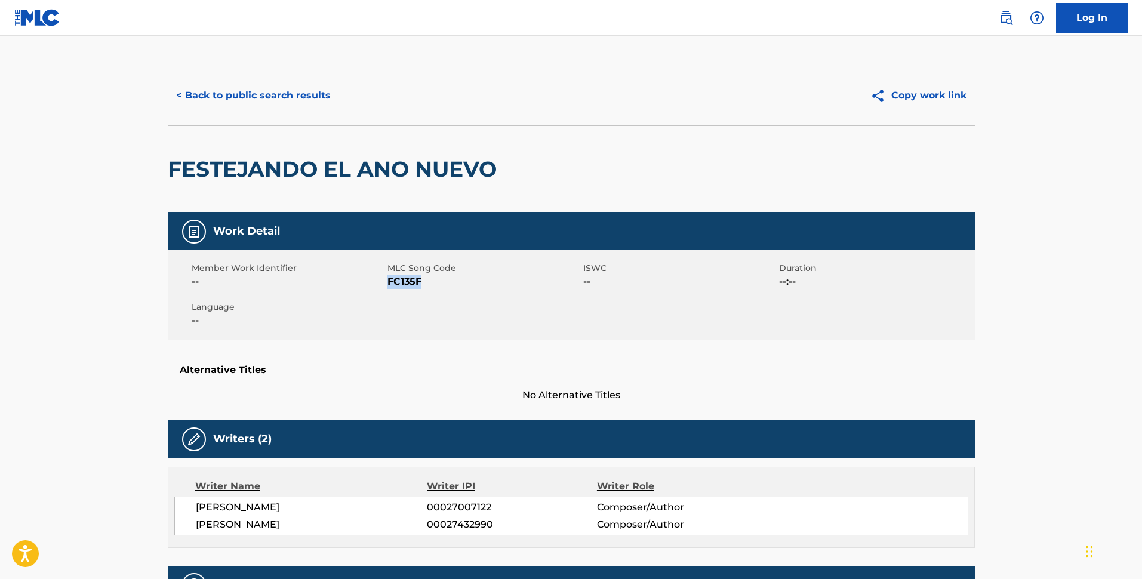
click at [292, 82] on button "< Back to public search results" at bounding box center [253, 96] width 171 height 30
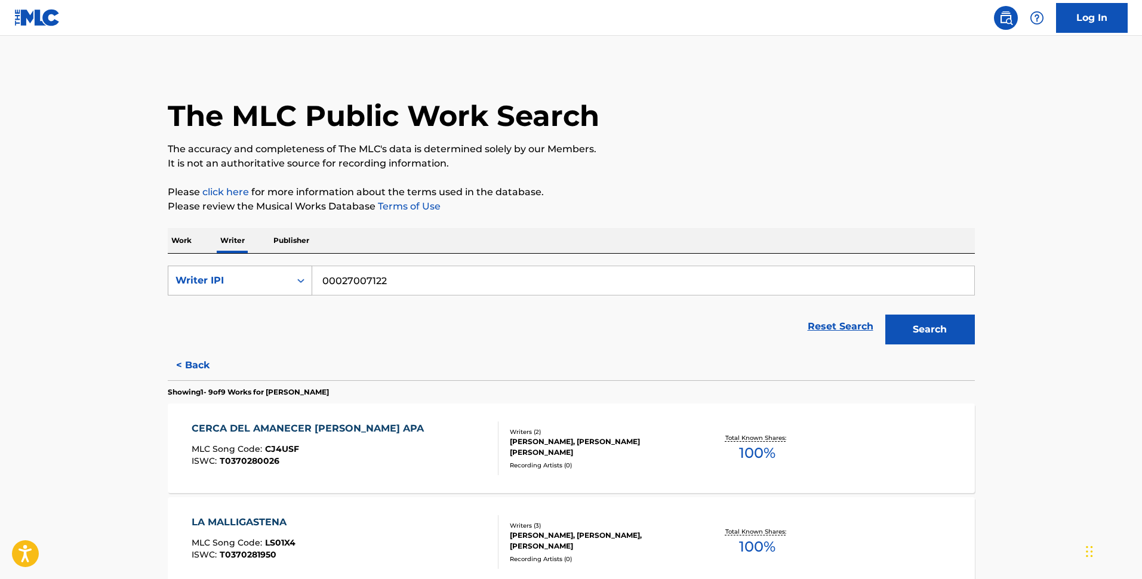
drag, startPoint x: 423, startPoint y: 284, endPoint x: 279, endPoint y: 272, distance: 144.4
click at [331, 284] on input "00027007122" at bounding box center [643, 280] width 662 height 29
drag, startPoint x: 279, startPoint y: 272, endPoint x: 272, endPoint y: 292, distance: 21.3
click at [278, 272] on div "Writer IPI" at bounding box center [229, 280] width 122 height 23
click at [263, 309] on div "Writer Name" at bounding box center [239, 310] width 143 height 30
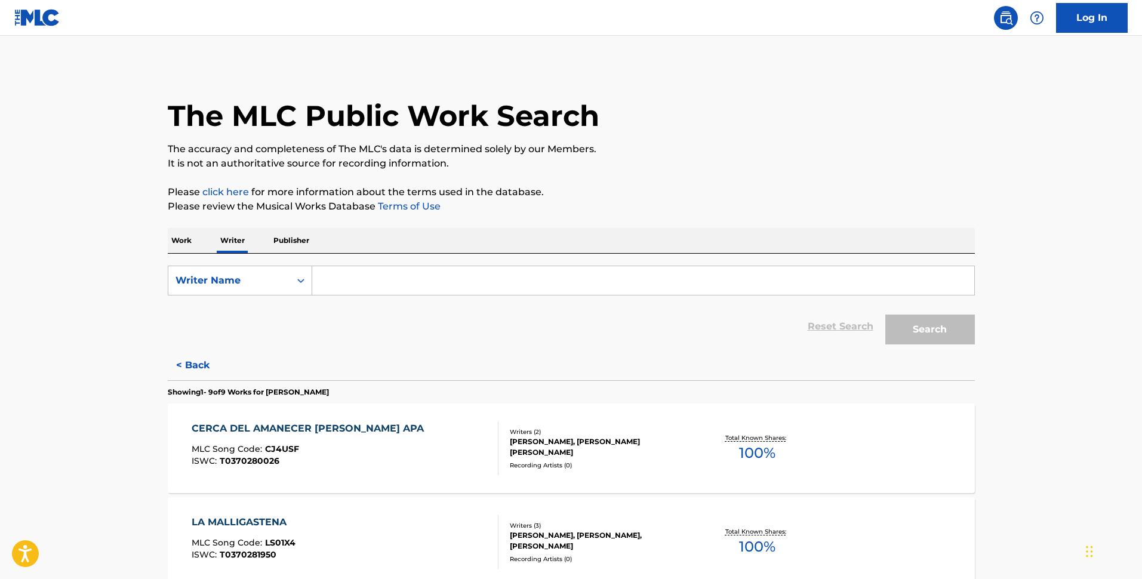
paste input "[PERSON_NAME]"
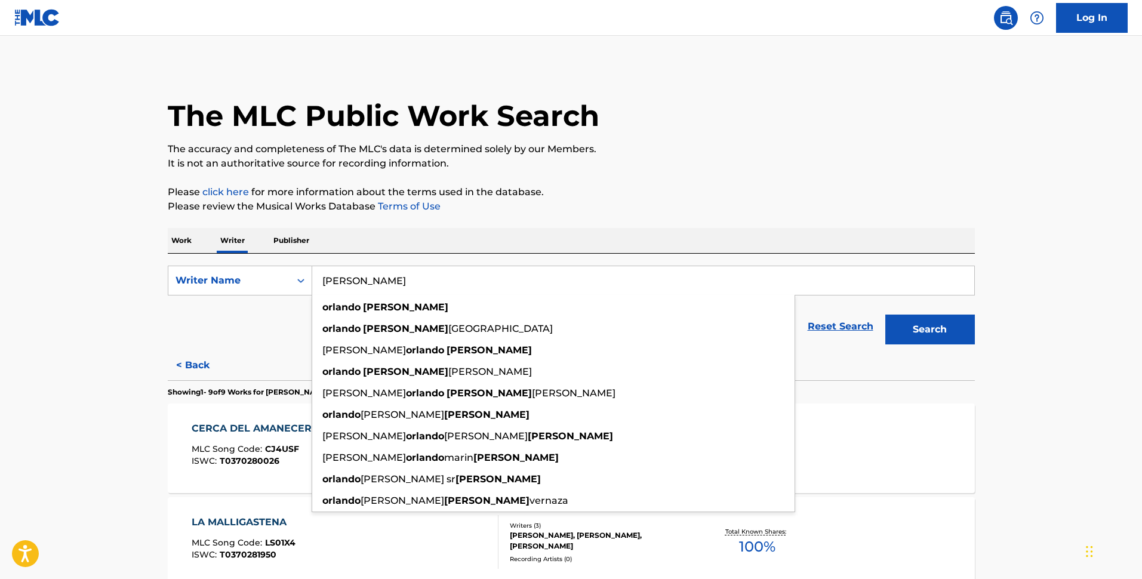
type input "[PERSON_NAME]"
click at [928, 325] on button "Search" at bounding box center [930, 330] width 90 height 30
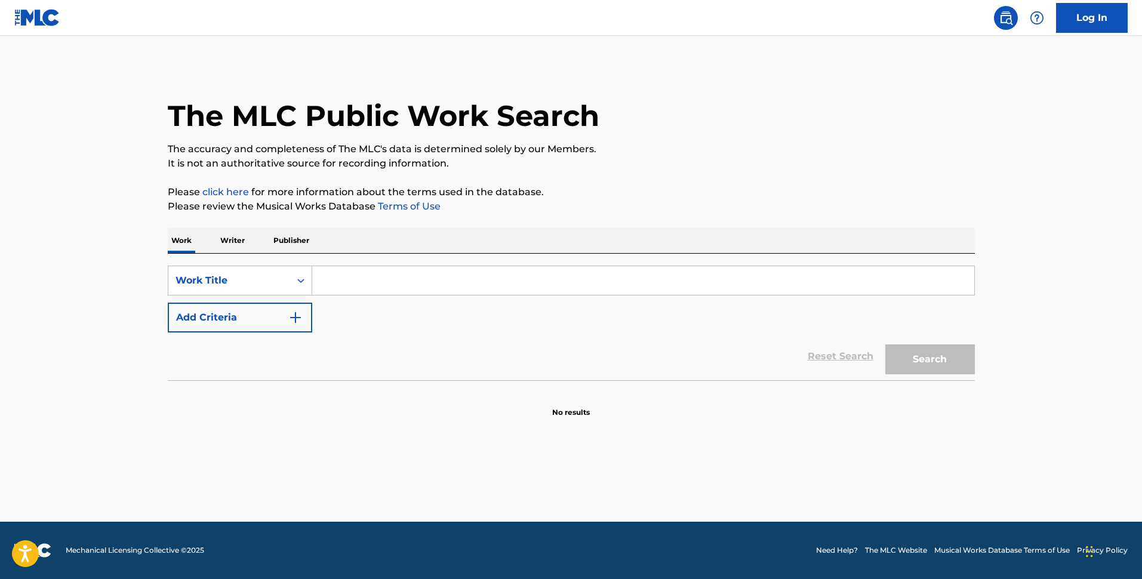
click at [434, 294] on input "Search Form" at bounding box center [643, 280] width 662 height 29
paste input "Secuencia de Pentecostés Seminario Pontificio Mayor de Santiago"
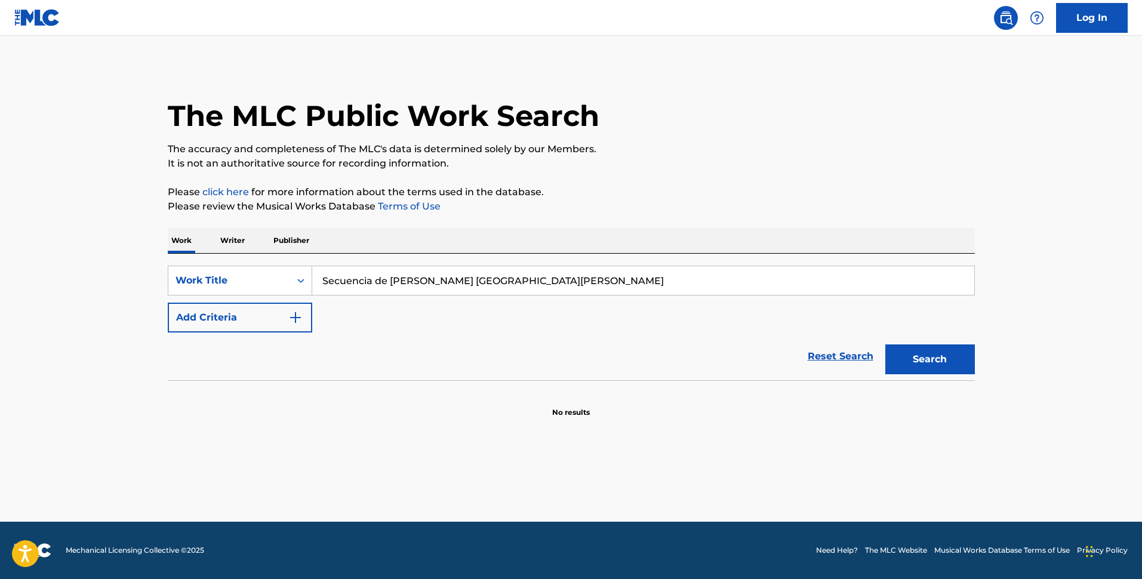
type input "Secuencia de Pentecostés Seminario Pontificio Mayor de Santiago"
click at [296, 311] on img "Search Form" at bounding box center [295, 317] width 14 height 14
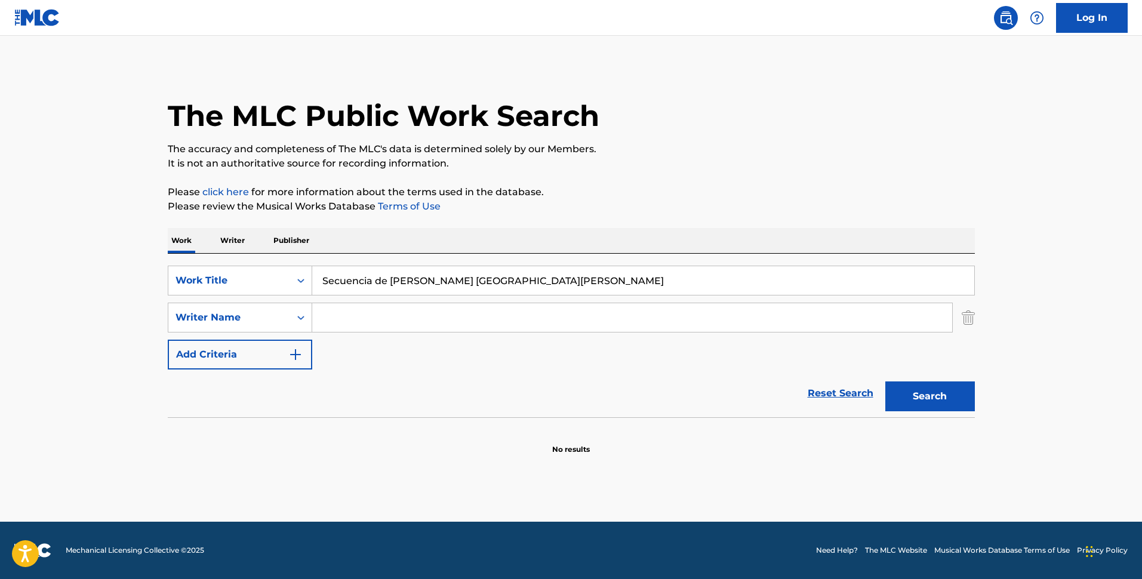
click at [446, 333] on div "SearchWithCriteria6337c4f7-a1fa-450e-925d-9e1700af9b0b Work Title Secuencia de …" at bounding box center [571, 318] width 807 height 104
click at [453, 316] on input "Search Form" at bounding box center [632, 317] width 640 height 29
paste input "[PERSON_NAME]"
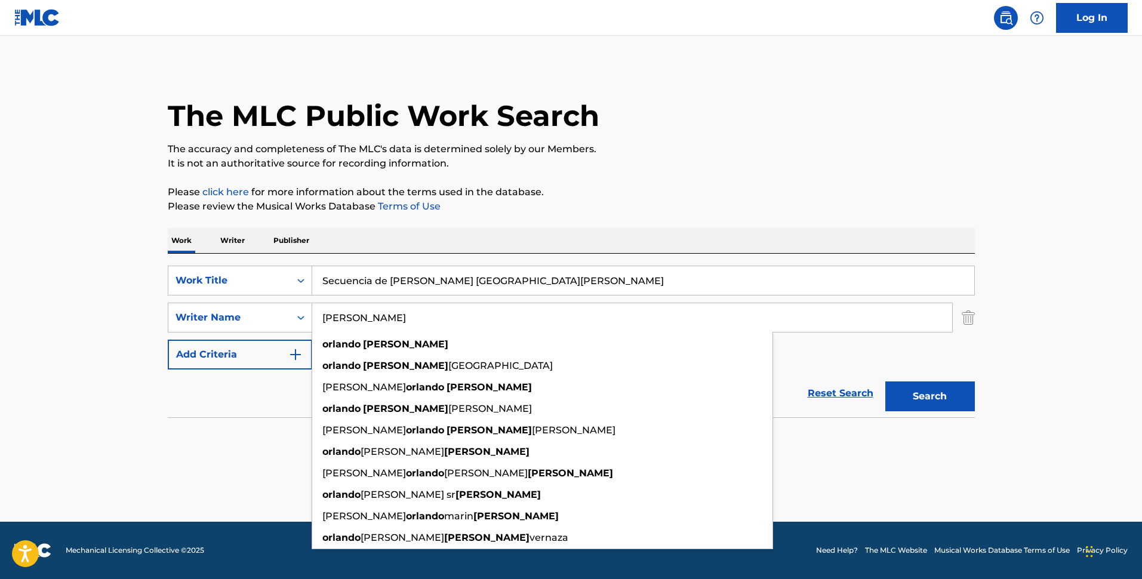
type input "[PERSON_NAME]"
click at [914, 386] on button "Search" at bounding box center [930, 396] width 90 height 30
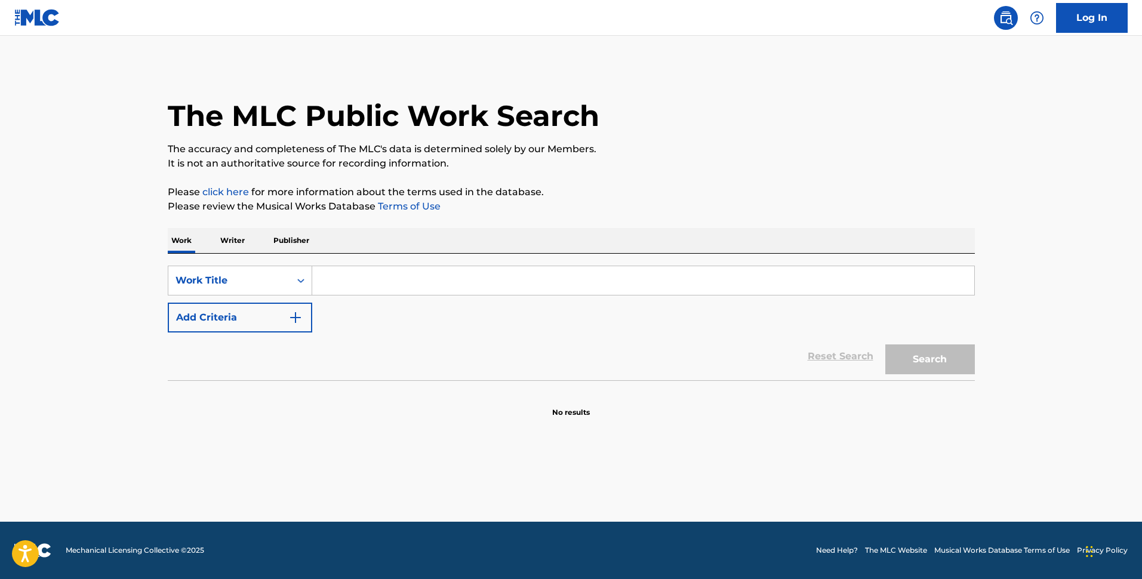
click at [340, 278] on input "Search Form" at bounding box center [643, 280] width 662 height 29
paste input "[PERSON_NAME]"
type input "[PERSON_NAME]"
drag, startPoint x: 431, startPoint y: 292, endPoint x: 266, endPoint y: 278, distance: 165.9
click at [266, 278] on div "SearchWithCriteria7d7a8418-1cd2-46d2-b097-93102010626f Work Title [PERSON_NAME]" at bounding box center [571, 281] width 807 height 30
